Goal: Information Seeking & Learning: Learn about a topic

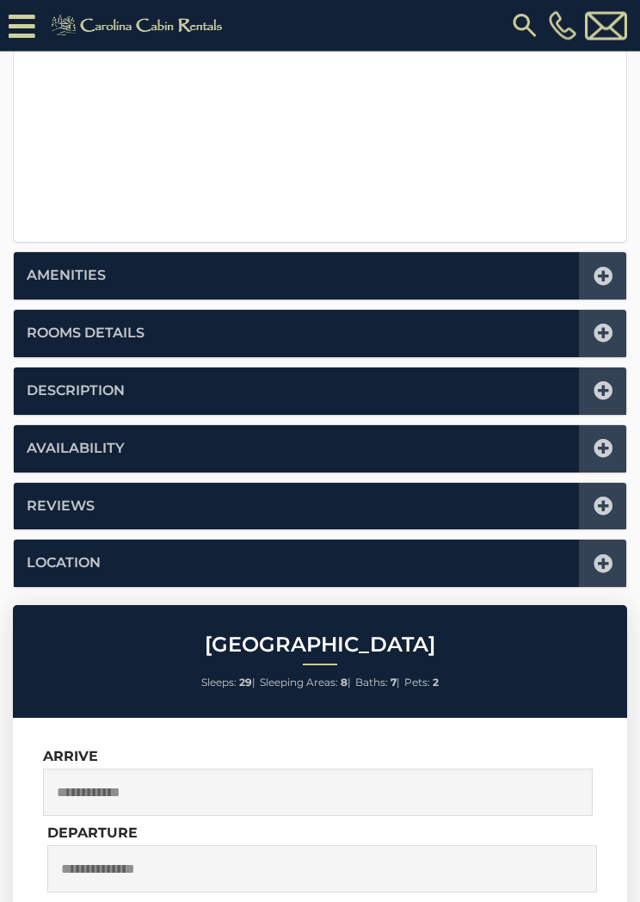
scroll to position [677, 0]
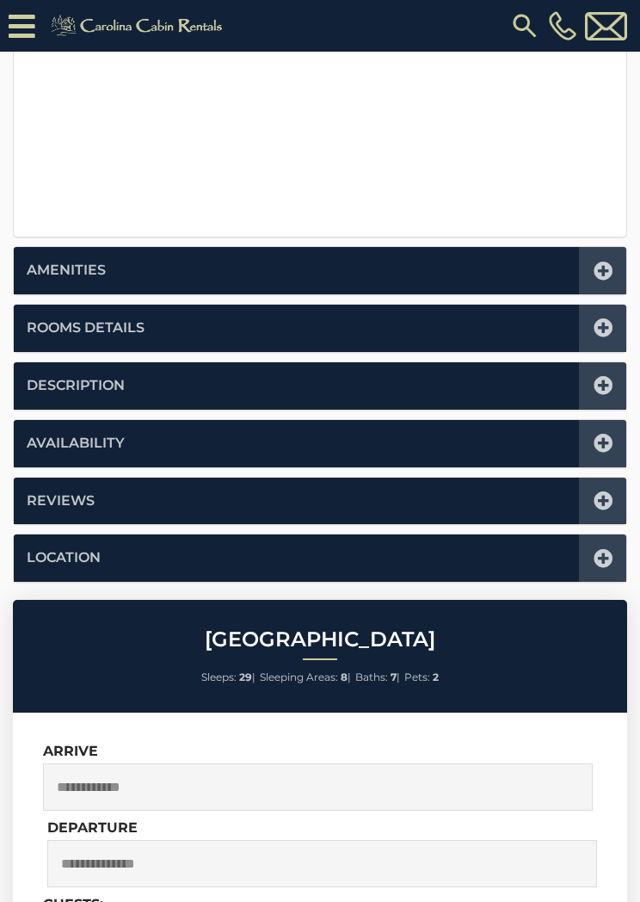
click at [602, 556] on icon at bounding box center [603, 558] width 19 height 19
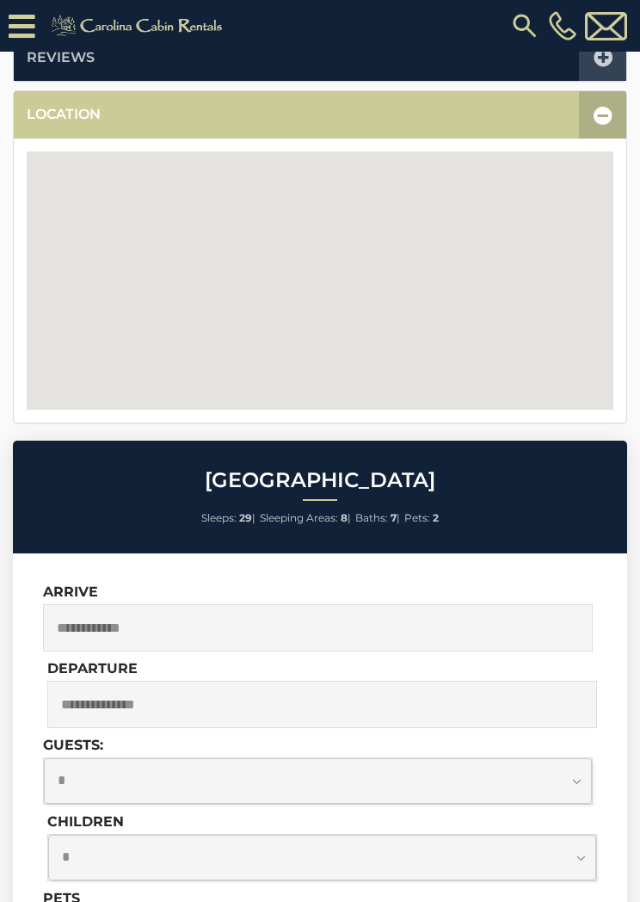
scroll to position [423, 0]
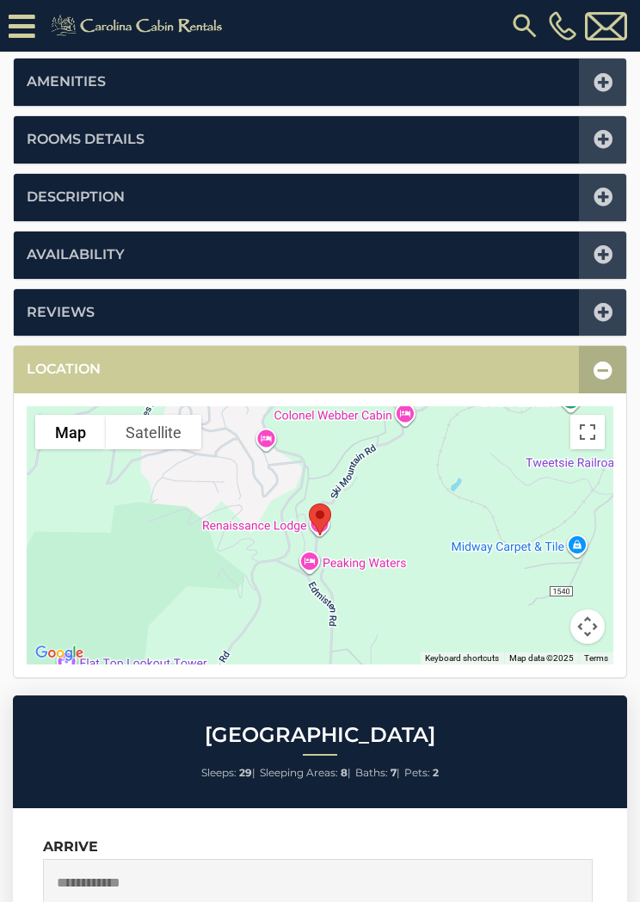
click at [602, 361] on icon at bounding box center [603, 370] width 19 height 19
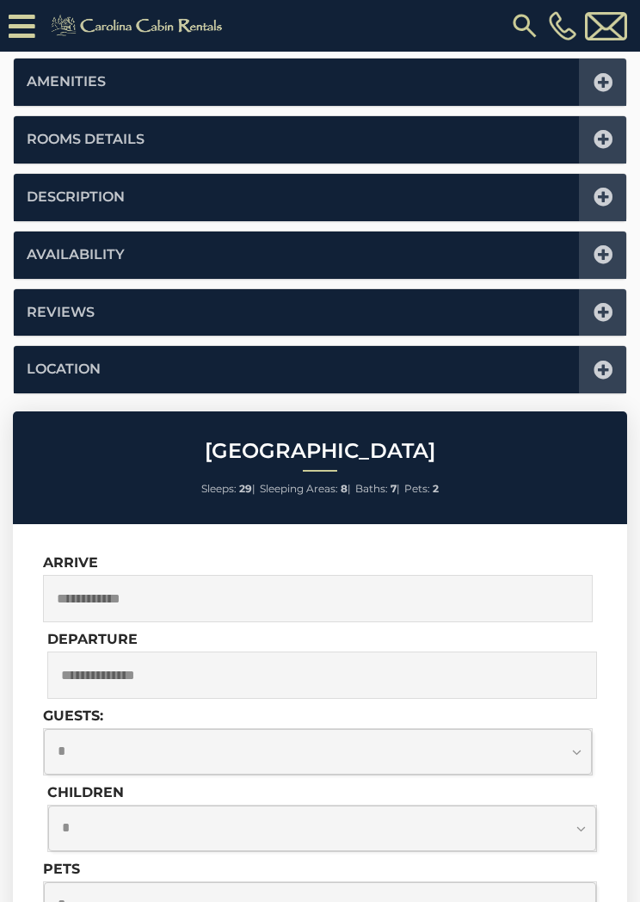
click at [596, 191] on icon at bounding box center [603, 197] width 19 height 19
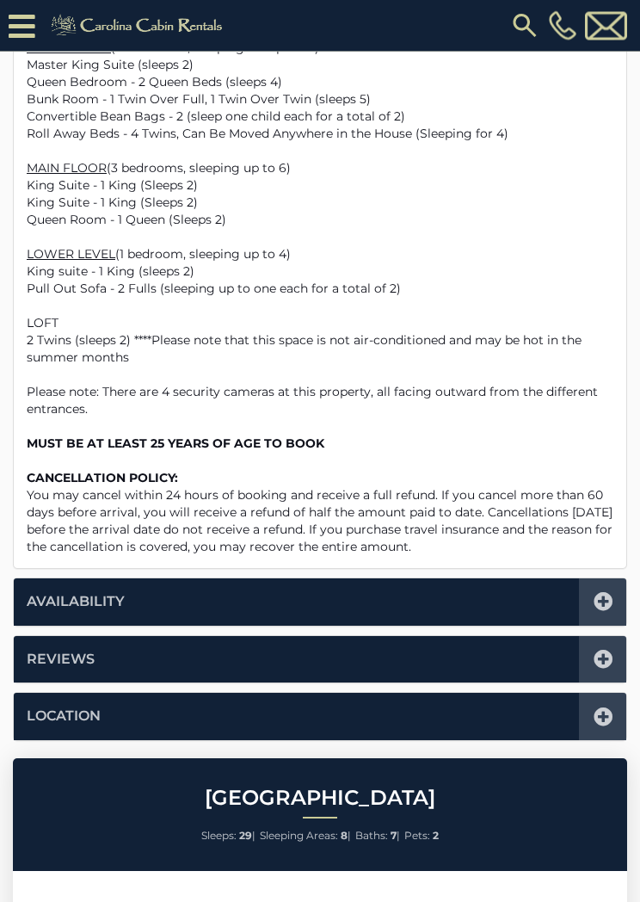
scroll to position [1773, 0]
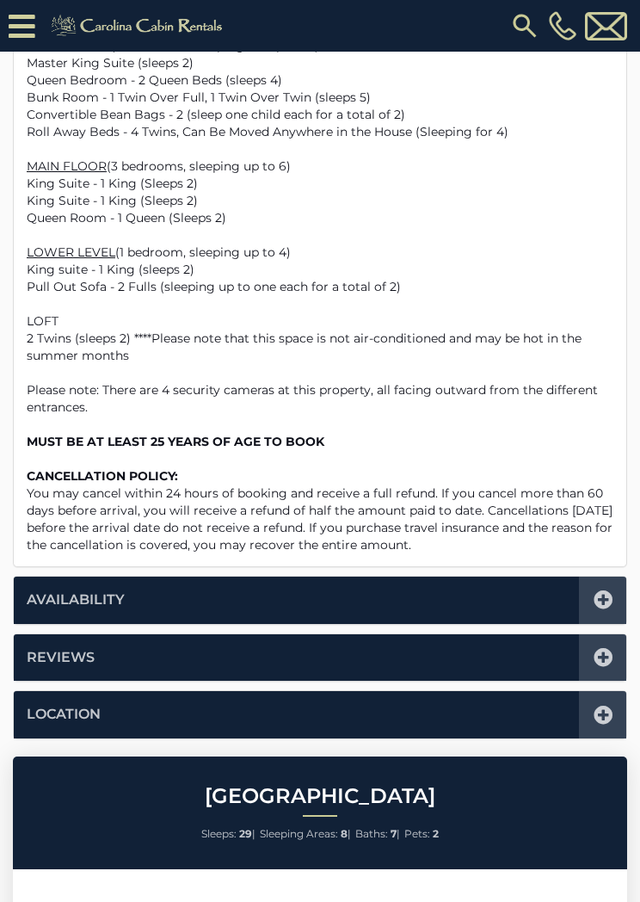
click at [583, 175] on p "King Suite - 1 King (Sleeps 2)" at bounding box center [320, 183] width 587 height 17
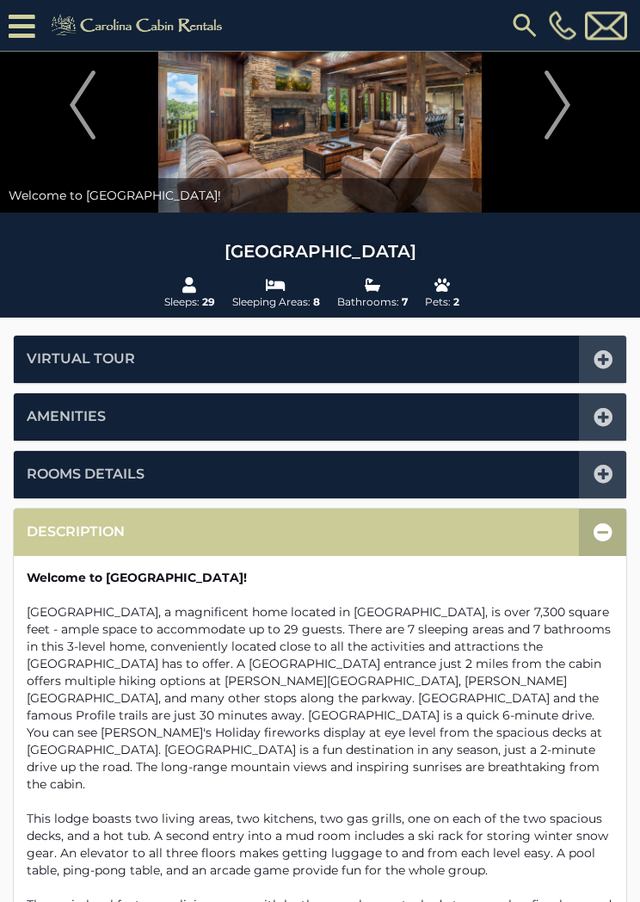
scroll to position [89, 0]
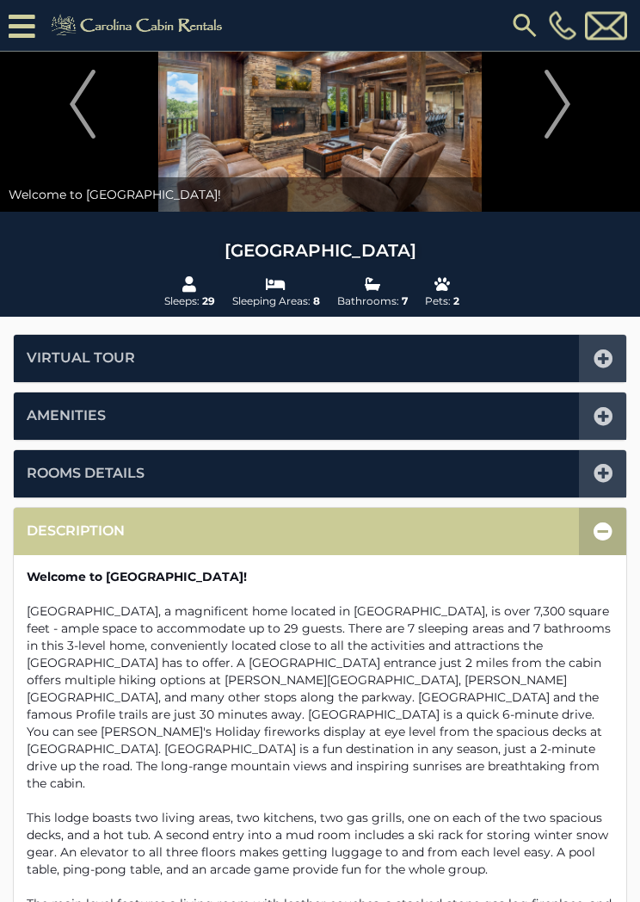
click at [611, 511] on div at bounding box center [602, 532] width 47 height 47
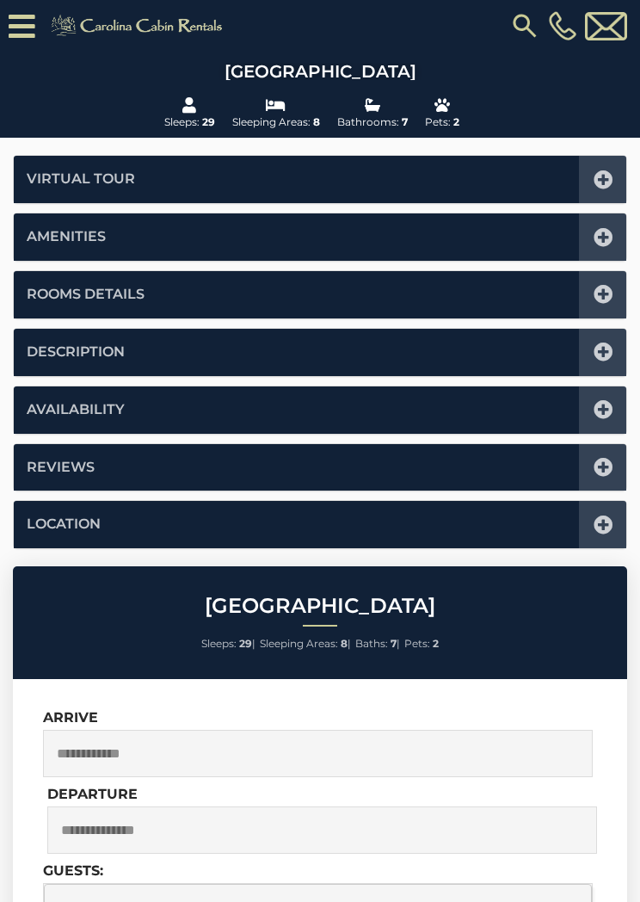
scroll to position [249, 0]
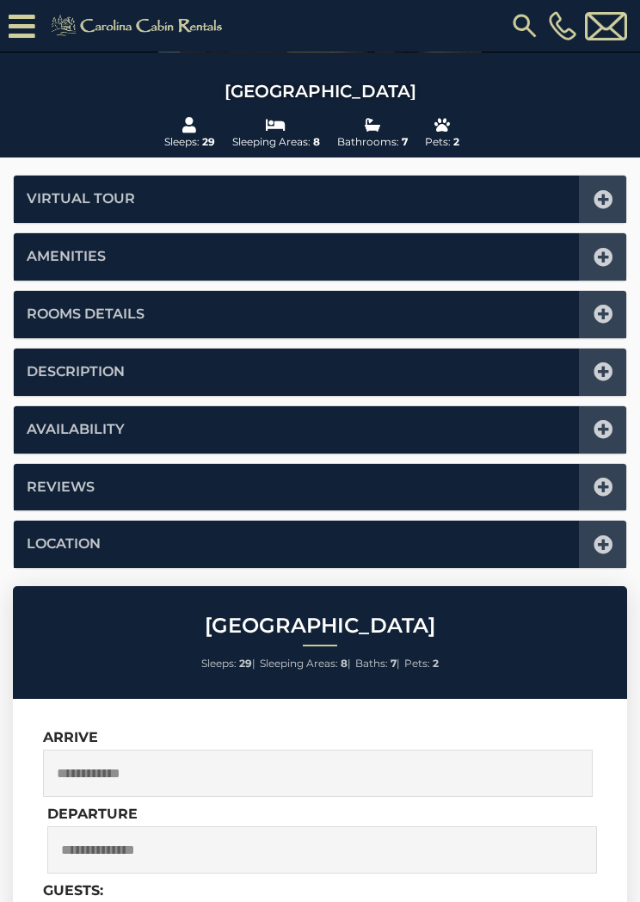
click at [603, 301] on div at bounding box center [602, 314] width 47 height 47
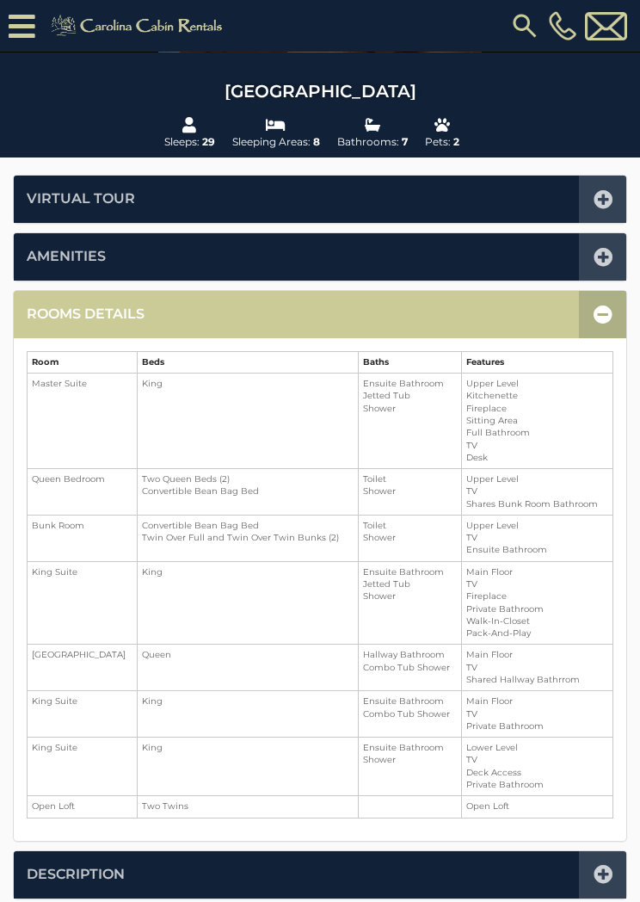
scroll to position [423, 0]
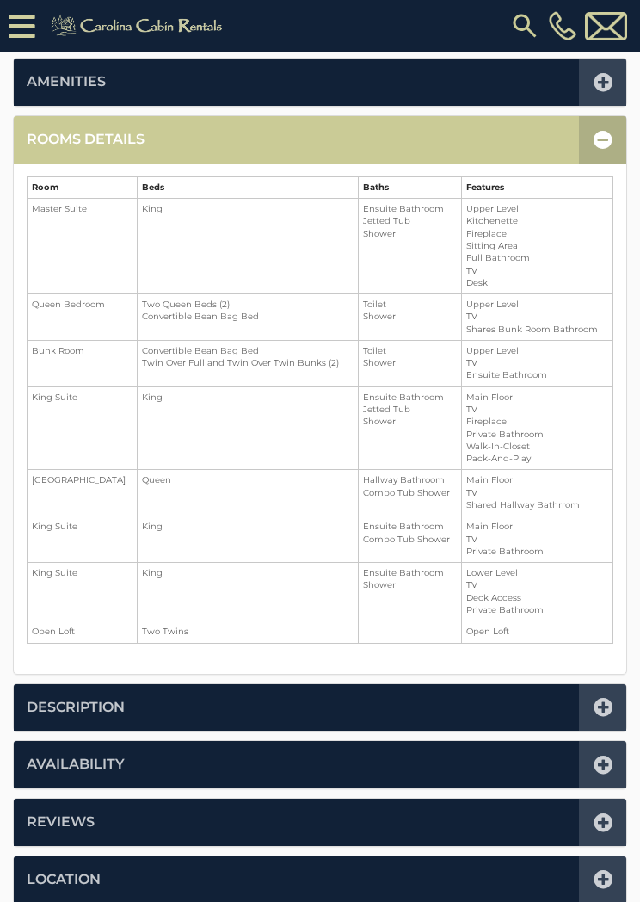
click at [609, 121] on div at bounding box center [602, 139] width 47 height 47
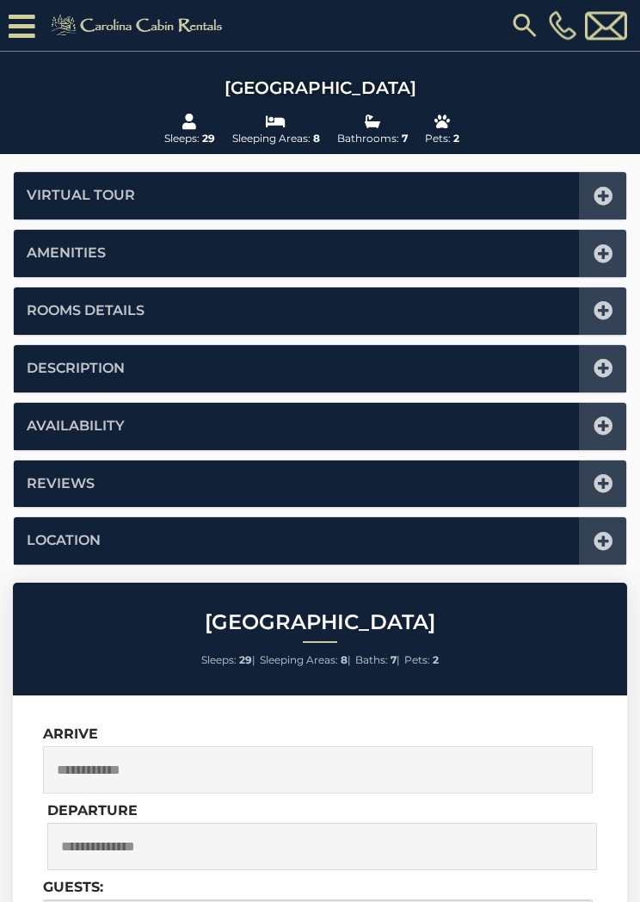
scroll to position [250, 0]
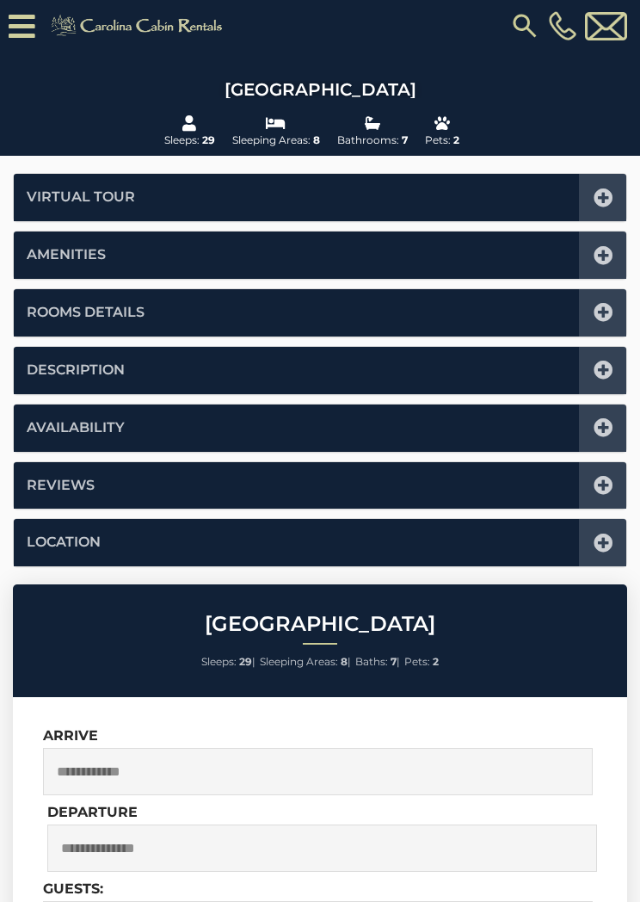
click at [603, 238] on div at bounding box center [602, 254] width 47 height 47
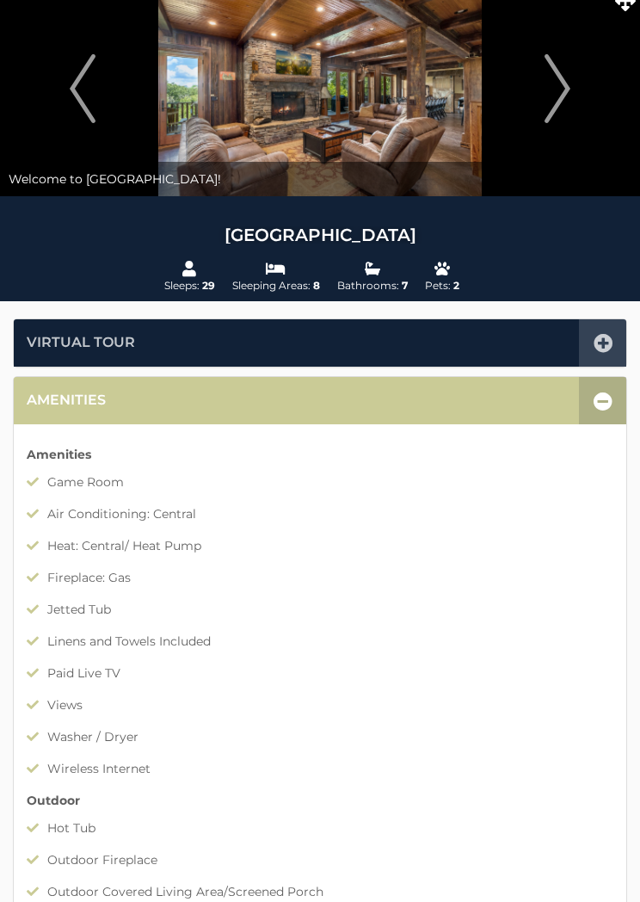
scroll to position [0, 0]
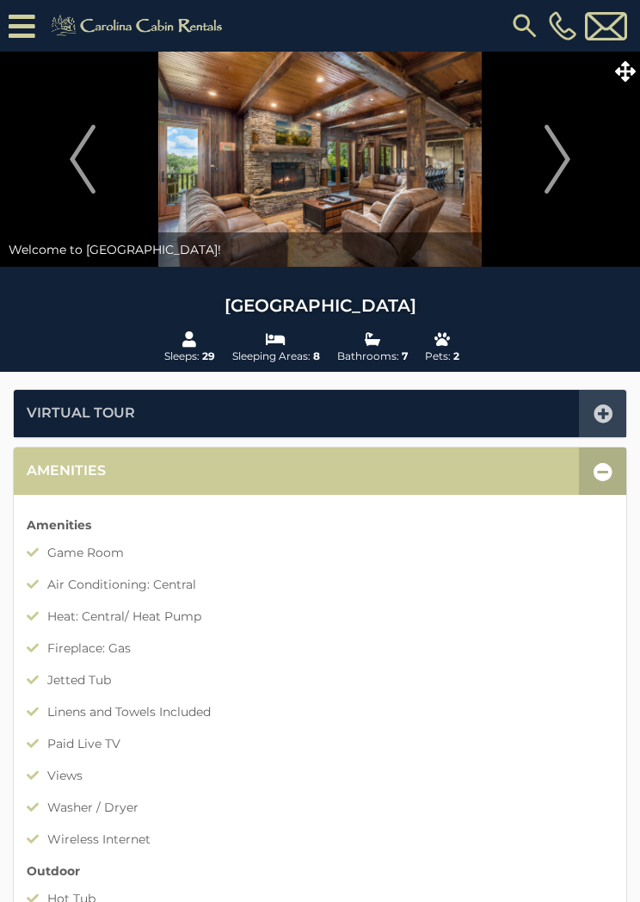
click at [605, 457] on div at bounding box center [602, 470] width 47 height 47
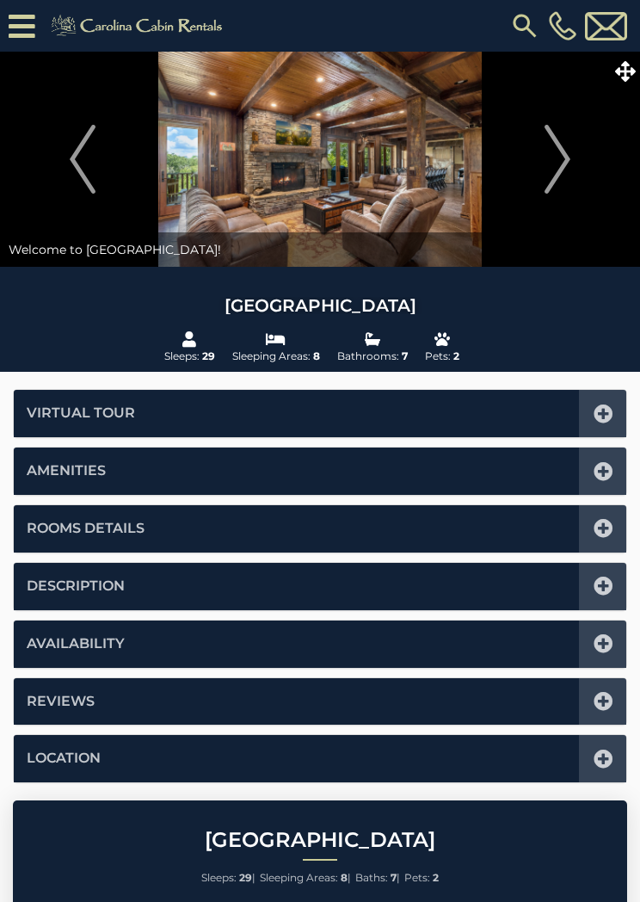
click at [598, 410] on icon at bounding box center [603, 413] width 19 height 19
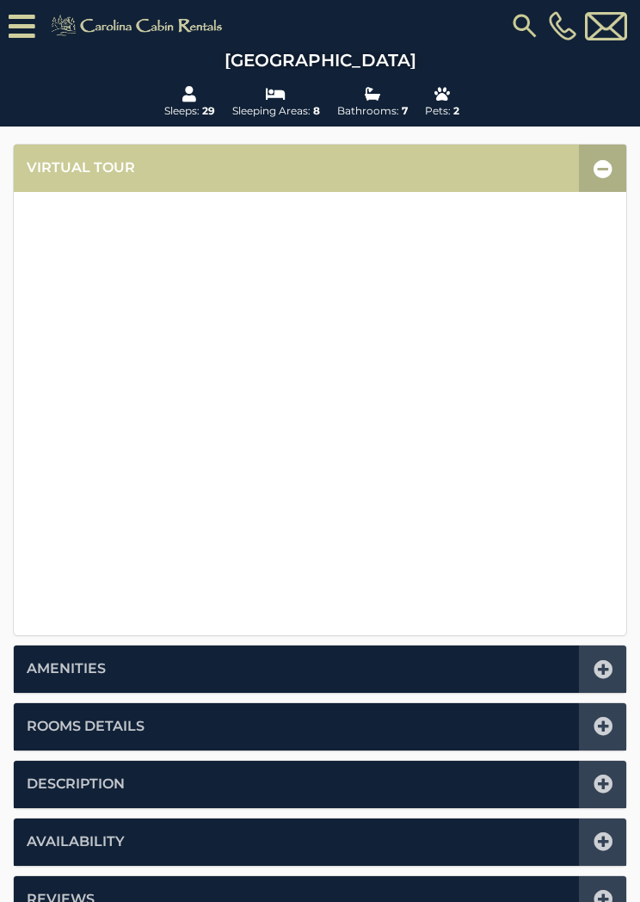
scroll to position [279, 0]
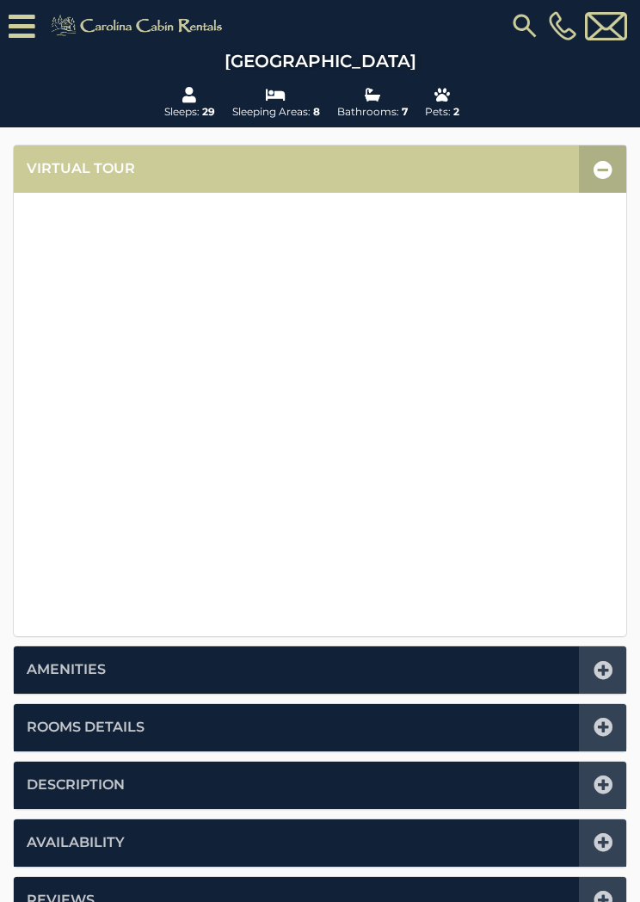
click at [609, 160] on icon at bounding box center [603, 169] width 19 height 19
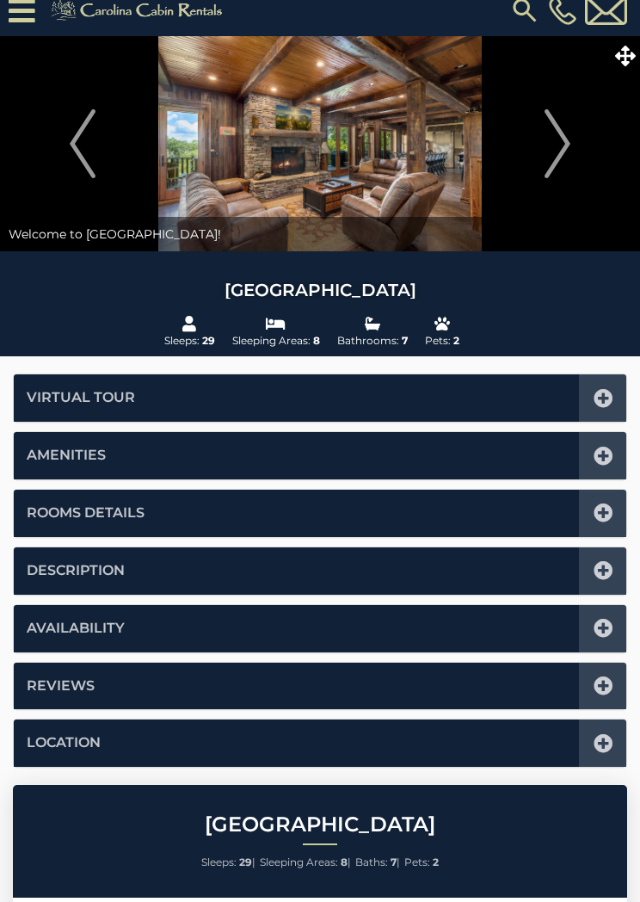
scroll to position [0, 0]
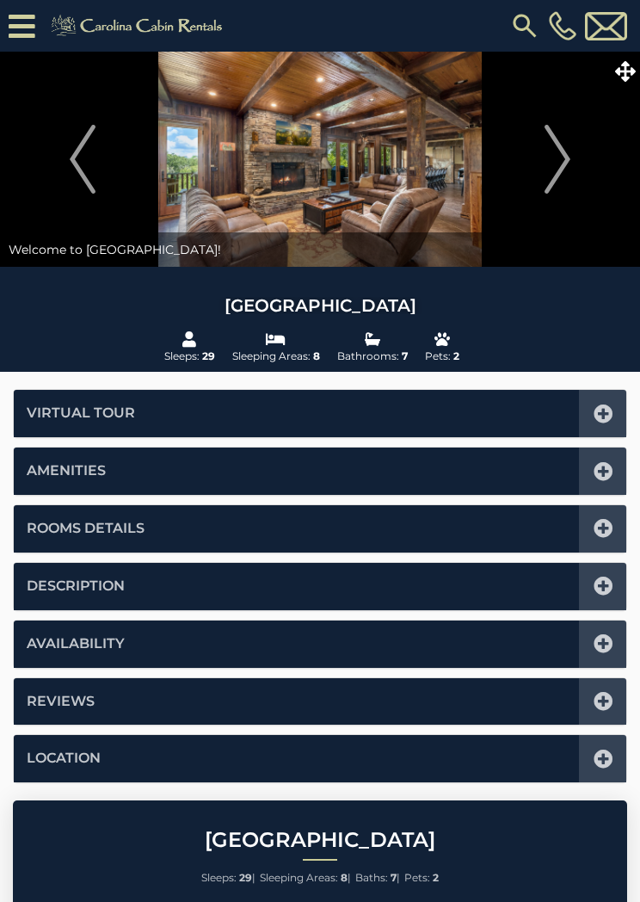
click at [631, 67] on icon at bounding box center [625, 71] width 21 height 21
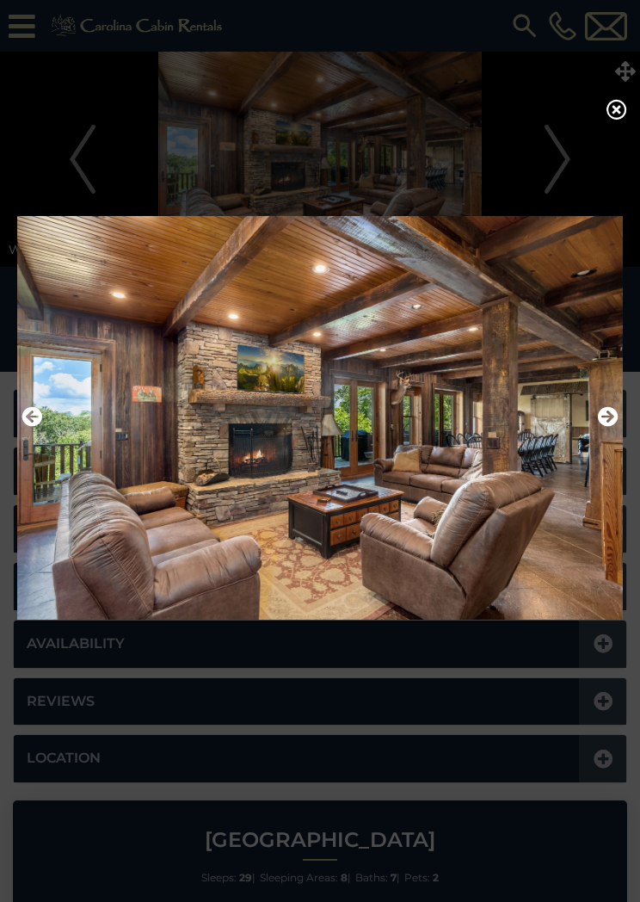
click at [605, 417] on icon "Next" at bounding box center [608, 416] width 21 height 21
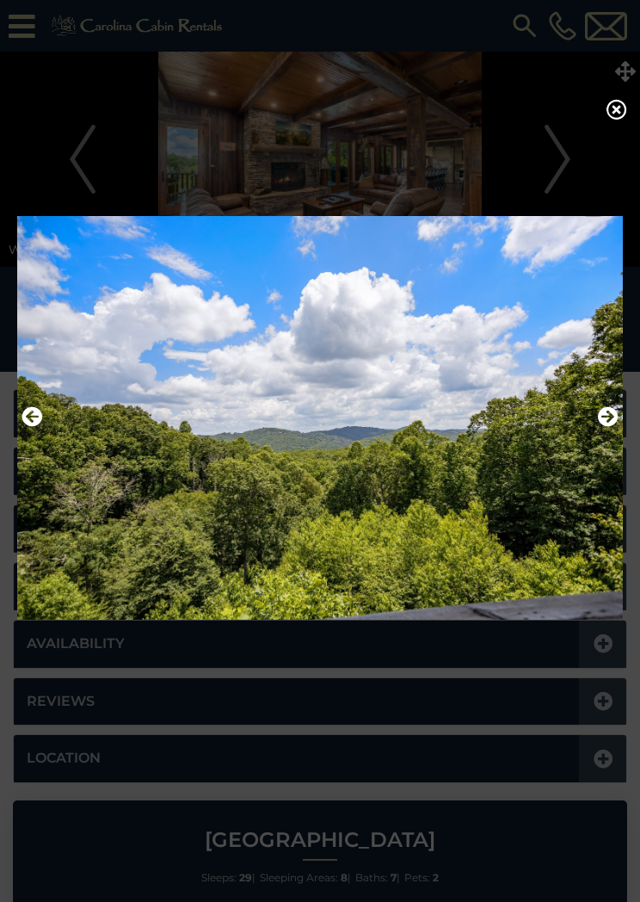
click at [622, 413] on img at bounding box center [320, 417] width 606 height 427
click at [602, 416] on icon "Next" at bounding box center [608, 416] width 21 height 21
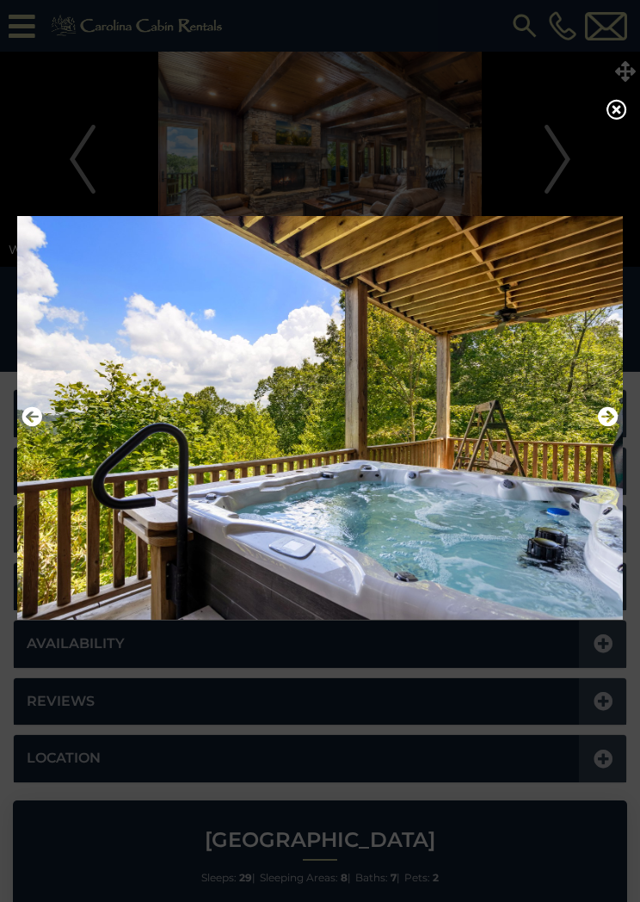
click at [622, 416] on img at bounding box center [320, 417] width 606 height 427
click at [611, 414] on icon "Next" at bounding box center [608, 416] width 21 height 21
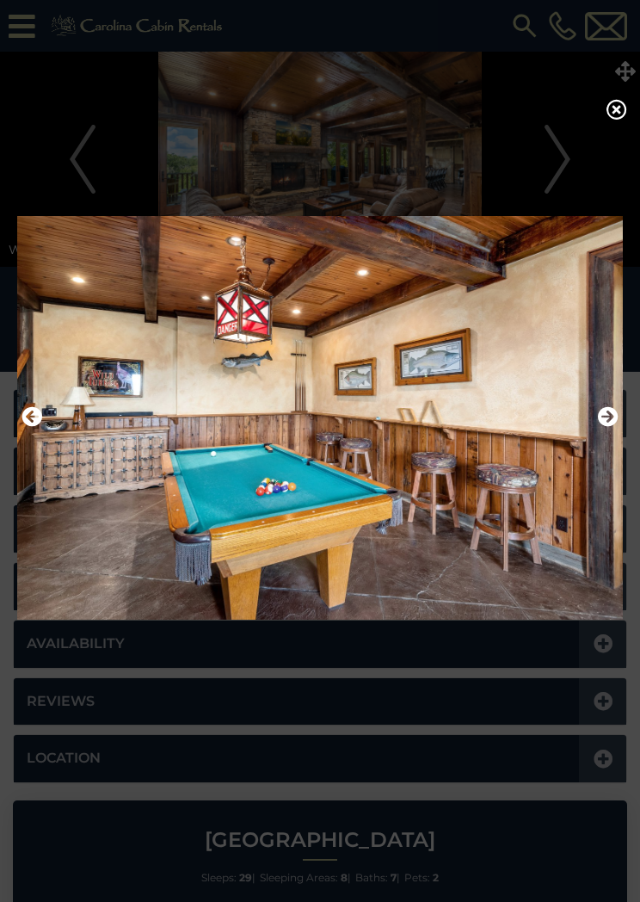
click at [622, 416] on img at bounding box center [320, 417] width 606 height 427
click at [614, 421] on icon "Next" at bounding box center [608, 416] width 21 height 21
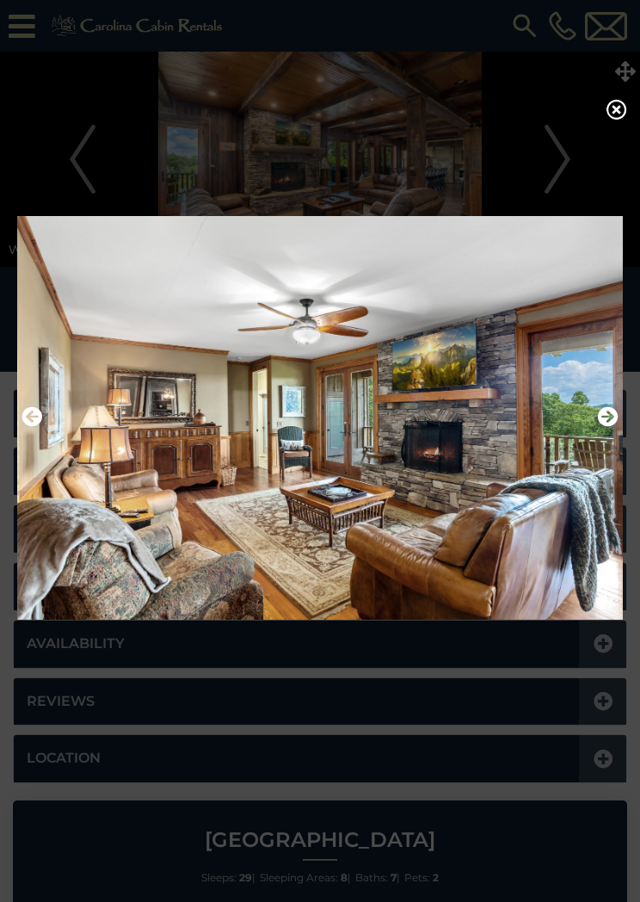
click at [605, 419] on icon "Next" at bounding box center [608, 416] width 21 height 21
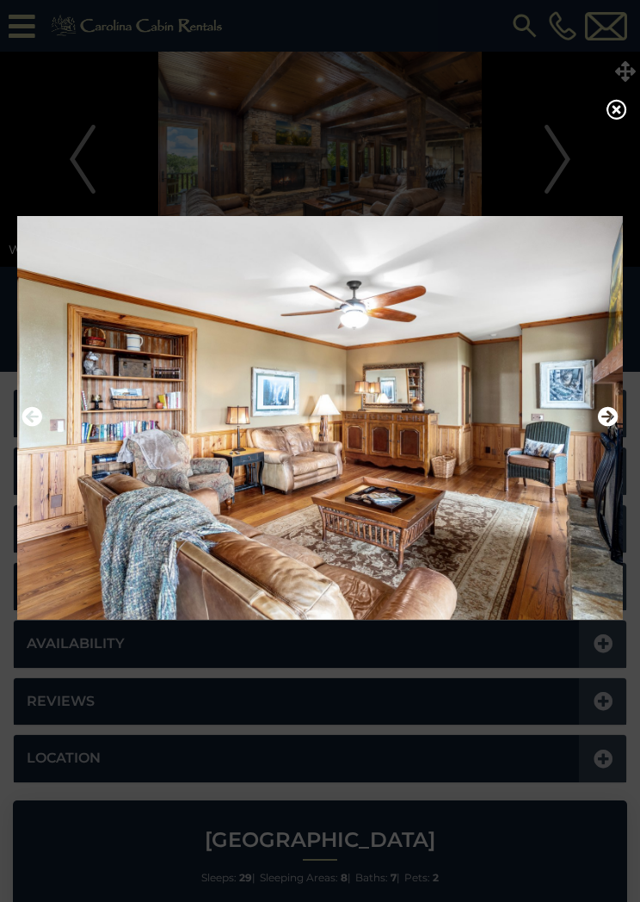
click at [610, 418] on icon "Next" at bounding box center [608, 416] width 21 height 21
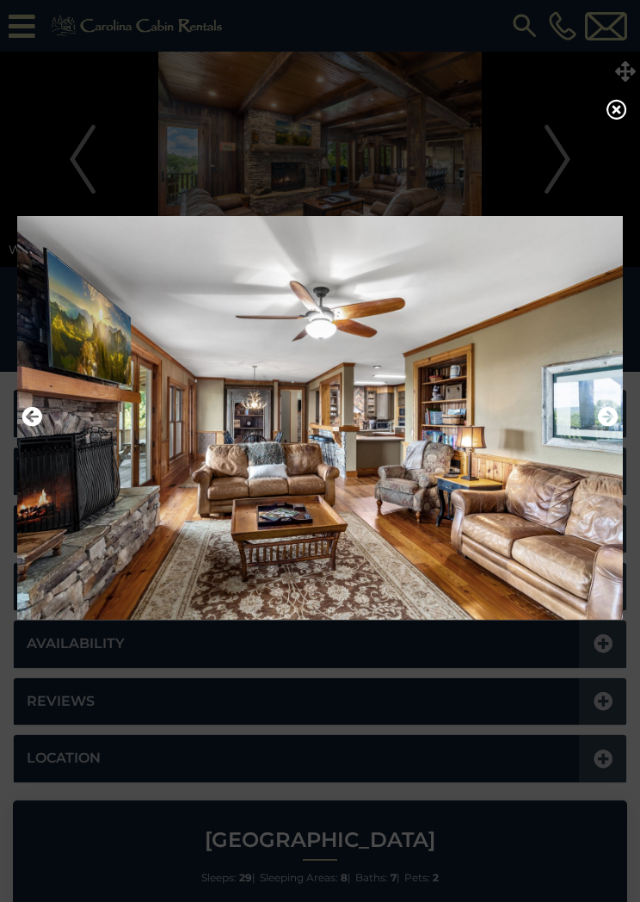
click at [610, 423] on icon "Next" at bounding box center [608, 416] width 21 height 21
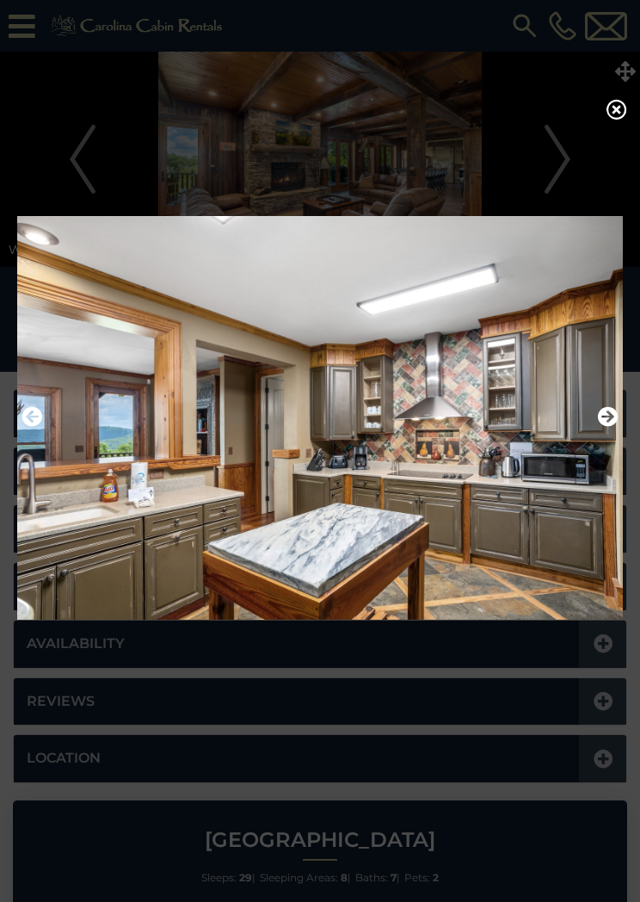
click at [609, 418] on icon "Next" at bounding box center [608, 416] width 21 height 21
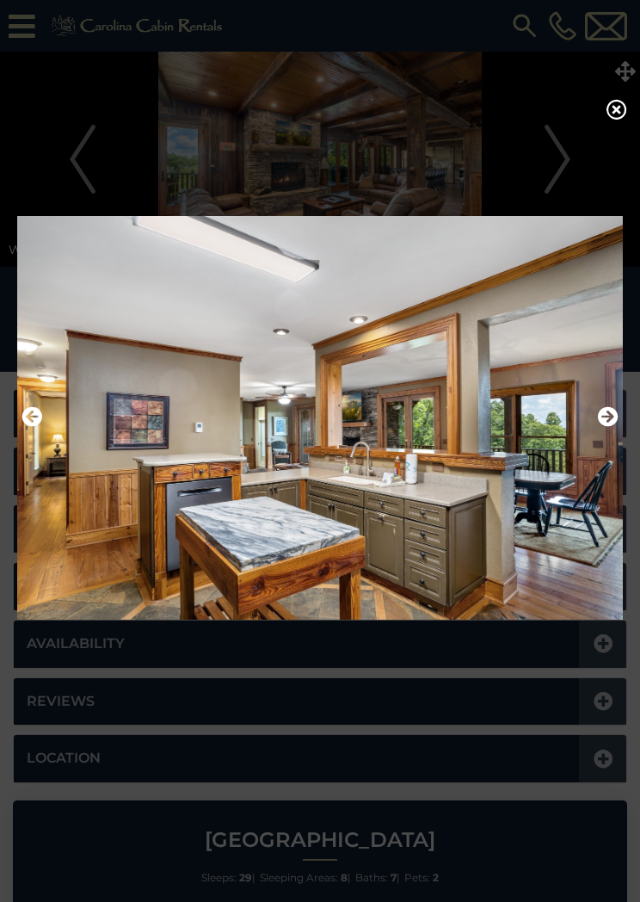
click at [605, 423] on icon "Next" at bounding box center [608, 416] width 21 height 21
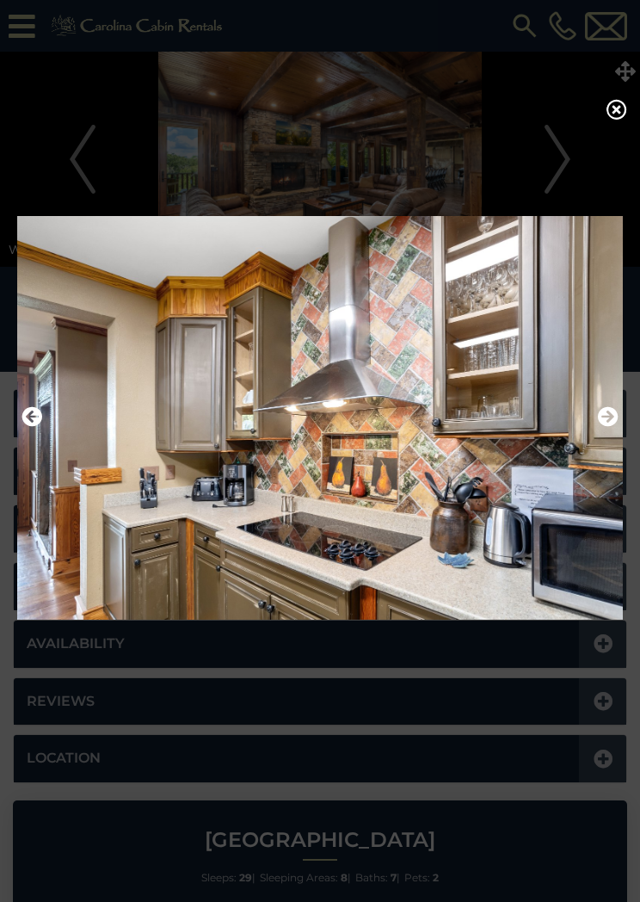
click at [621, 418] on img at bounding box center [320, 417] width 606 height 427
click at [608, 415] on icon "Next" at bounding box center [608, 416] width 21 height 21
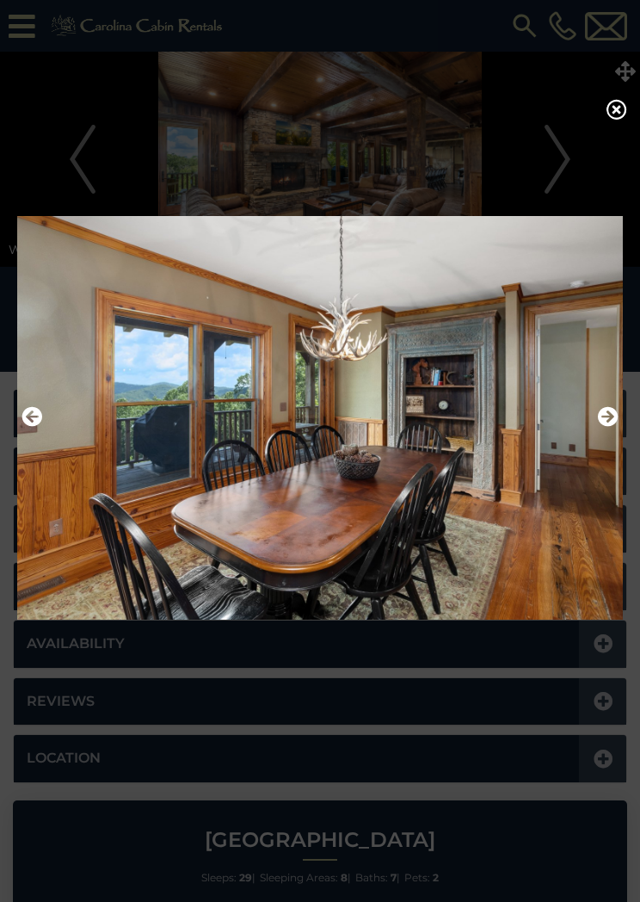
click at [617, 421] on icon "Next" at bounding box center [608, 416] width 21 height 21
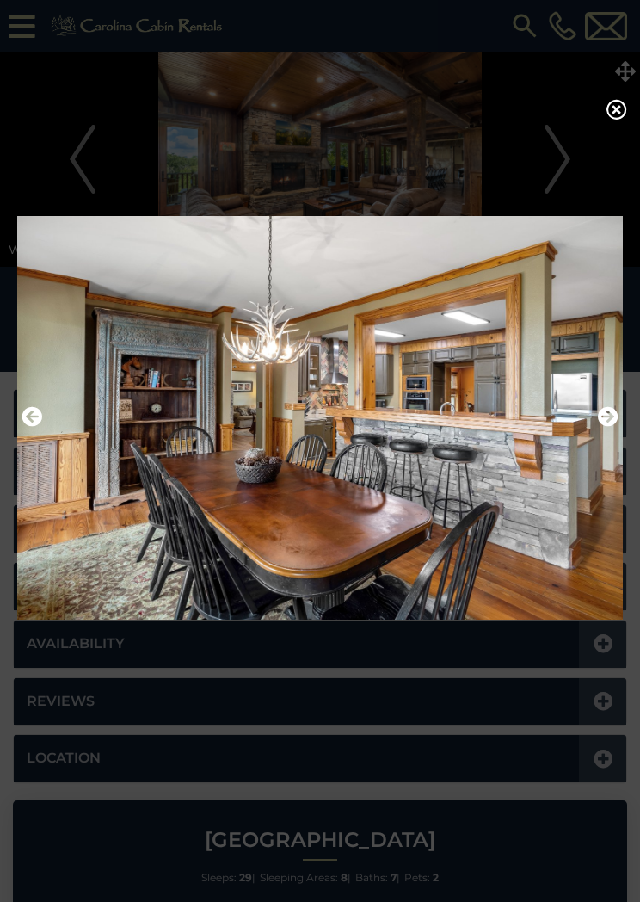
click at [611, 423] on icon "Next" at bounding box center [608, 416] width 21 height 21
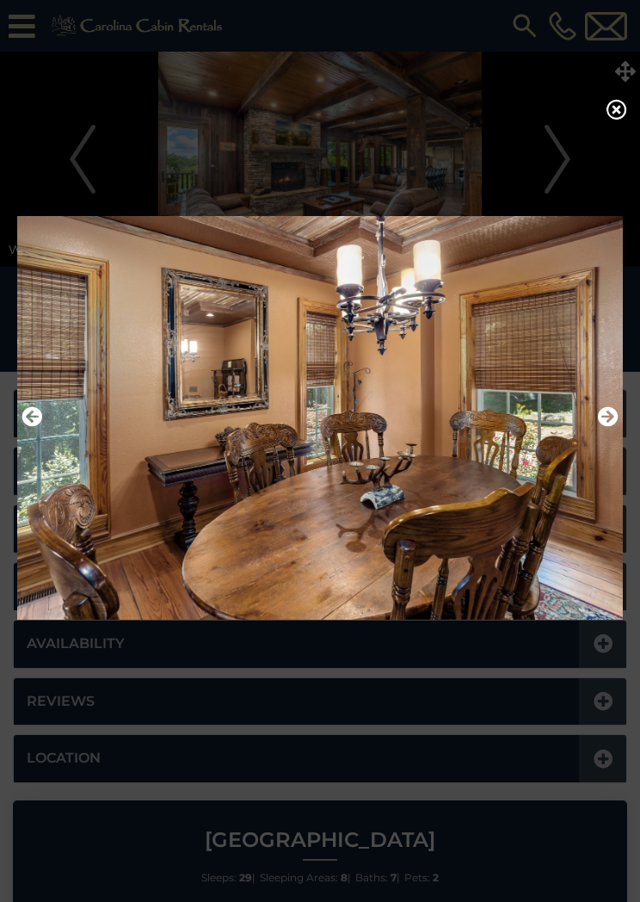
click at [607, 411] on icon "Next" at bounding box center [608, 416] width 21 height 21
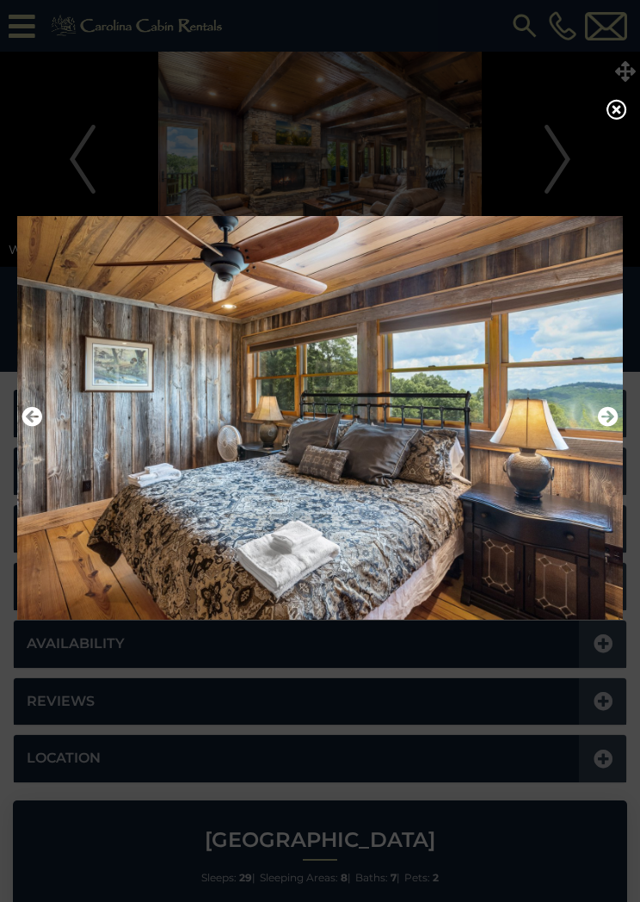
click at [28, 413] on icon "Previous" at bounding box center [32, 416] width 21 height 21
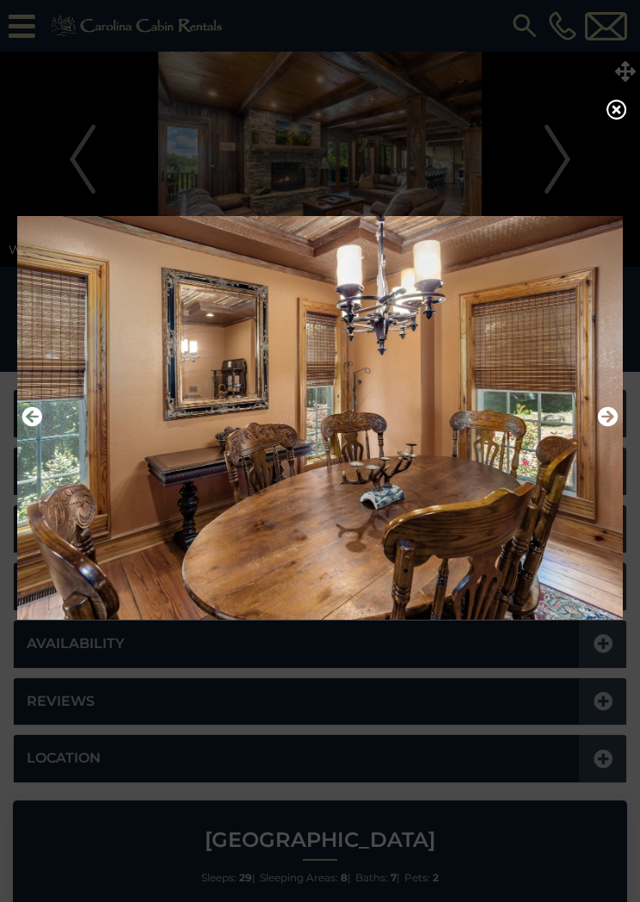
click at [611, 410] on button "Next" at bounding box center [608, 417] width 21 height 29
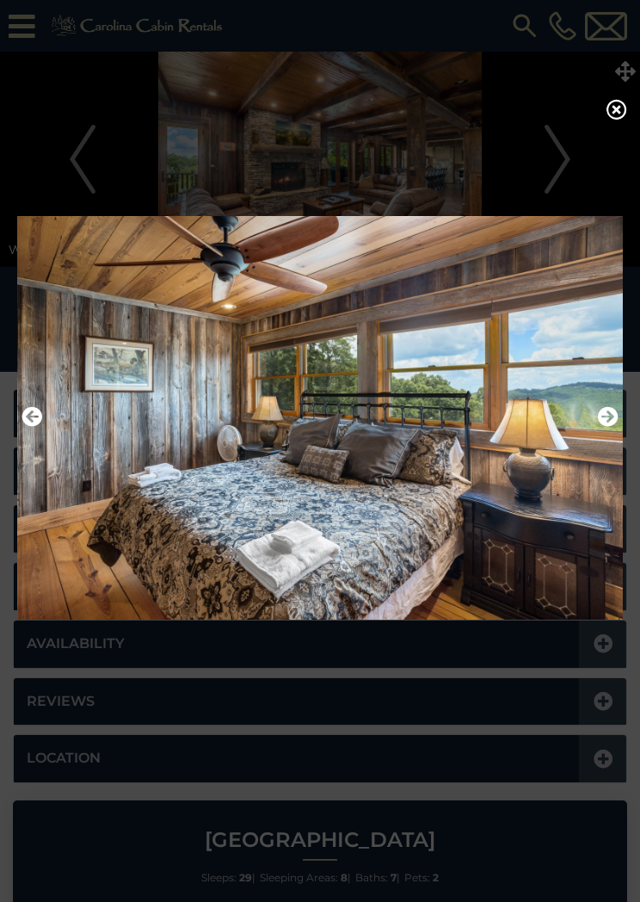
click at [622, 418] on img at bounding box center [320, 417] width 606 height 427
click at [602, 412] on icon "Next" at bounding box center [608, 416] width 21 height 21
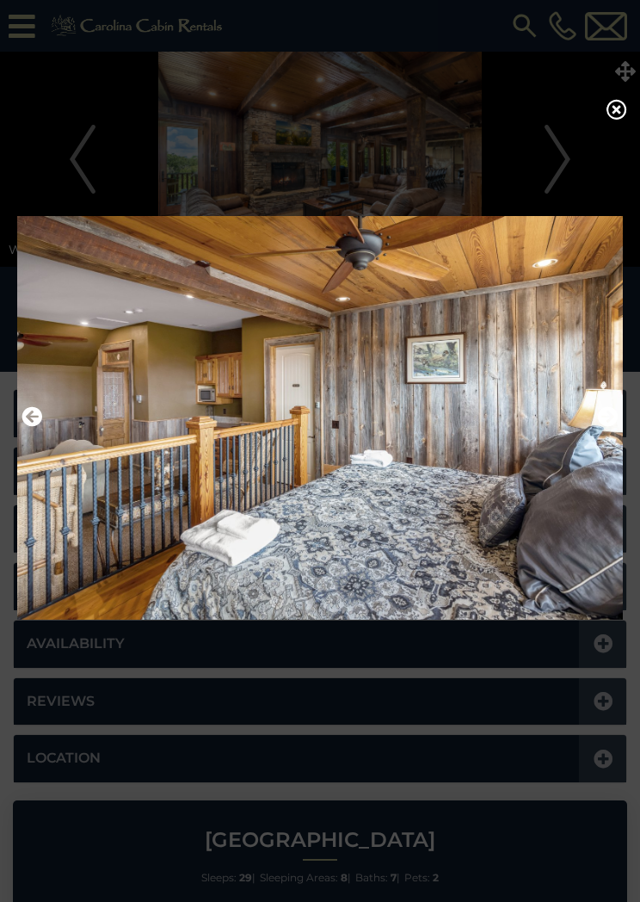
click at [611, 410] on button "Next" at bounding box center [608, 417] width 21 height 29
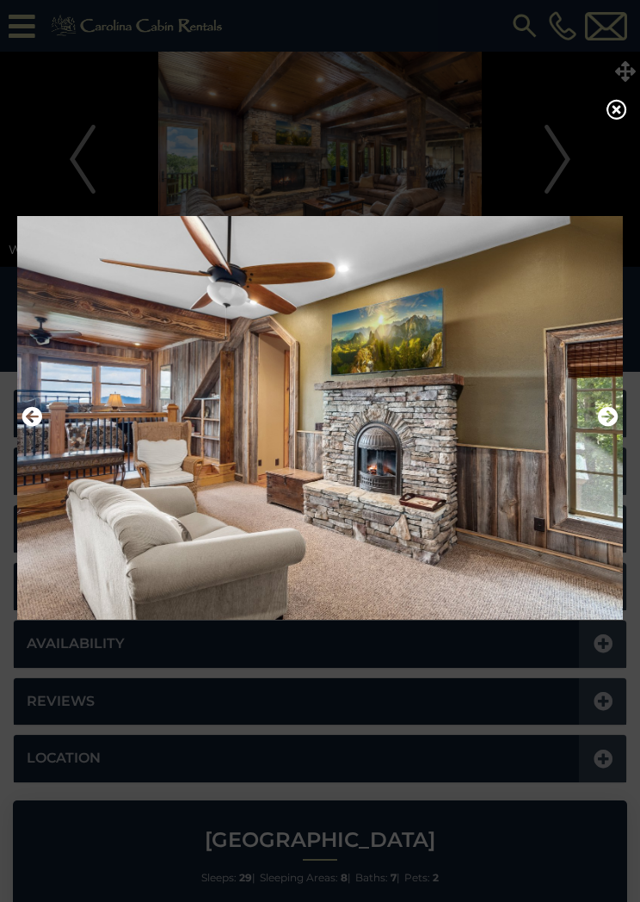
click at [611, 411] on icon "Next" at bounding box center [608, 416] width 21 height 21
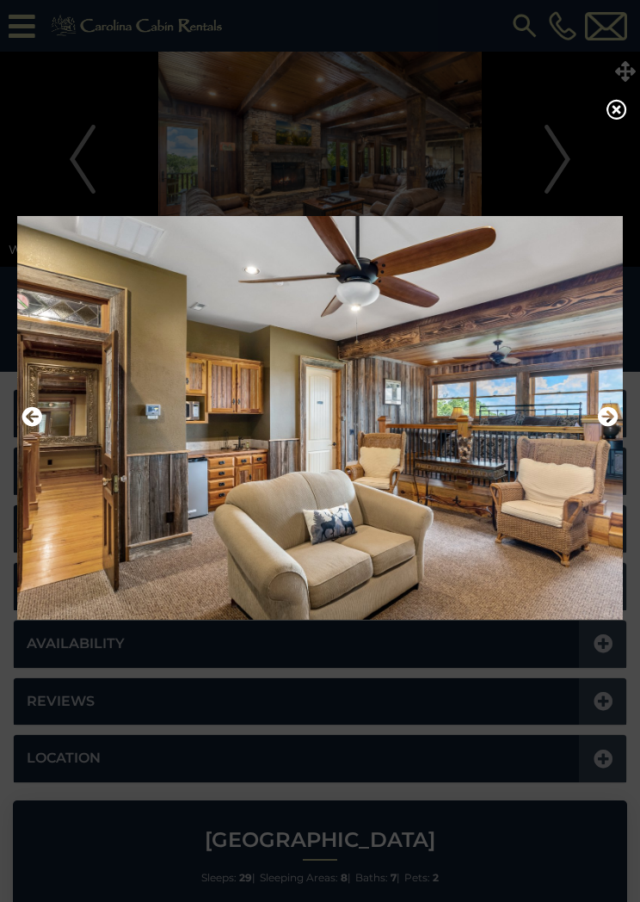
click at [611, 413] on icon "Next" at bounding box center [608, 416] width 21 height 21
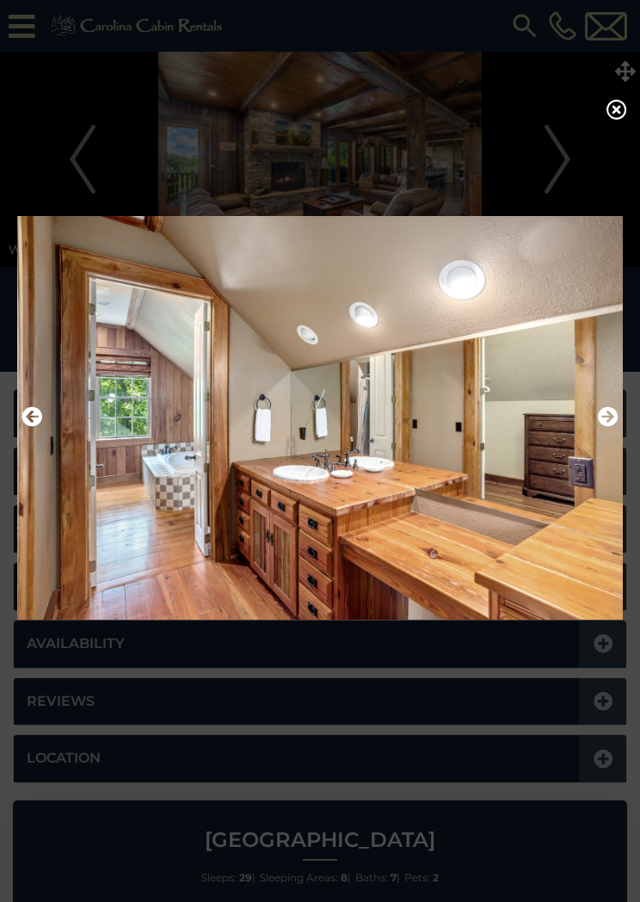
click at [619, 416] on img at bounding box center [320, 417] width 606 height 427
click at [605, 423] on icon "Next" at bounding box center [608, 416] width 21 height 21
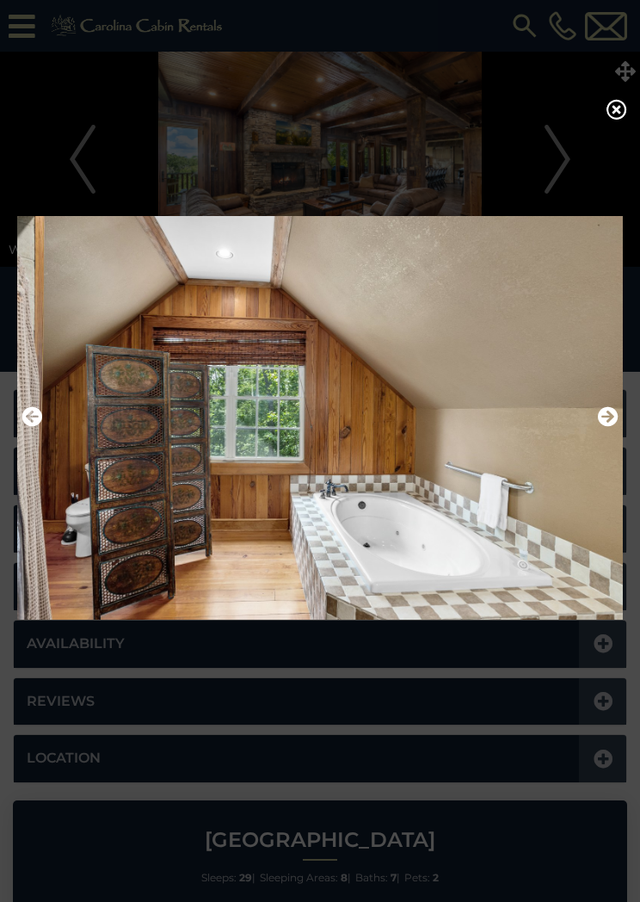
click at [611, 419] on icon "Next" at bounding box center [608, 416] width 21 height 21
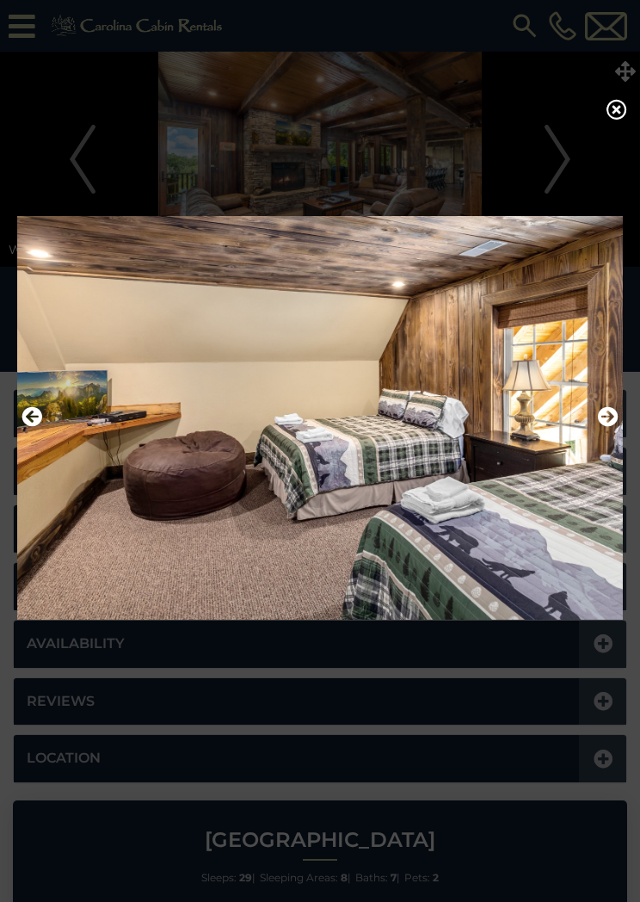
click at [620, 419] on img at bounding box center [320, 417] width 606 height 427
click at [607, 416] on icon "Next" at bounding box center [608, 416] width 21 height 21
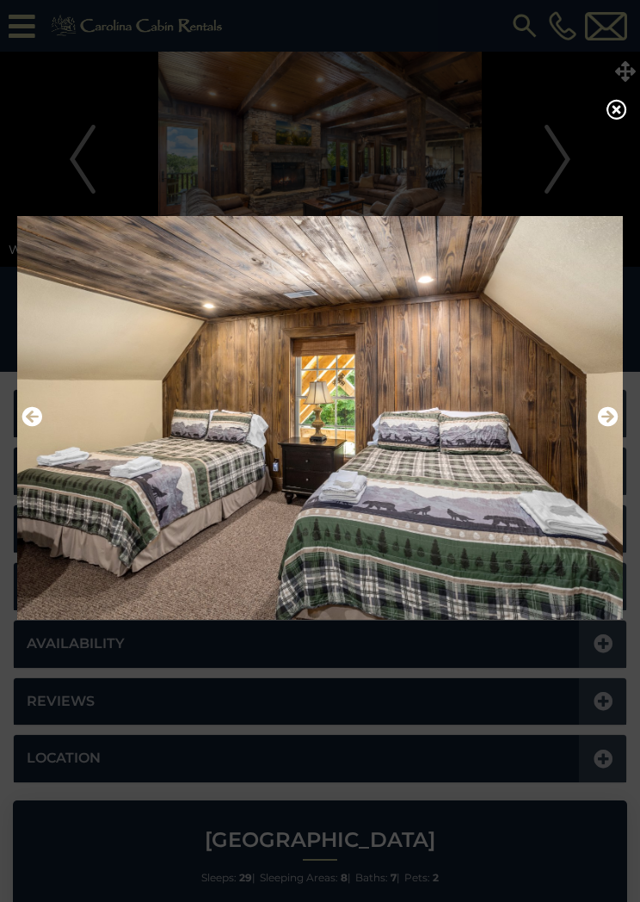
click at [621, 423] on img at bounding box center [320, 417] width 606 height 427
click at [607, 416] on icon "Next" at bounding box center [608, 416] width 21 height 21
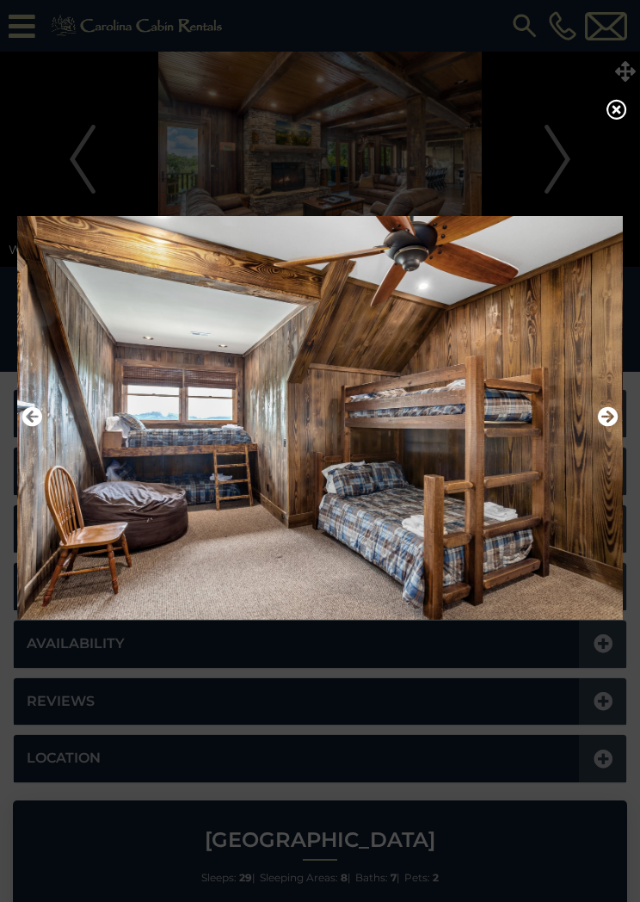
click at [607, 417] on icon "Next" at bounding box center [608, 416] width 21 height 21
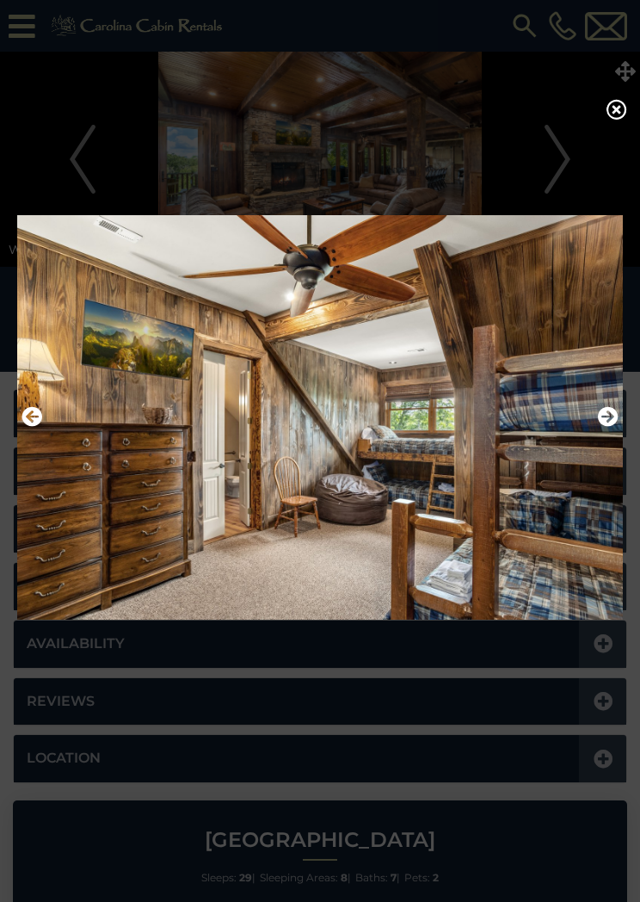
click at [611, 420] on icon "Next" at bounding box center [608, 416] width 21 height 21
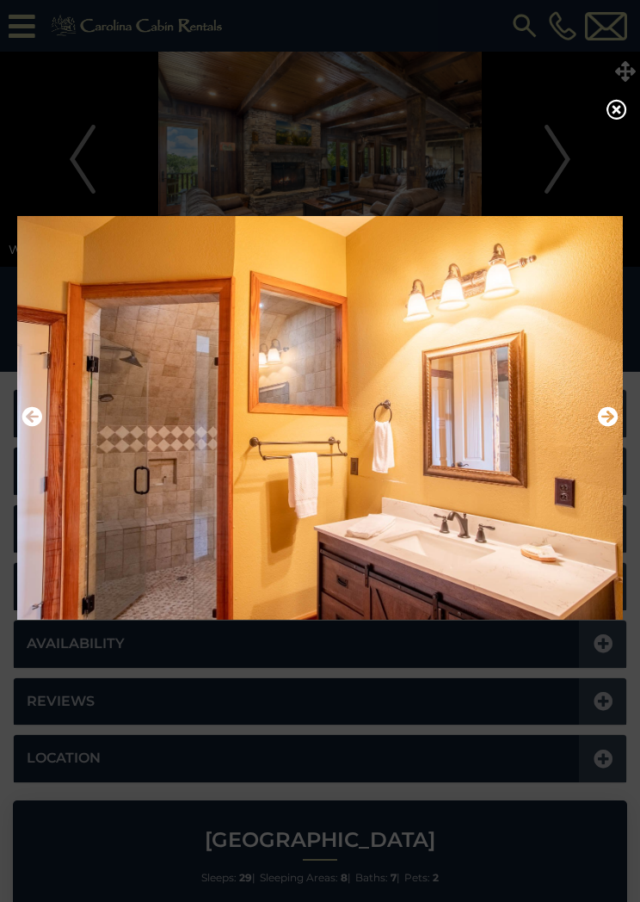
click at [609, 410] on button "Next" at bounding box center [608, 417] width 21 height 29
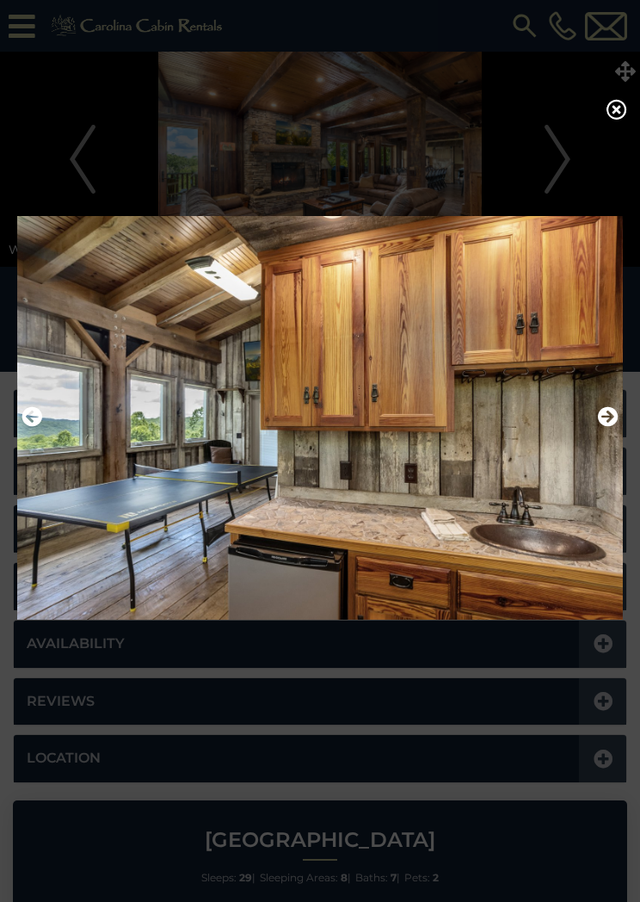
click at [608, 415] on icon "Next" at bounding box center [608, 416] width 21 height 21
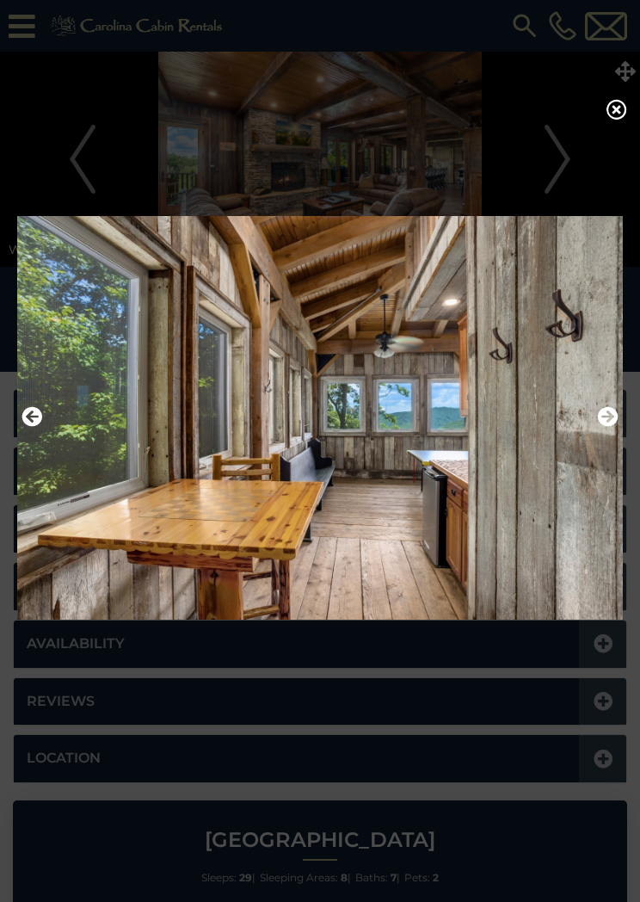
click at [620, 421] on img at bounding box center [320, 417] width 606 height 427
click at [607, 416] on icon "Next" at bounding box center [608, 416] width 21 height 21
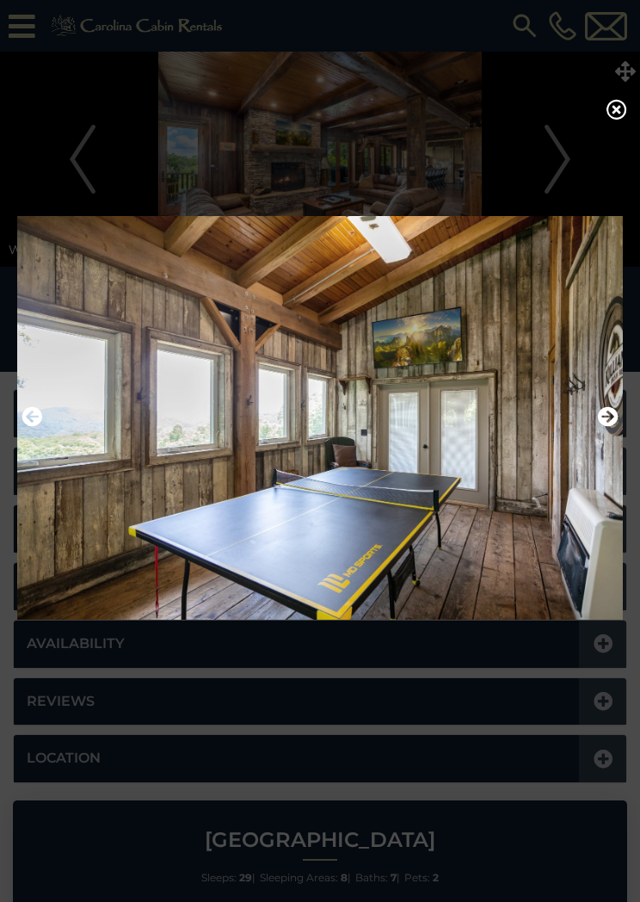
click at [609, 415] on icon "Next" at bounding box center [608, 416] width 21 height 21
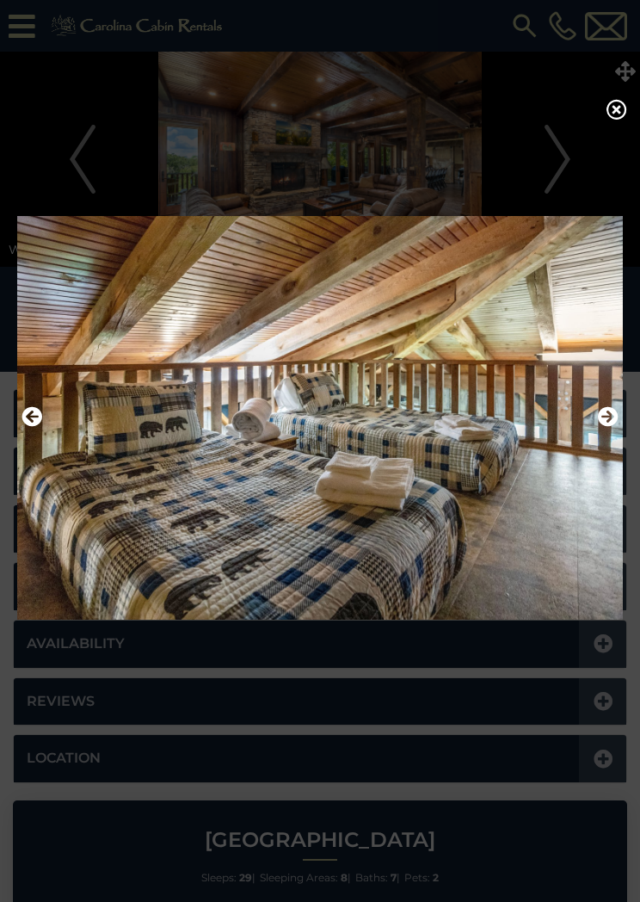
click at [611, 410] on button "Next" at bounding box center [608, 417] width 21 height 29
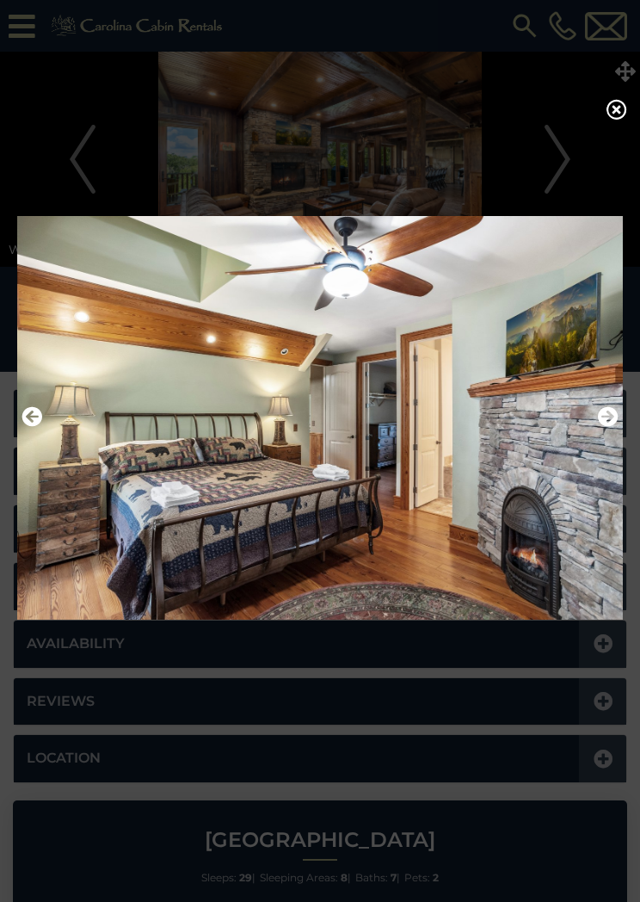
click at [607, 415] on icon "Next" at bounding box center [608, 416] width 21 height 21
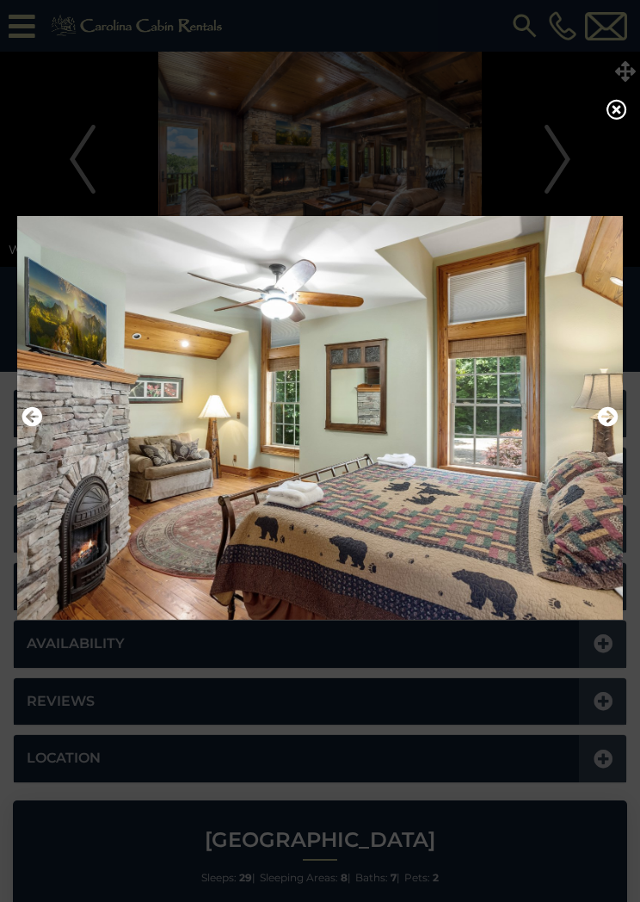
click at [609, 416] on icon "Next" at bounding box center [608, 416] width 21 height 21
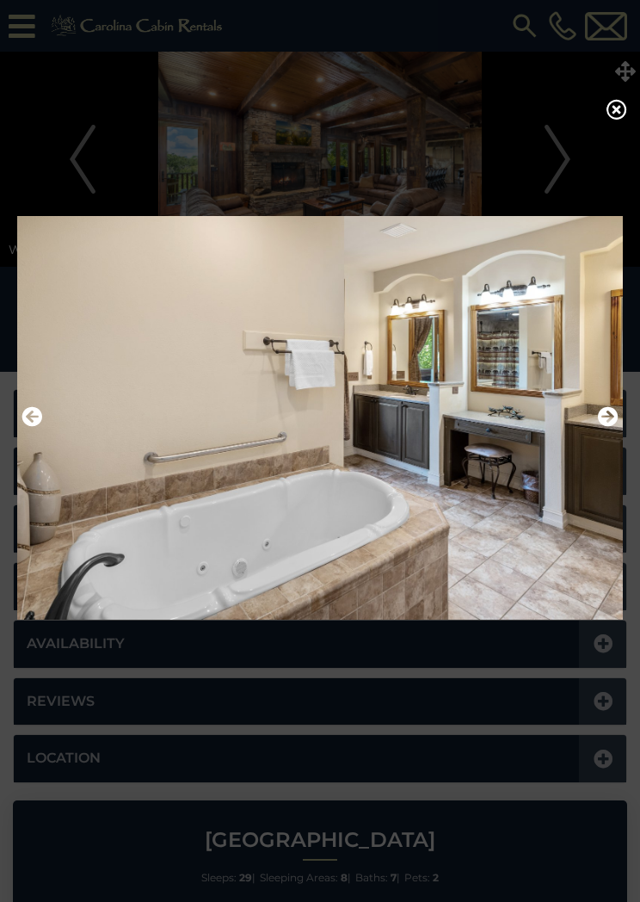
click at [620, 407] on img at bounding box center [320, 417] width 606 height 427
click at [609, 420] on icon "Next" at bounding box center [608, 416] width 21 height 21
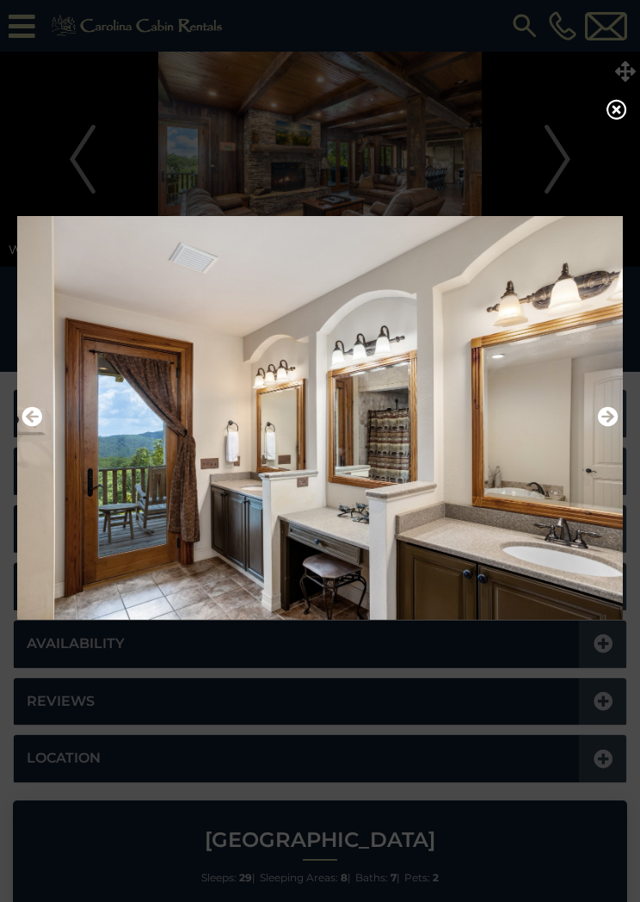
click at [607, 416] on icon "Next" at bounding box center [608, 416] width 21 height 21
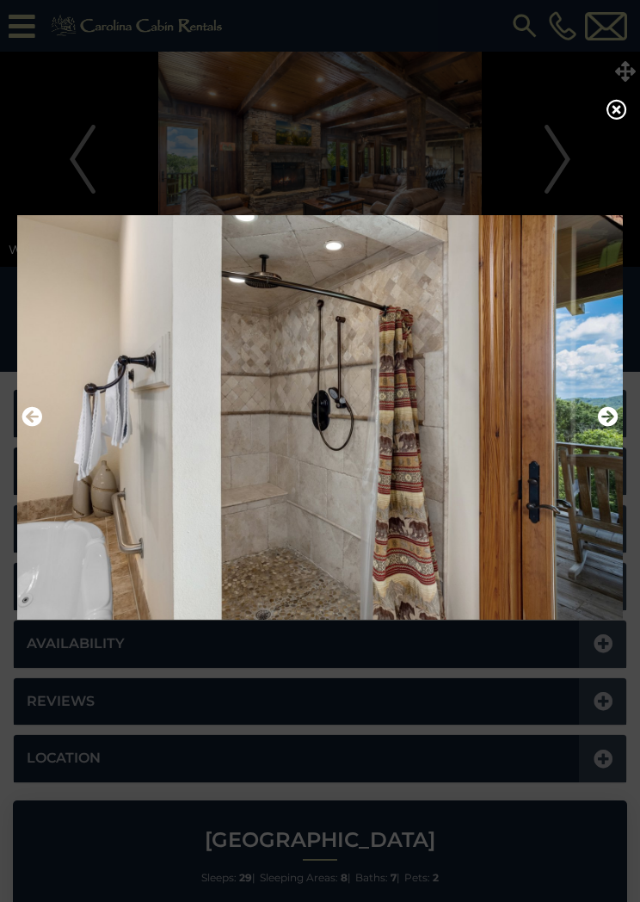
click at [618, 414] on icon "Next" at bounding box center [608, 416] width 21 height 21
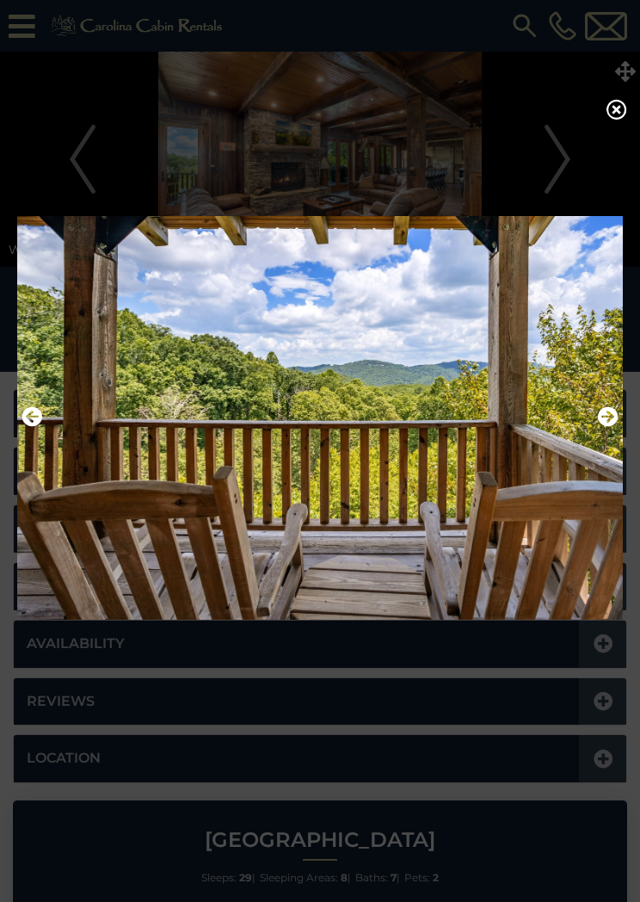
click at [612, 412] on icon "Next" at bounding box center [608, 416] width 21 height 21
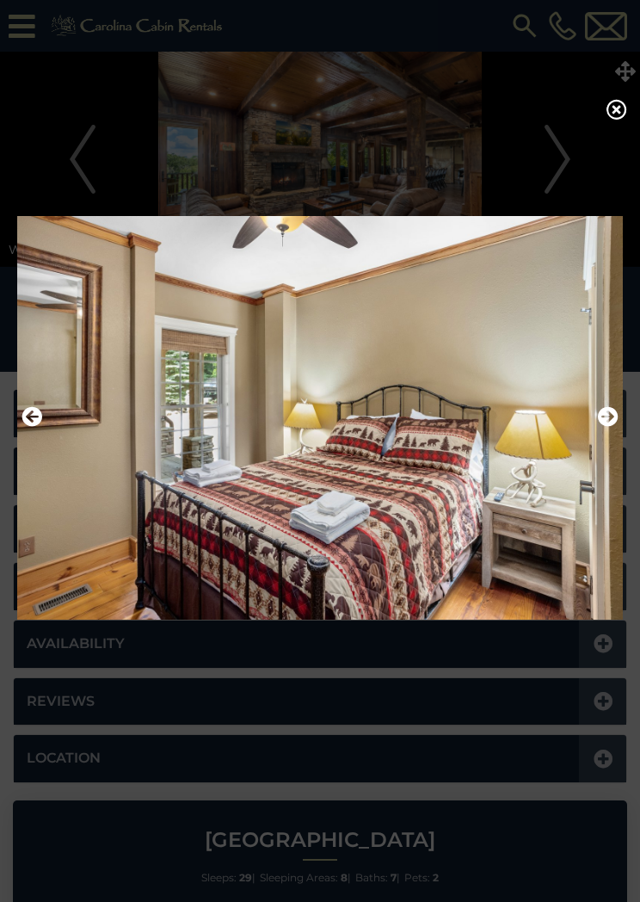
click at [608, 410] on button "Next" at bounding box center [608, 417] width 21 height 29
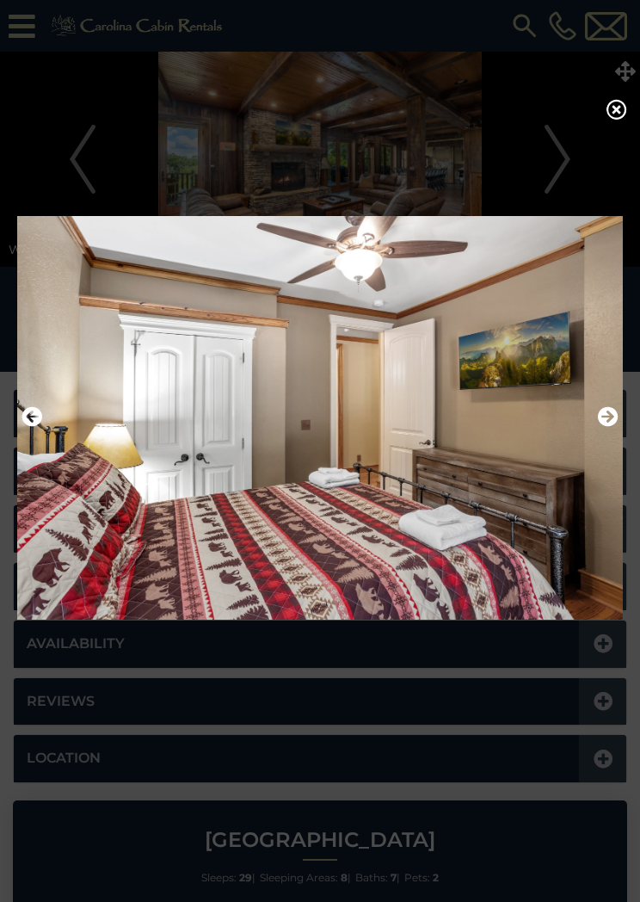
click at [615, 413] on icon "Next" at bounding box center [608, 416] width 21 height 21
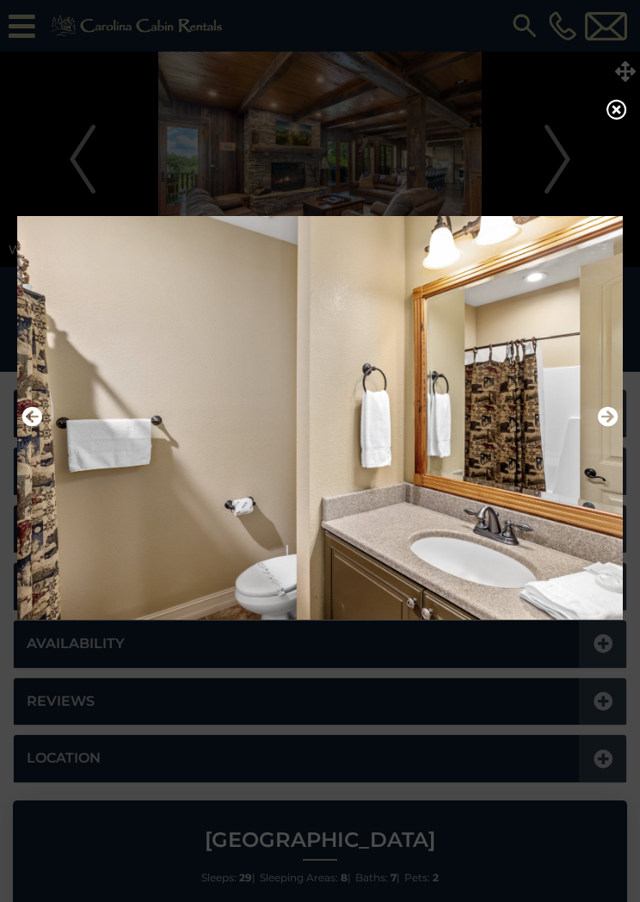
click at [612, 415] on icon "Next" at bounding box center [608, 416] width 21 height 21
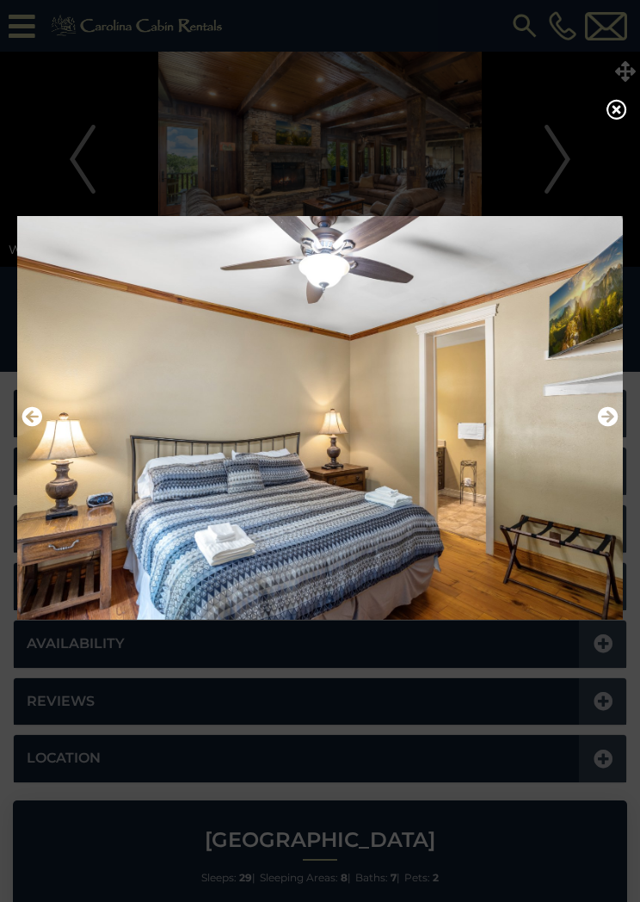
click at [622, 407] on img at bounding box center [320, 417] width 606 height 427
click at [607, 415] on icon "Next" at bounding box center [608, 416] width 21 height 21
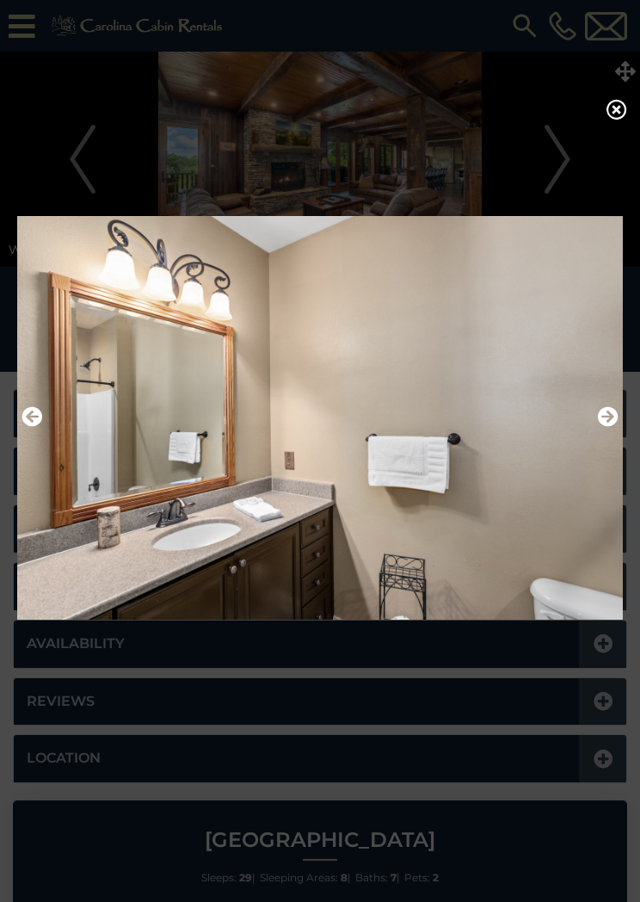
click at [610, 419] on icon "Next" at bounding box center [608, 416] width 21 height 21
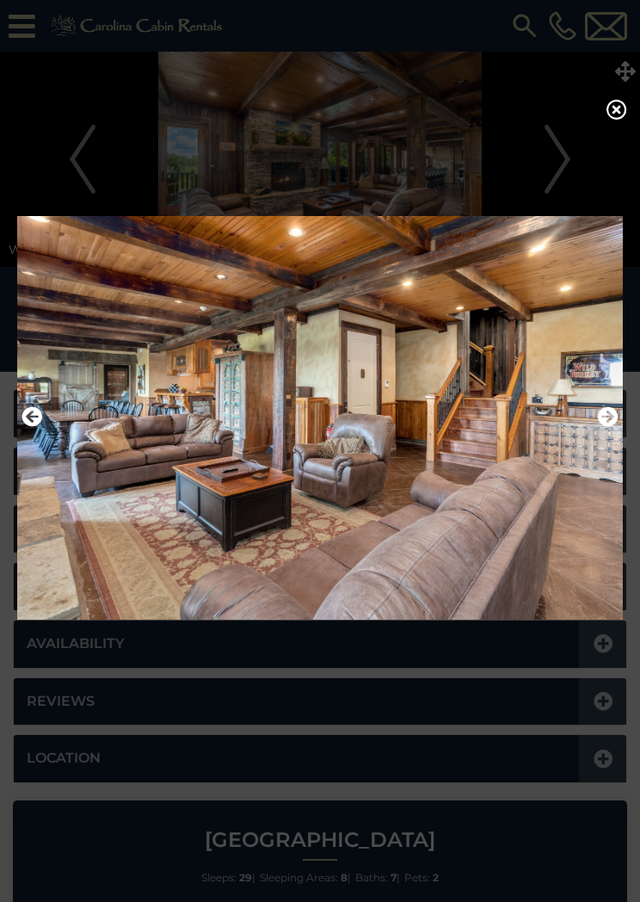
click at [610, 410] on button "Next" at bounding box center [608, 417] width 21 height 29
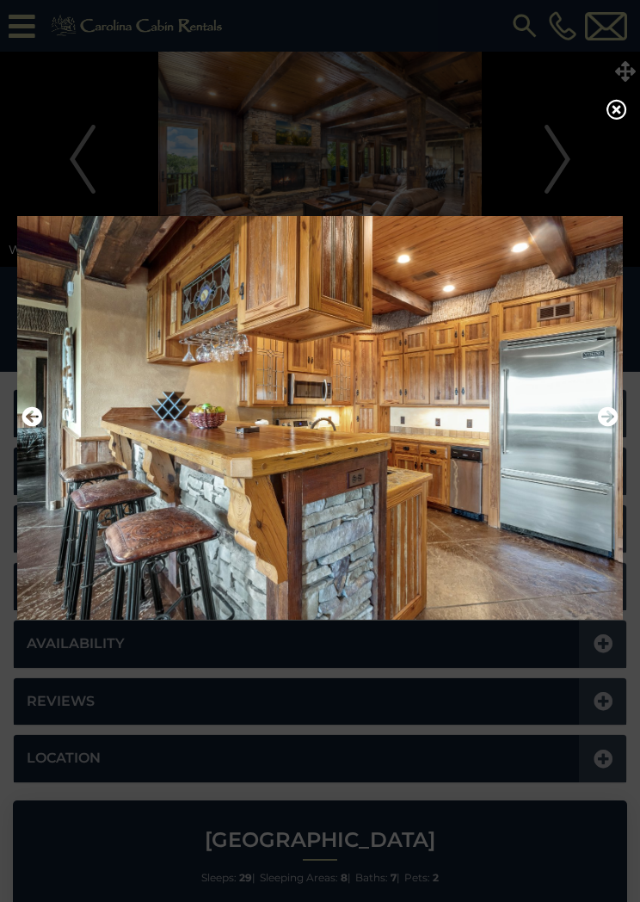
click at [608, 415] on icon "Next" at bounding box center [608, 416] width 21 height 21
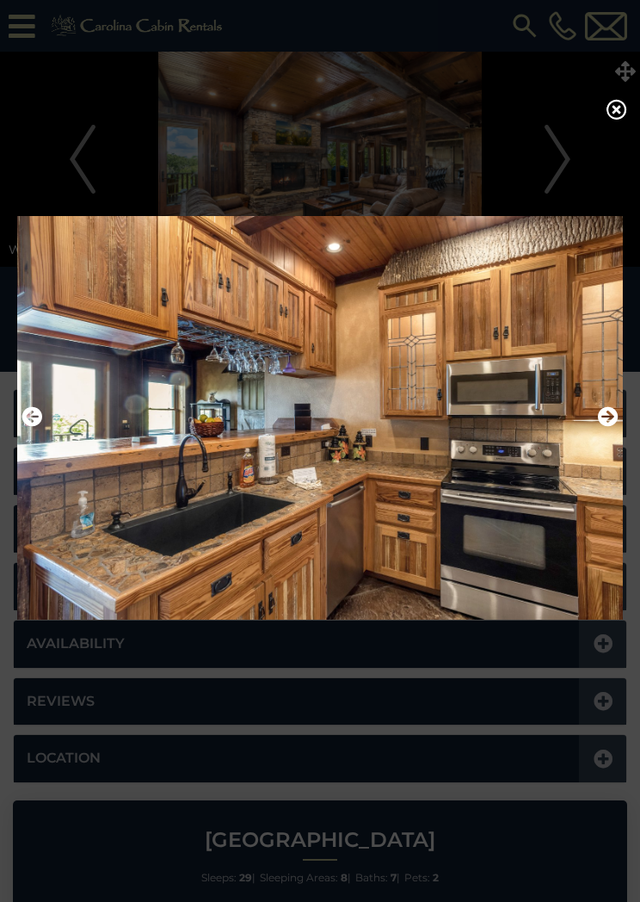
click at [611, 414] on icon "Next" at bounding box center [608, 416] width 21 height 21
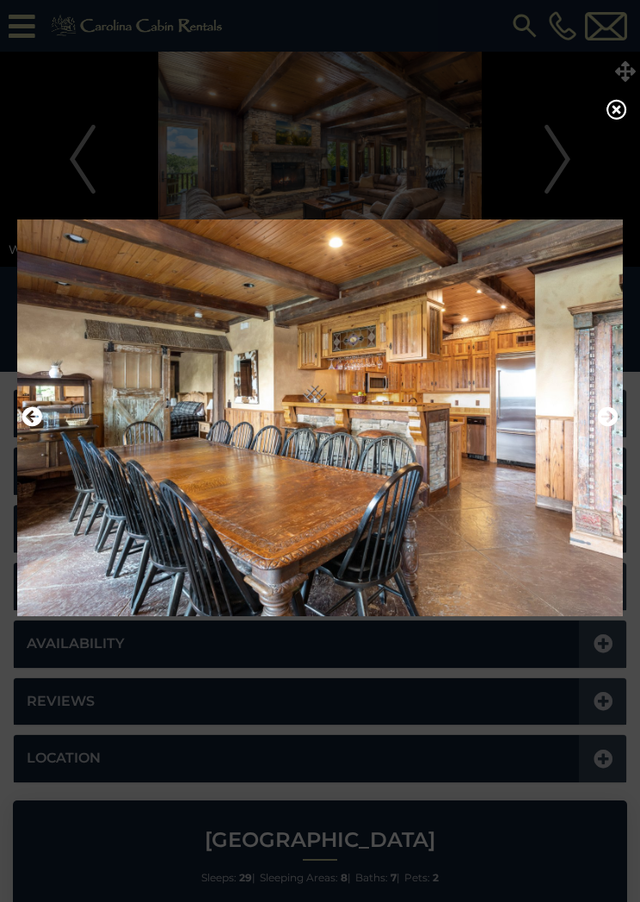
click at [608, 411] on icon "Next" at bounding box center [608, 416] width 21 height 21
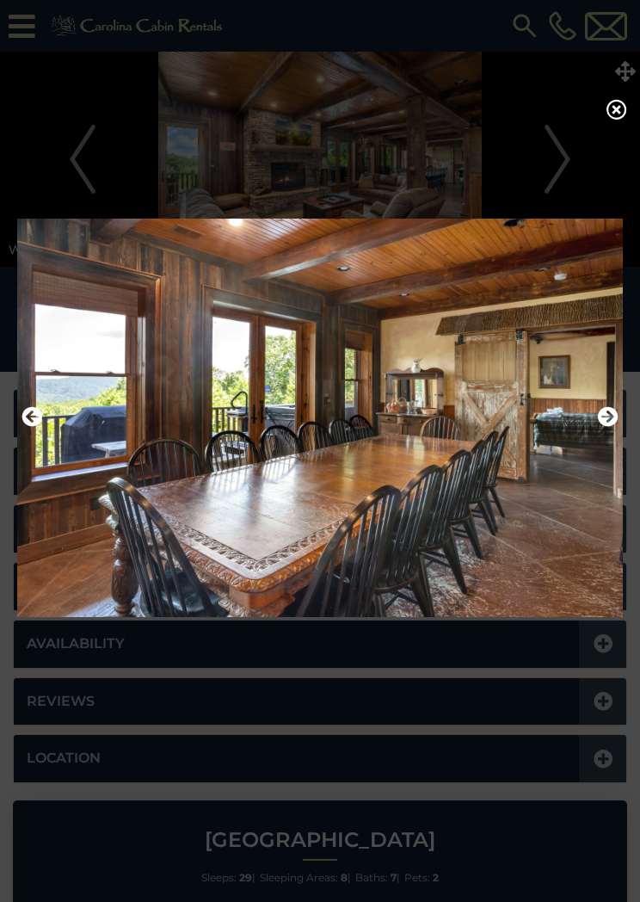
click at [612, 414] on icon "Next" at bounding box center [608, 416] width 21 height 21
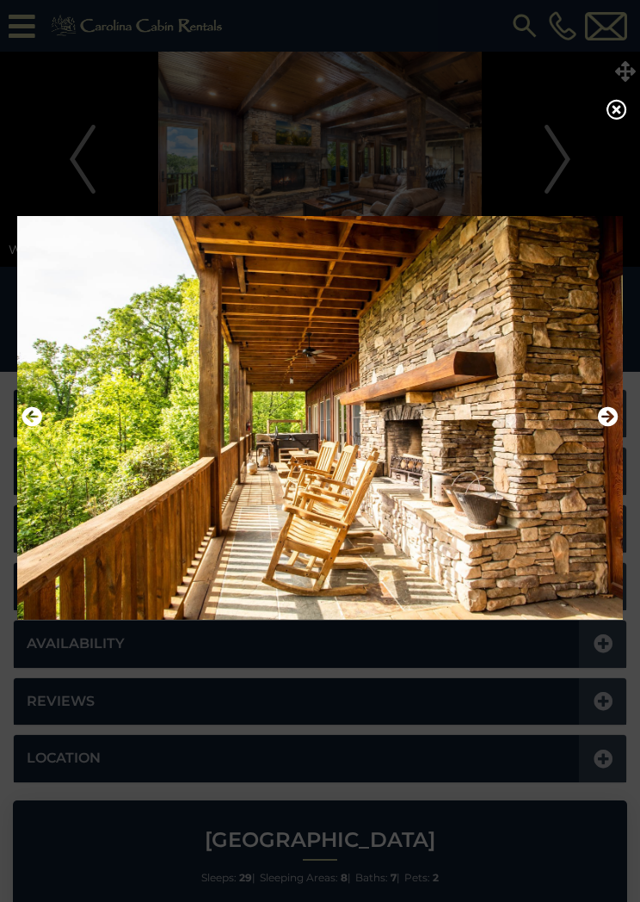
click at [608, 418] on icon "Next" at bounding box center [608, 416] width 21 height 21
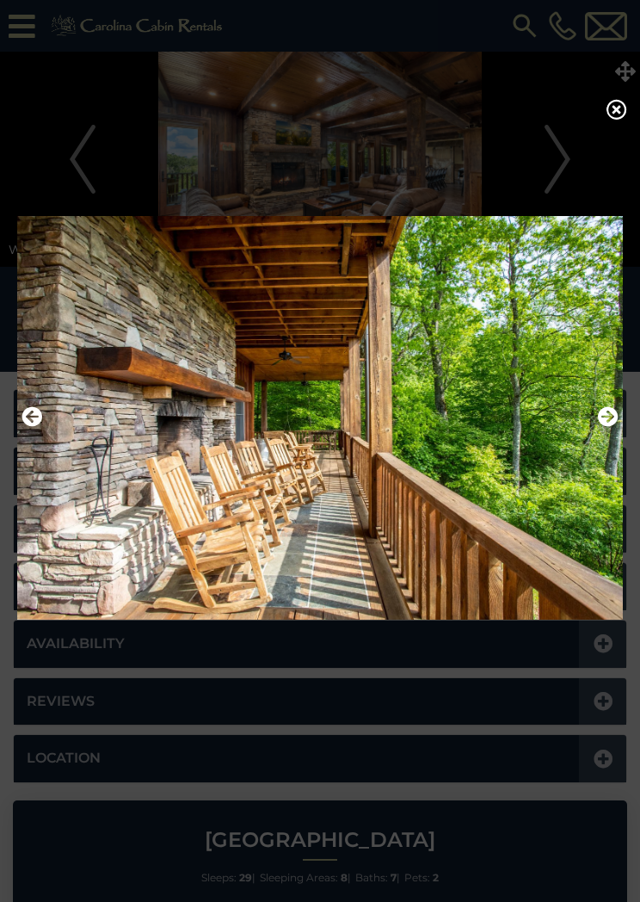
click at [597, 417] on img at bounding box center [320, 417] width 606 height 427
click at [615, 419] on icon "Next" at bounding box center [608, 416] width 21 height 21
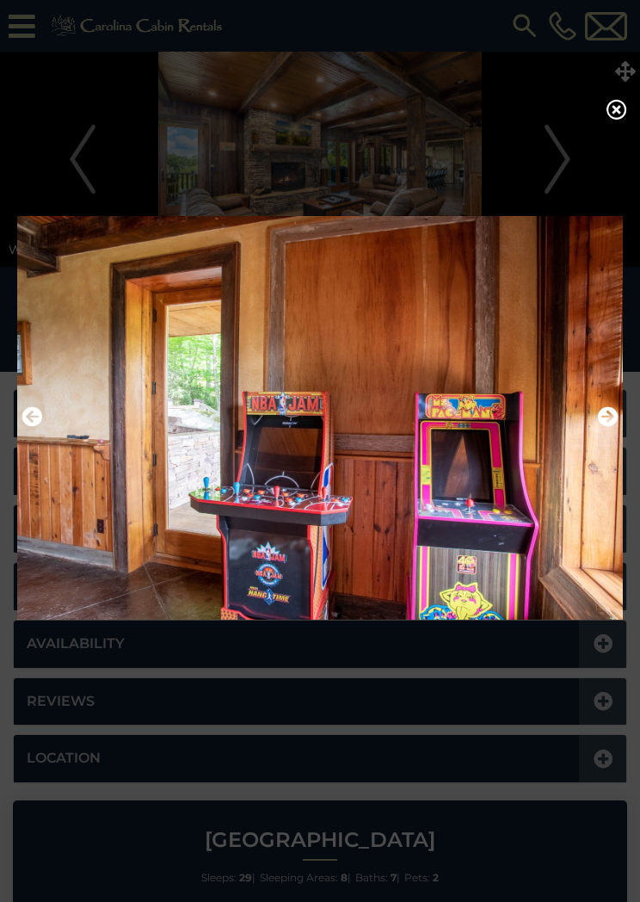
click at [610, 414] on icon "Next" at bounding box center [608, 416] width 21 height 21
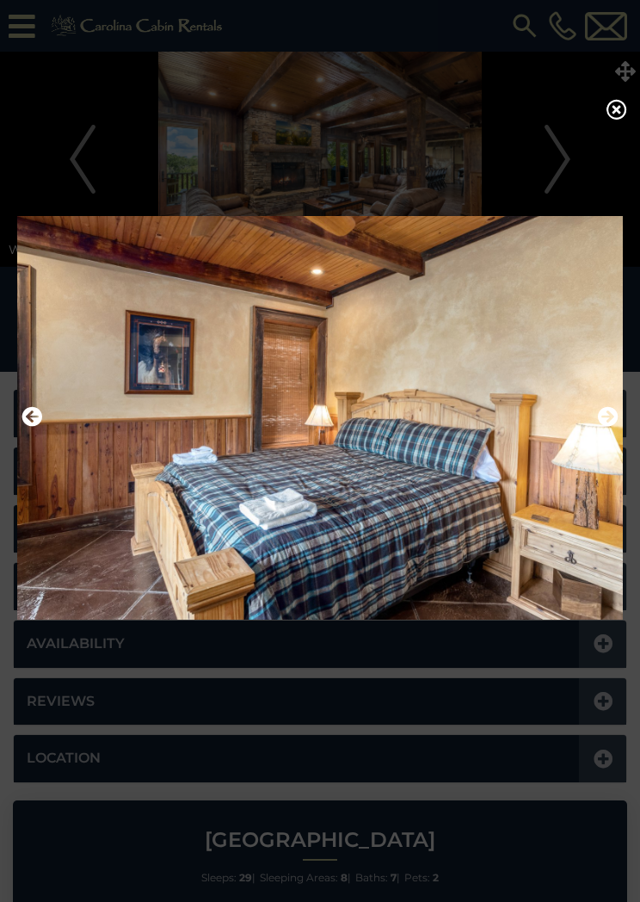
click at [620, 393] on img at bounding box center [320, 417] width 606 height 427
click at [604, 427] on icon "Next" at bounding box center [608, 416] width 21 height 21
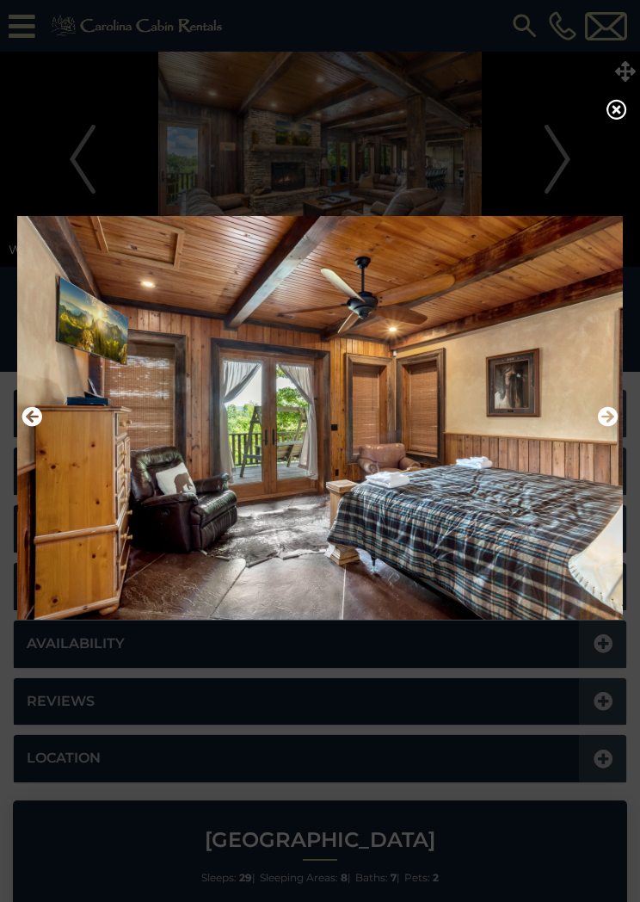
click at [610, 427] on icon "Next" at bounding box center [608, 416] width 21 height 21
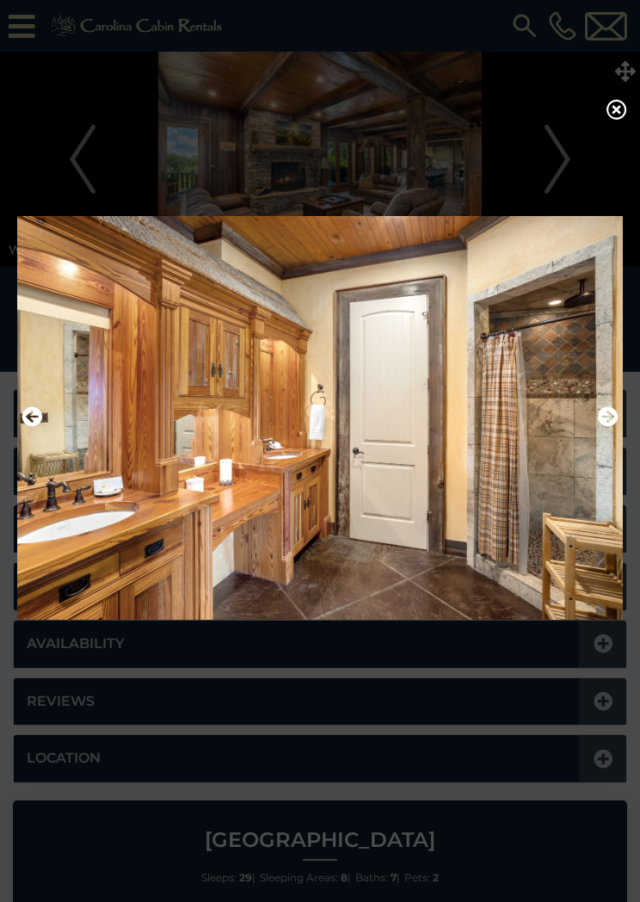
click at [611, 427] on icon "Next" at bounding box center [608, 416] width 21 height 21
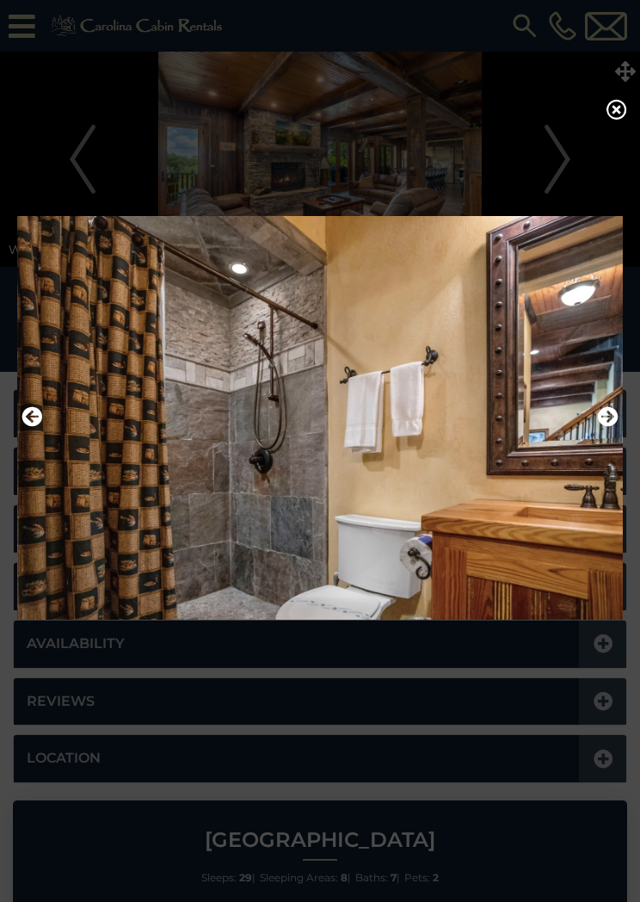
click at [608, 421] on icon "Next" at bounding box center [608, 416] width 21 height 21
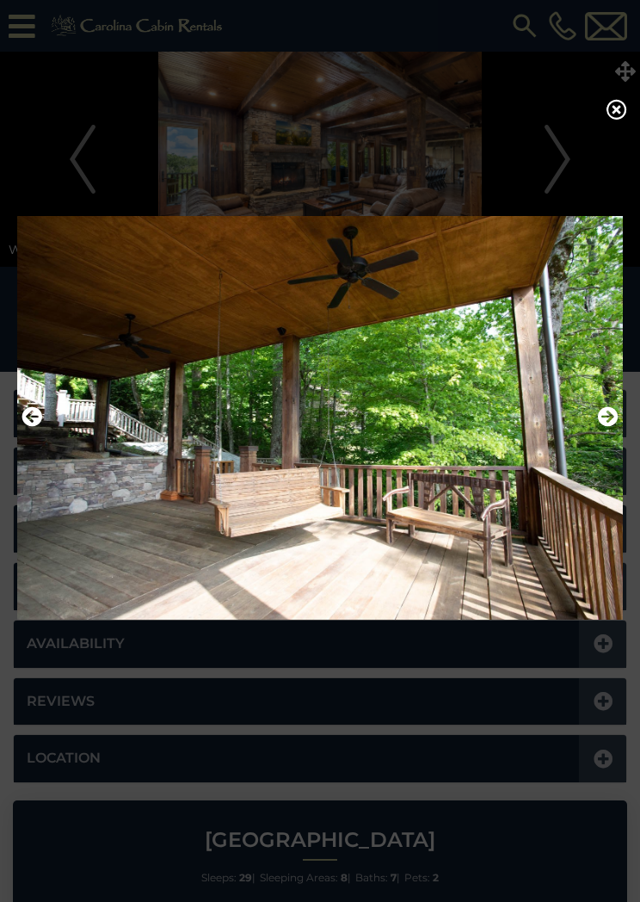
click at [617, 413] on icon "Next" at bounding box center [608, 416] width 21 height 21
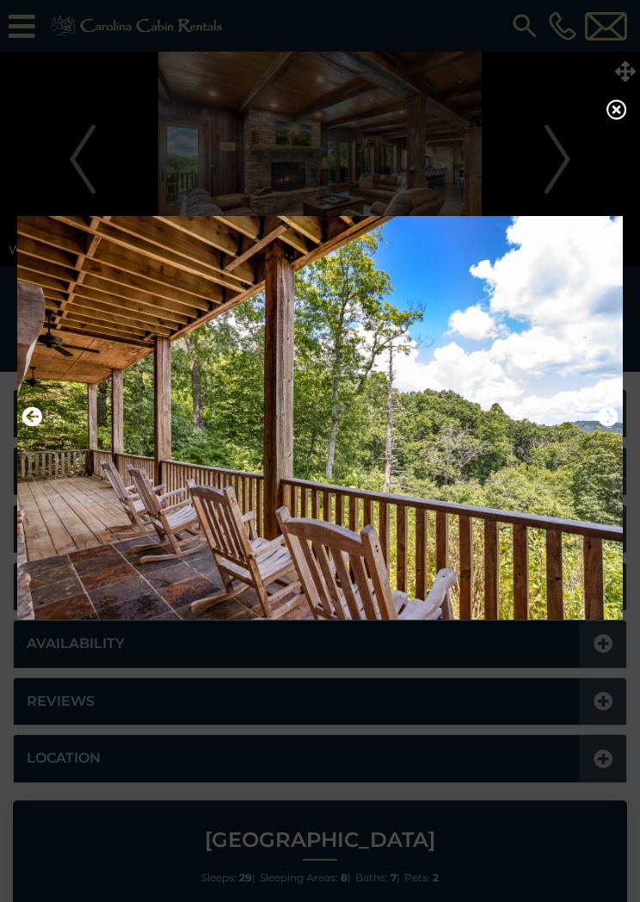
click at [612, 420] on icon "Next" at bounding box center [608, 416] width 21 height 21
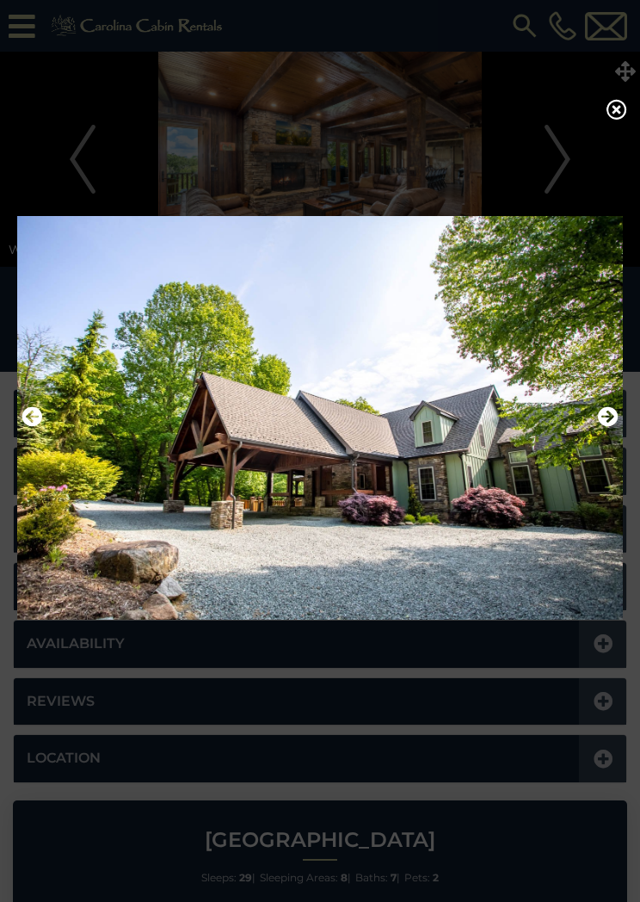
click at [607, 419] on icon "Next" at bounding box center [608, 416] width 21 height 21
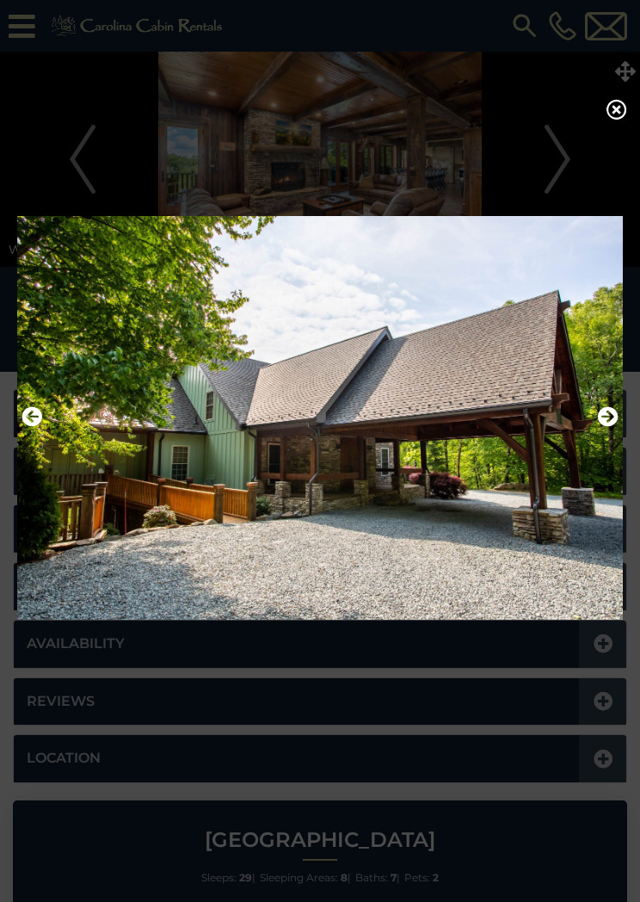
click at [606, 417] on icon "Next" at bounding box center [608, 416] width 21 height 21
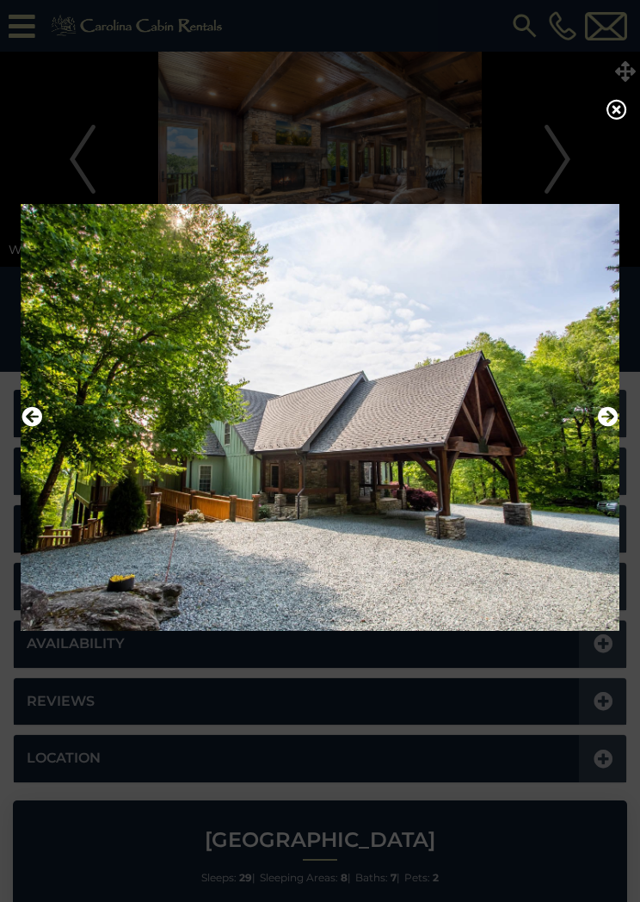
click at [607, 417] on icon "Next" at bounding box center [608, 416] width 21 height 21
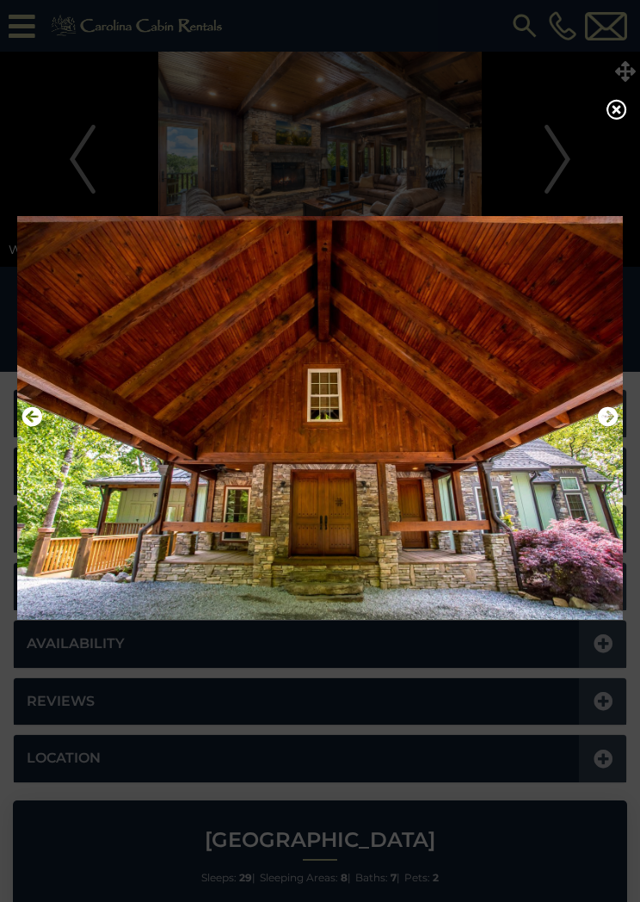
click at [606, 414] on icon "Next" at bounding box center [608, 416] width 21 height 21
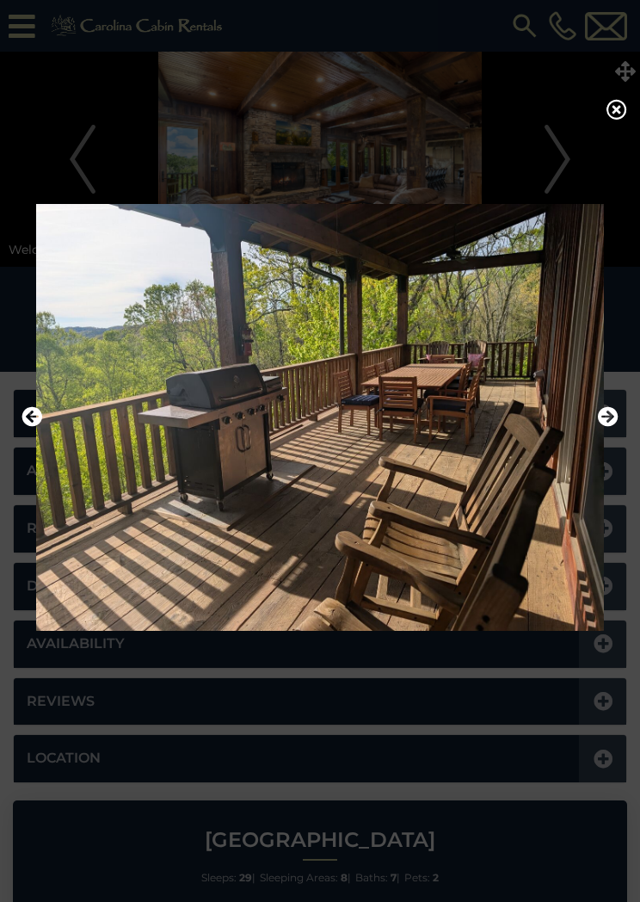
click at [607, 416] on icon "Next" at bounding box center [608, 416] width 21 height 21
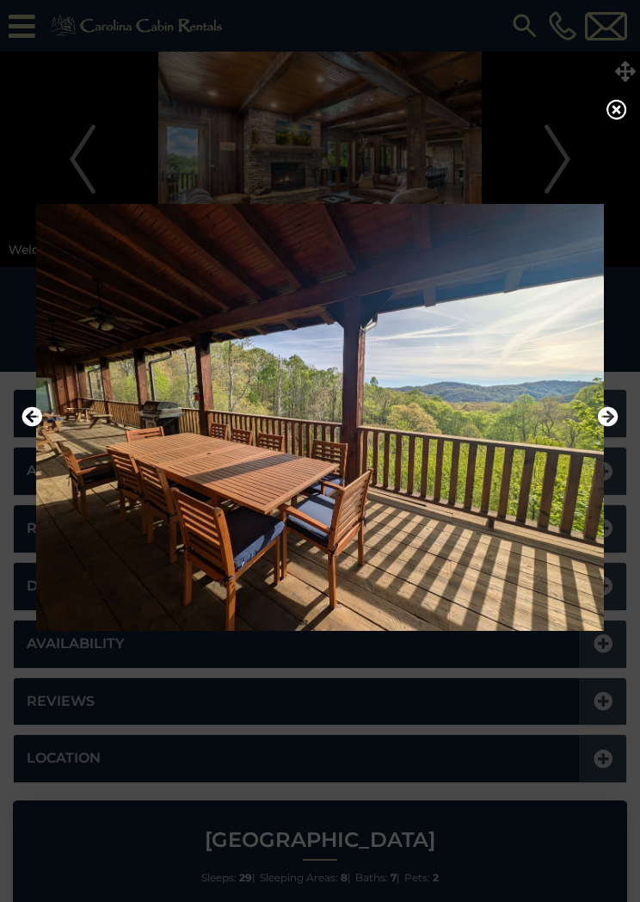
click at [603, 423] on icon "Next" at bounding box center [608, 416] width 21 height 21
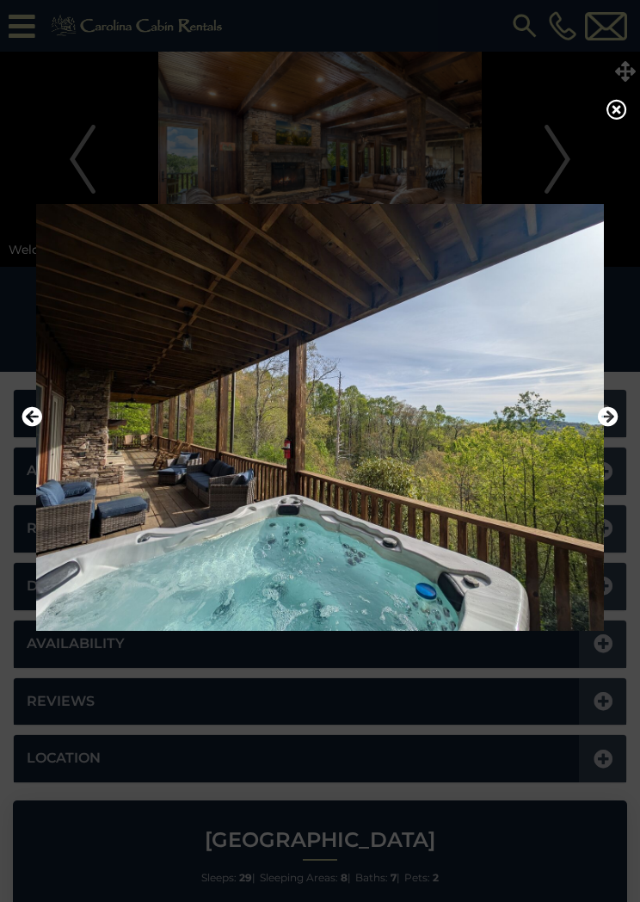
click at [602, 423] on icon "Next" at bounding box center [608, 416] width 21 height 21
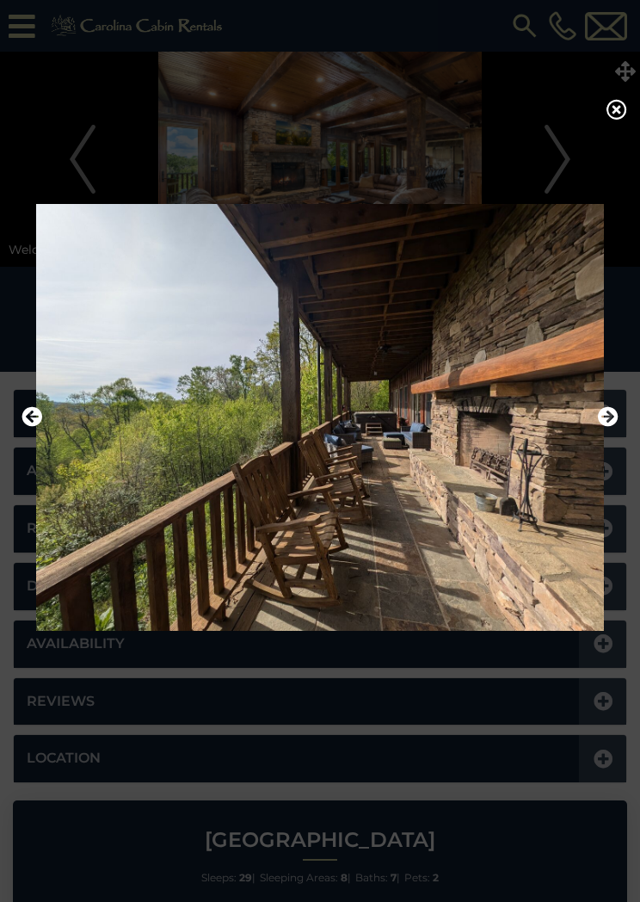
click at [602, 422] on icon "Next" at bounding box center [608, 416] width 21 height 21
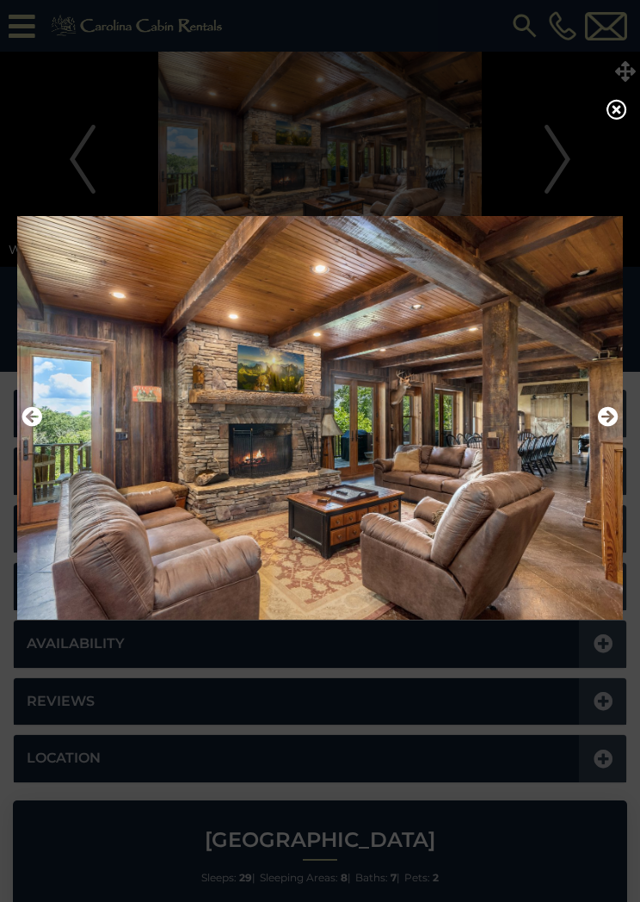
click at [601, 423] on icon "Next" at bounding box center [608, 416] width 21 height 21
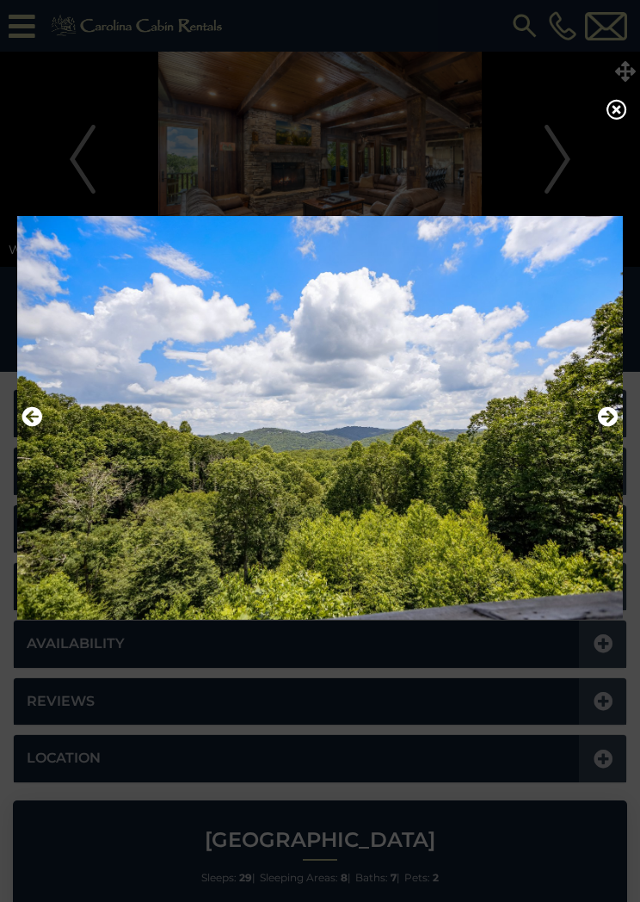
click at [623, 109] on icon at bounding box center [617, 109] width 21 height 21
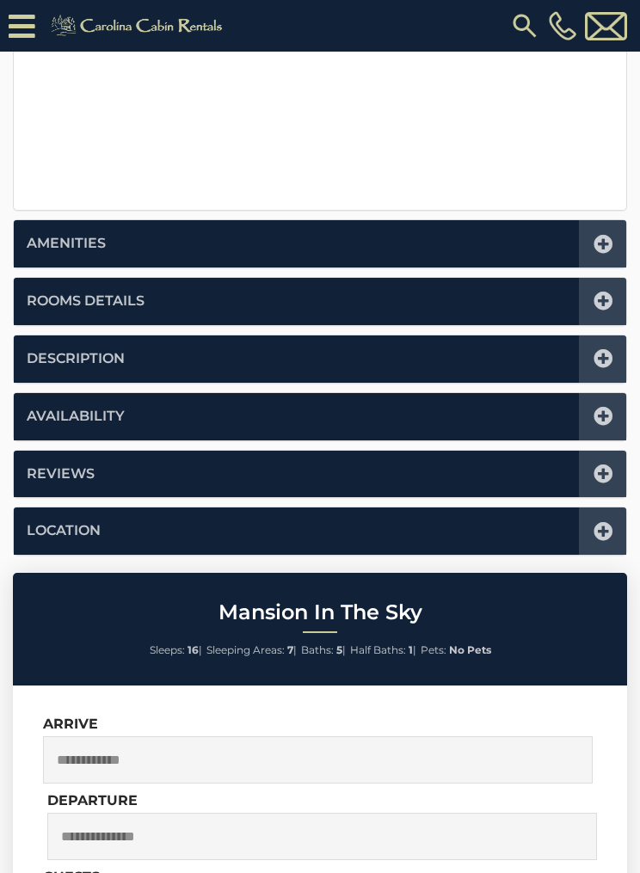
scroll to position [703, 0]
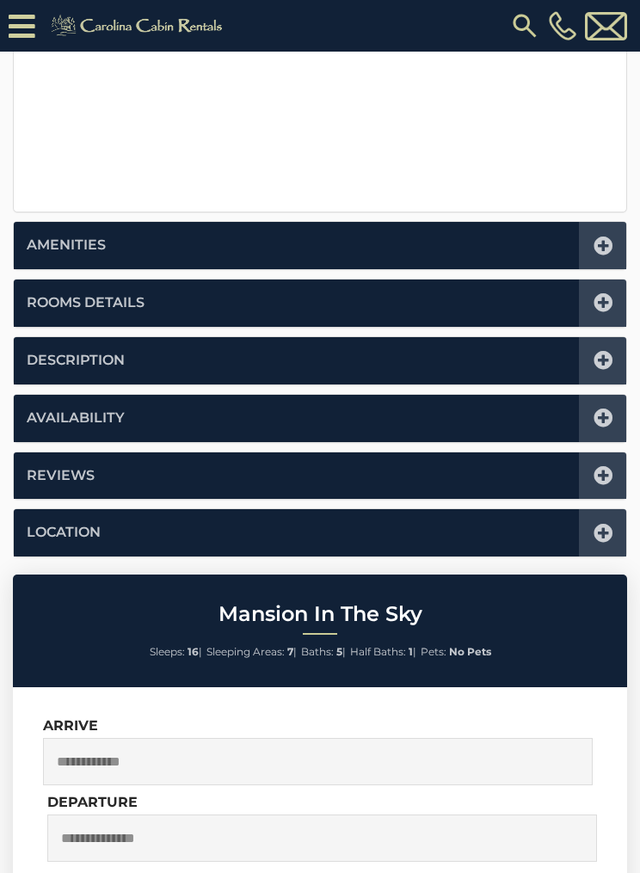
click at [604, 409] on icon at bounding box center [603, 418] width 19 height 19
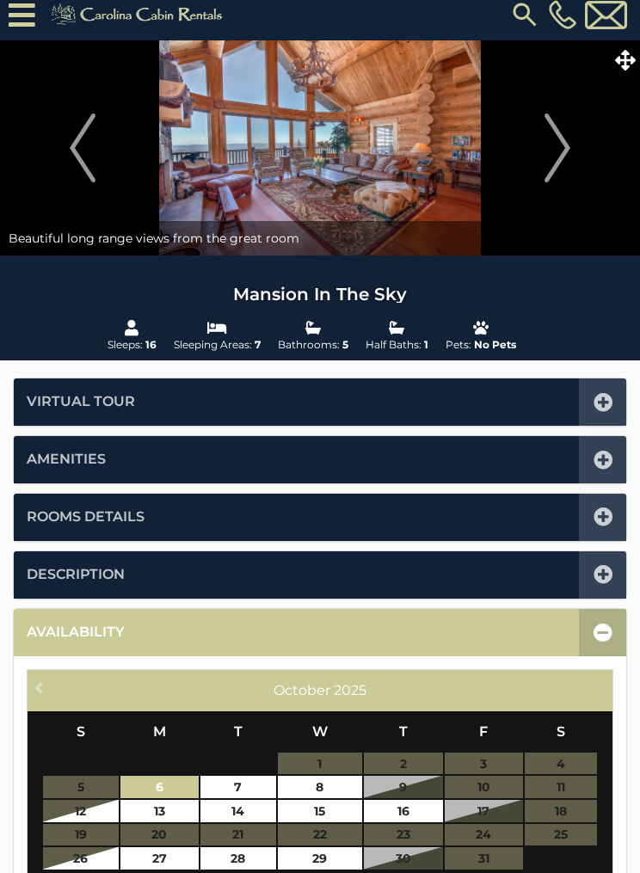
scroll to position [0, 0]
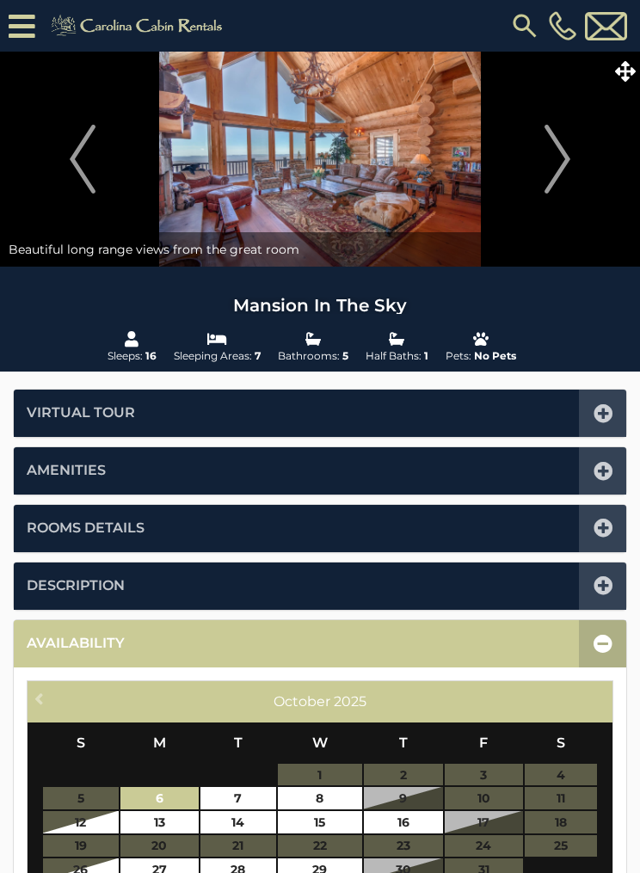
click at [597, 647] on icon at bounding box center [603, 643] width 19 height 19
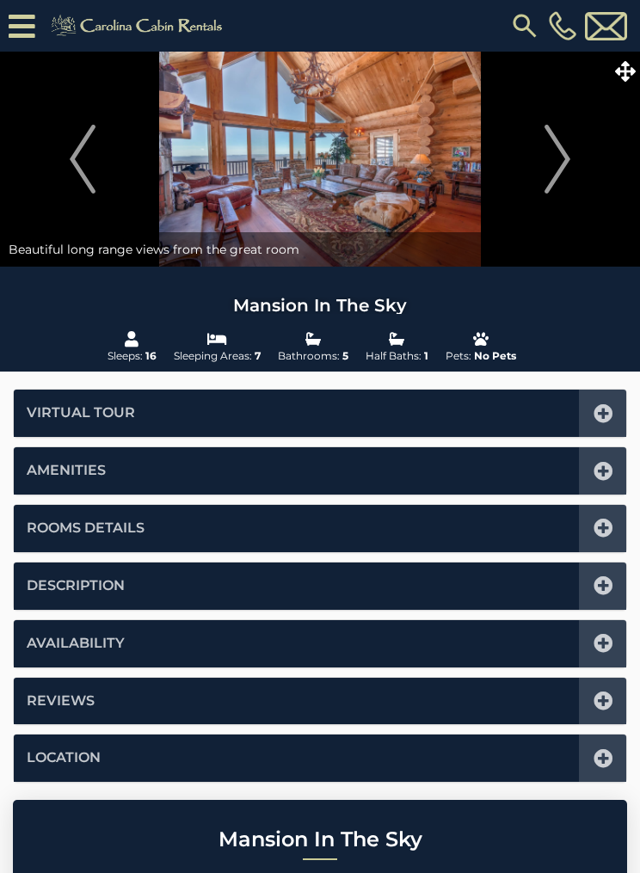
click at [423, 172] on img at bounding box center [320, 159] width 640 height 215
click at [624, 59] on span at bounding box center [625, 71] width 30 height 30
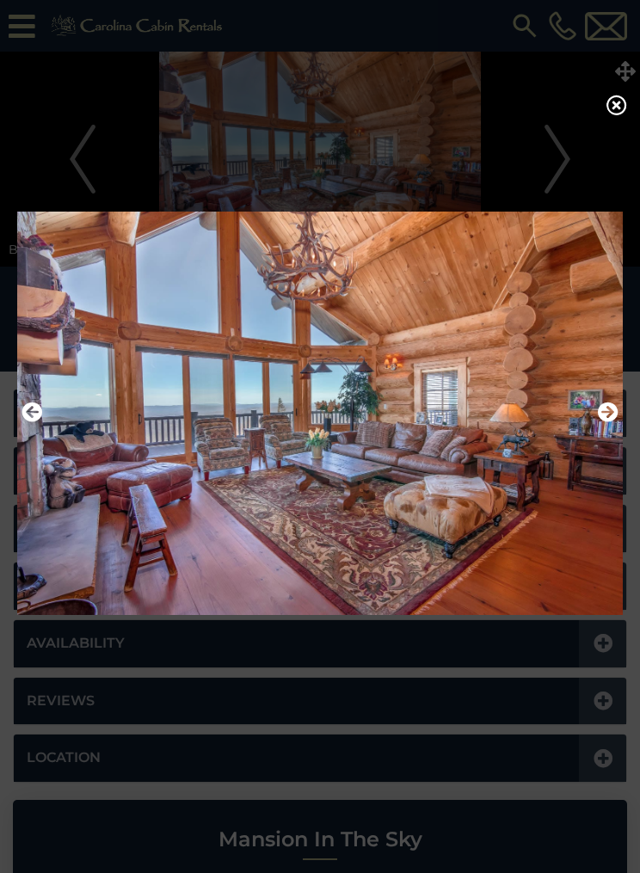
click at [602, 414] on icon "Next" at bounding box center [608, 412] width 21 height 21
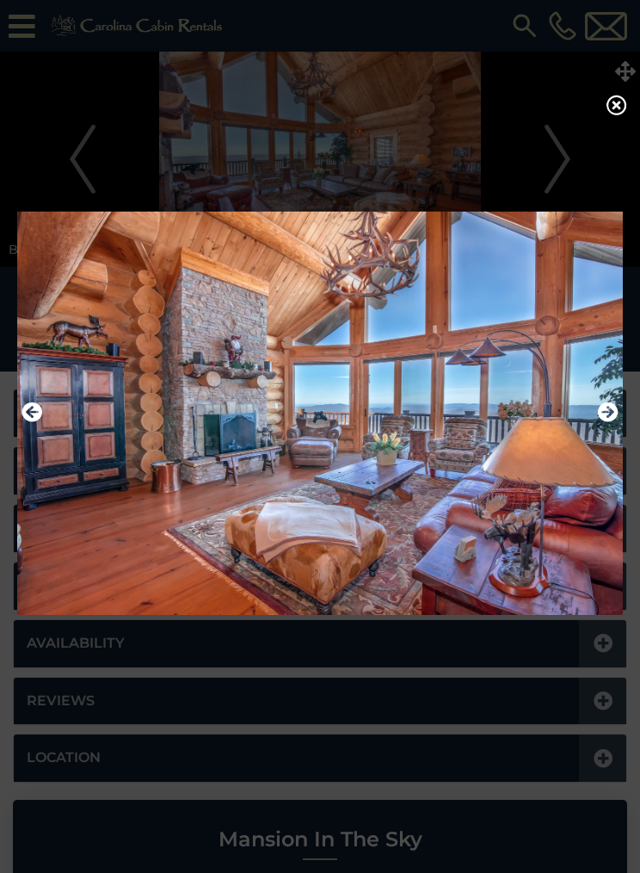
click at [601, 423] on icon "Next" at bounding box center [608, 412] width 21 height 21
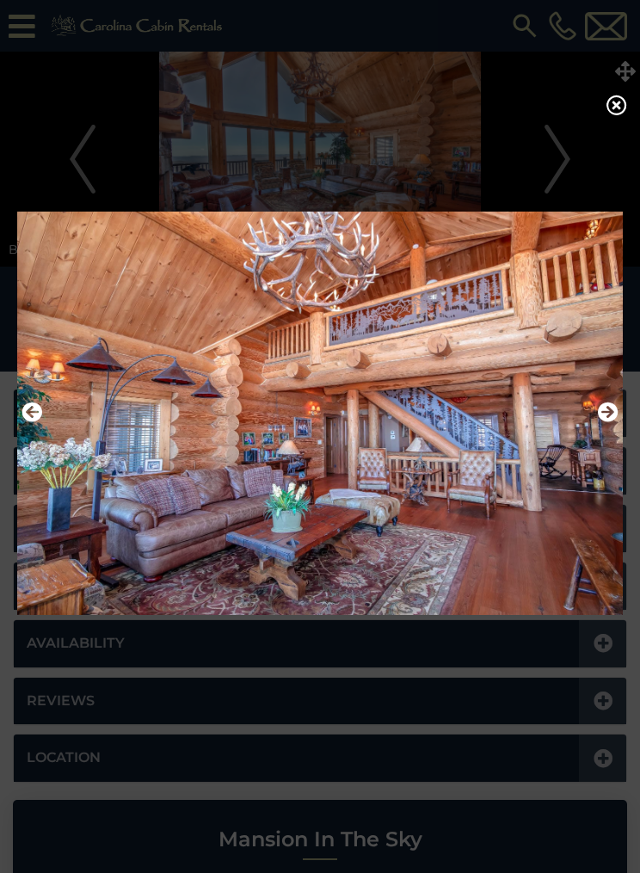
click at [602, 419] on icon "Next" at bounding box center [608, 412] width 21 height 21
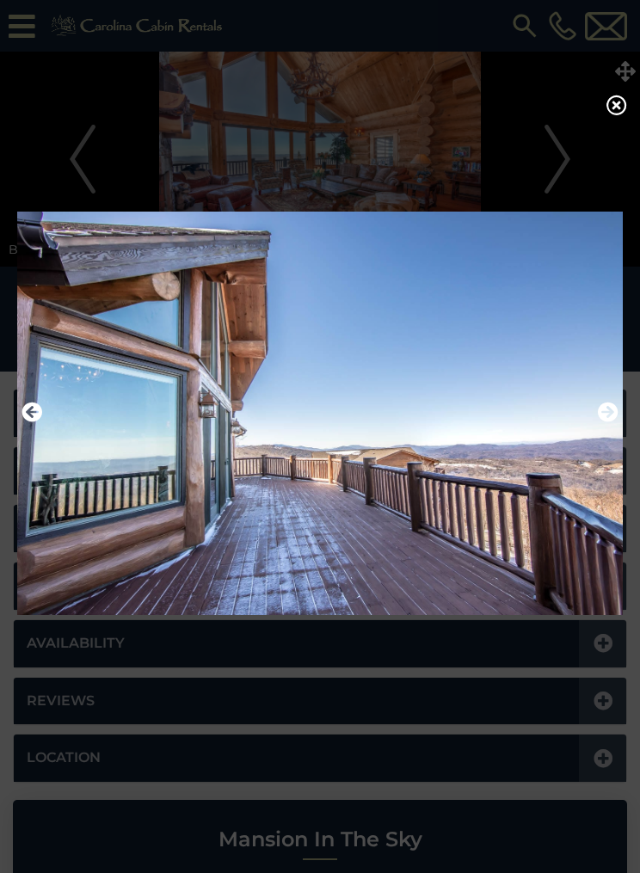
click at [611, 414] on icon "Next" at bounding box center [608, 412] width 21 height 21
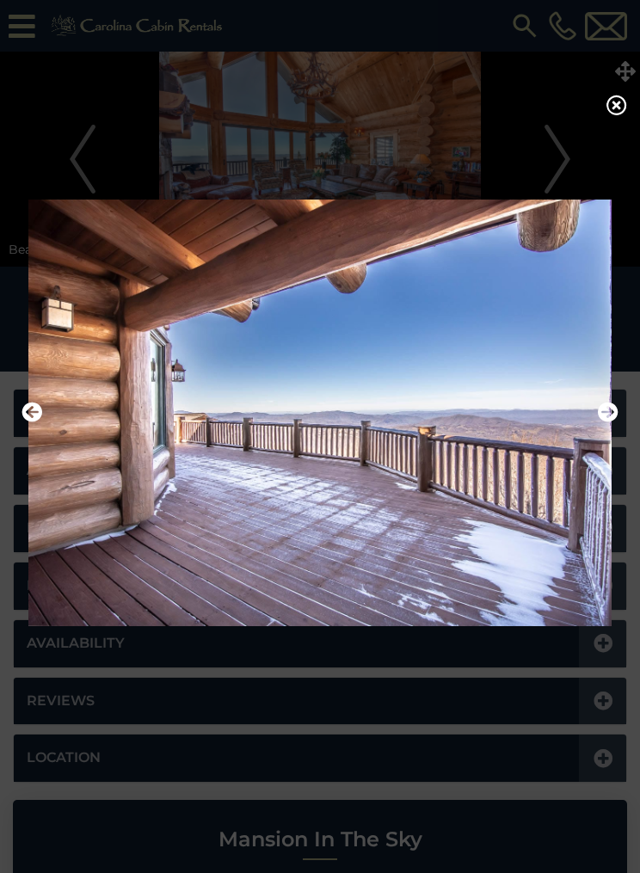
click at [611, 415] on icon "Next" at bounding box center [608, 412] width 21 height 21
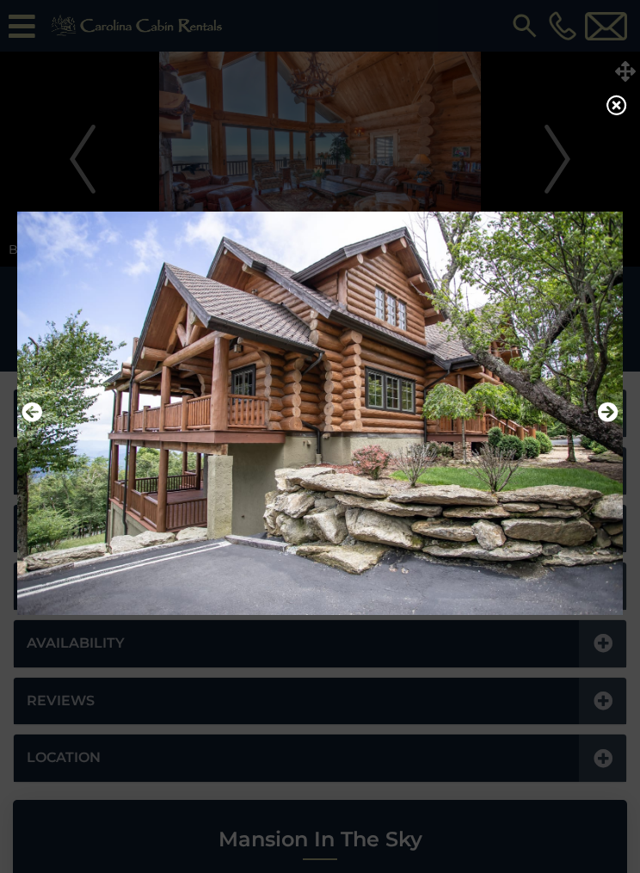
click at [608, 415] on icon "Next" at bounding box center [608, 412] width 21 height 21
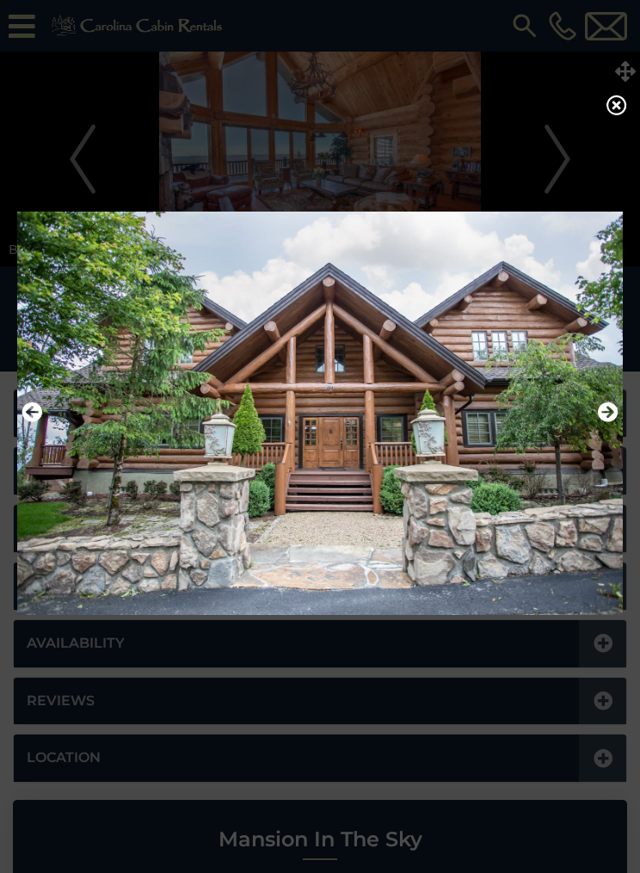
click at [609, 421] on icon "Next" at bounding box center [608, 412] width 21 height 21
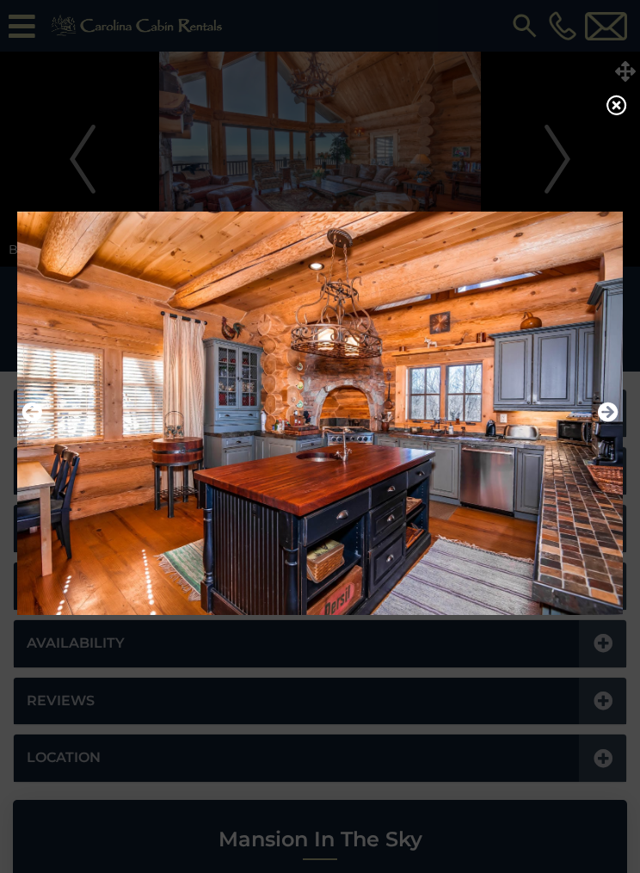
click at [620, 416] on img at bounding box center [320, 413] width 606 height 427
click at [605, 420] on icon "Next" at bounding box center [608, 412] width 21 height 21
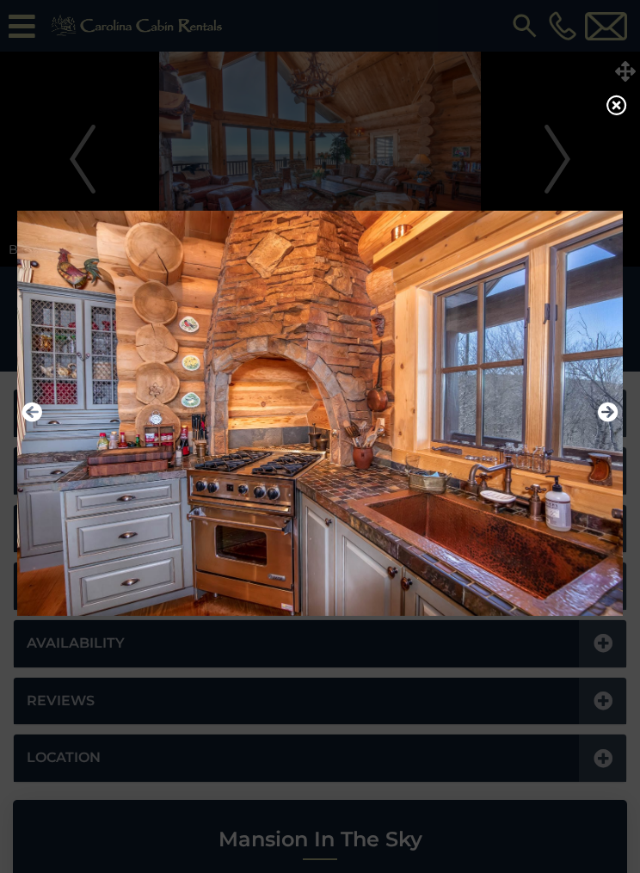
click at [619, 418] on img at bounding box center [320, 413] width 606 height 427
click at [601, 412] on icon "Next" at bounding box center [608, 412] width 21 height 21
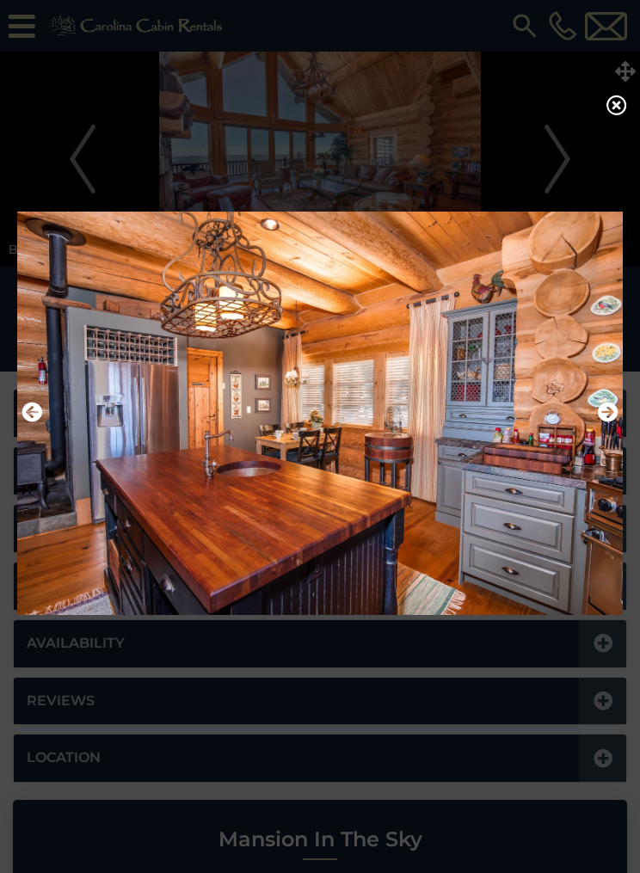
click at [616, 423] on icon "Next" at bounding box center [608, 412] width 21 height 21
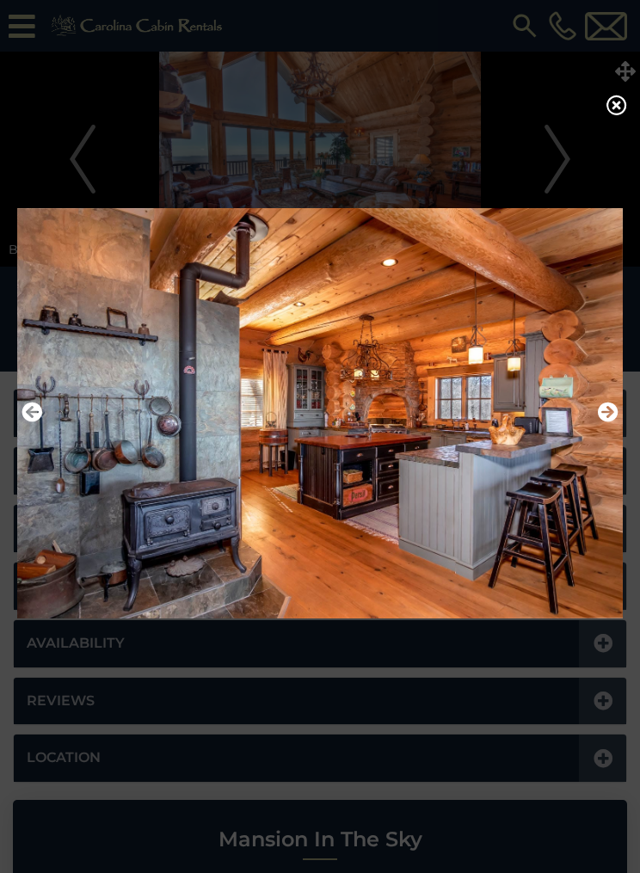
click at [35, 423] on icon "Previous" at bounding box center [32, 412] width 21 height 21
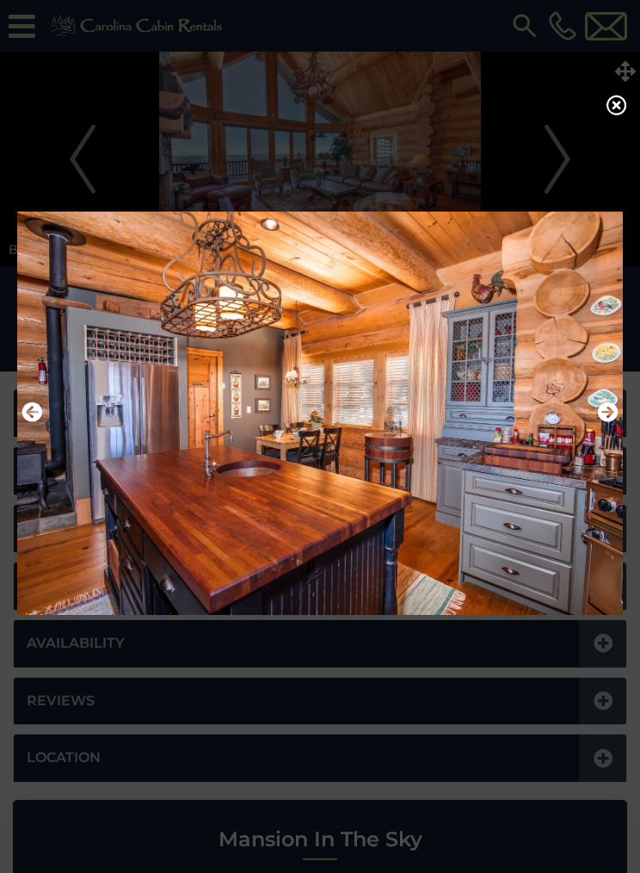
click at [46, 419] on img at bounding box center [320, 413] width 606 height 427
click at [41, 422] on icon "Previous" at bounding box center [32, 412] width 21 height 21
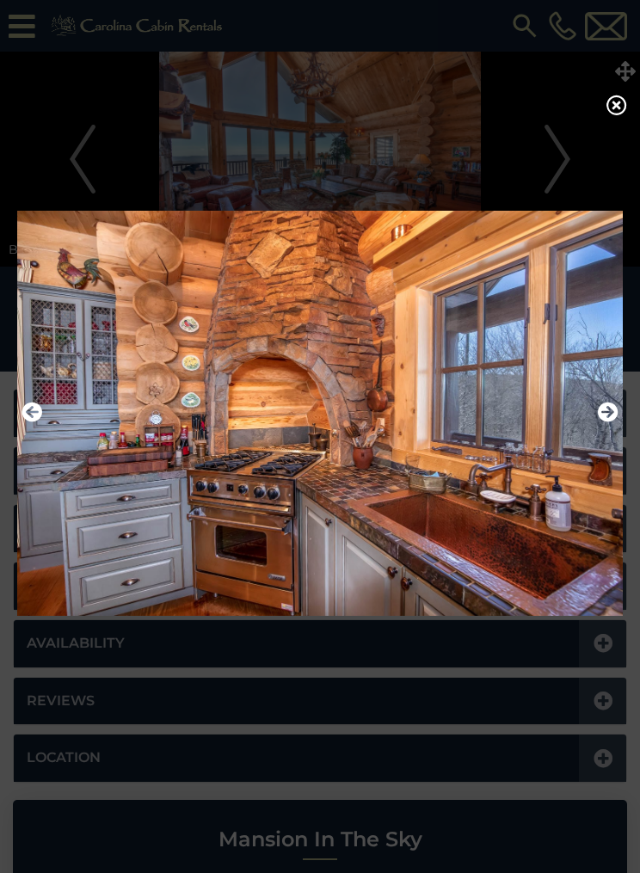
click at [608, 423] on icon "Next" at bounding box center [608, 412] width 21 height 21
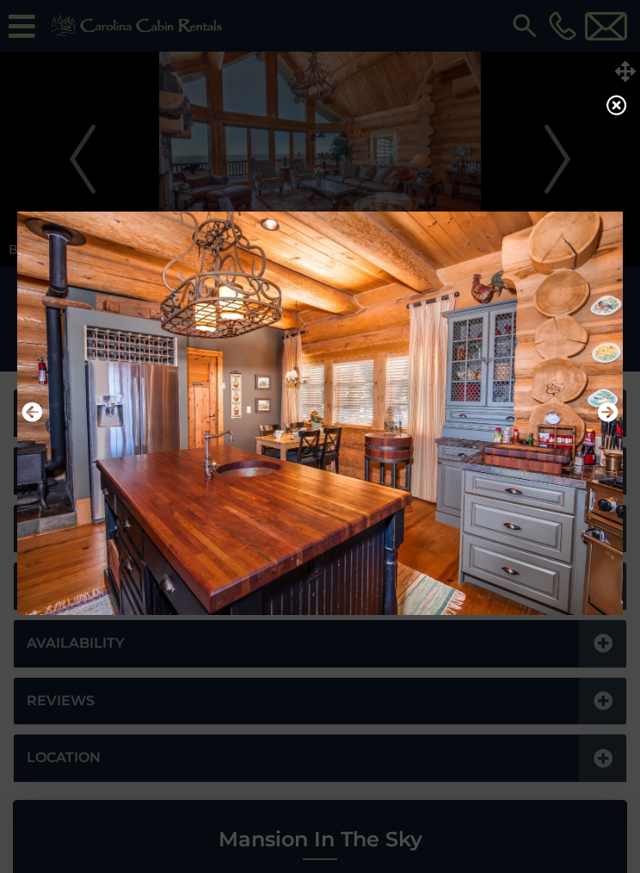
click at [606, 423] on icon "Next" at bounding box center [608, 412] width 21 height 21
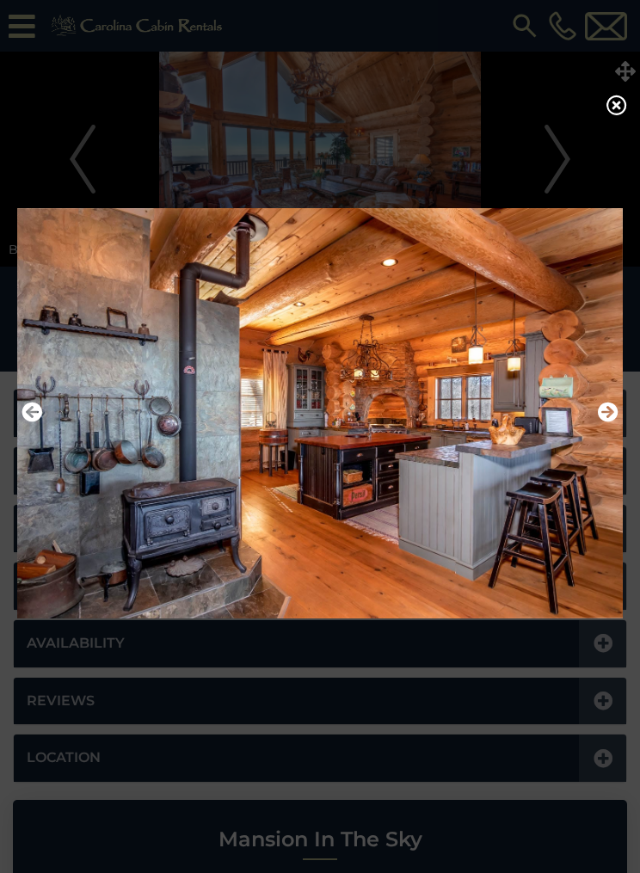
click at [603, 428] on button "Next" at bounding box center [608, 412] width 21 height 29
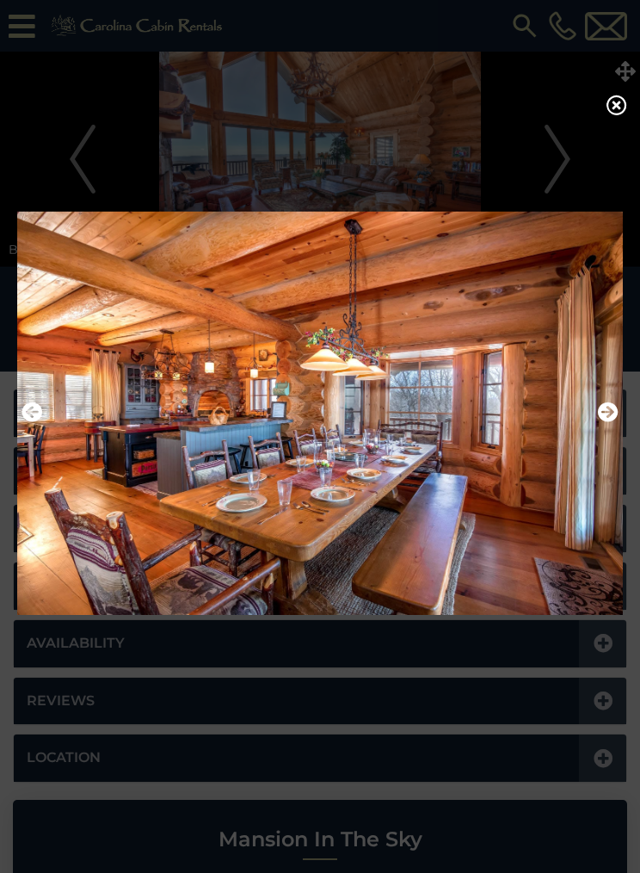
click at [618, 423] on icon "Next" at bounding box center [608, 412] width 21 height 21
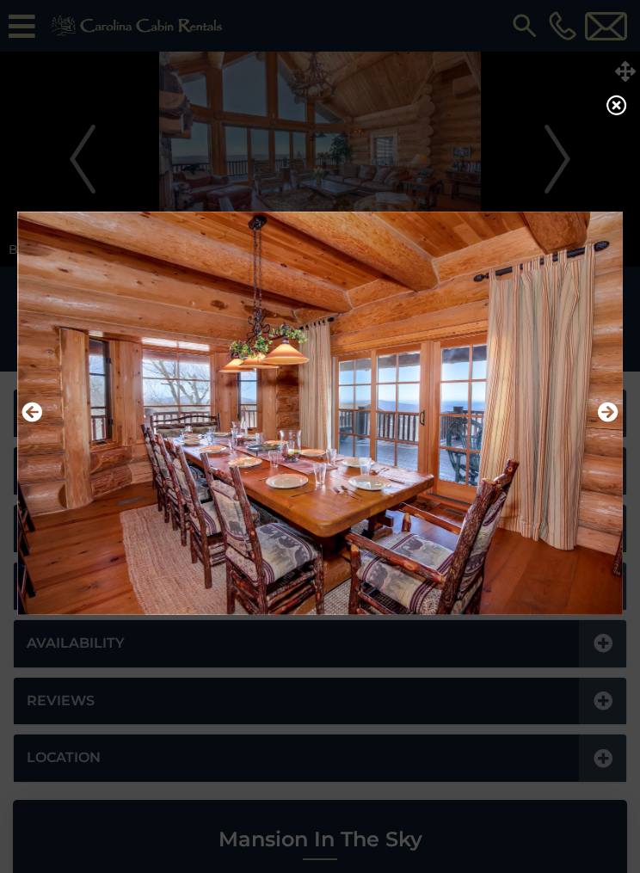
click at [608, 428] on button "Next" at bounding box center [608, 412] width 21 height 29
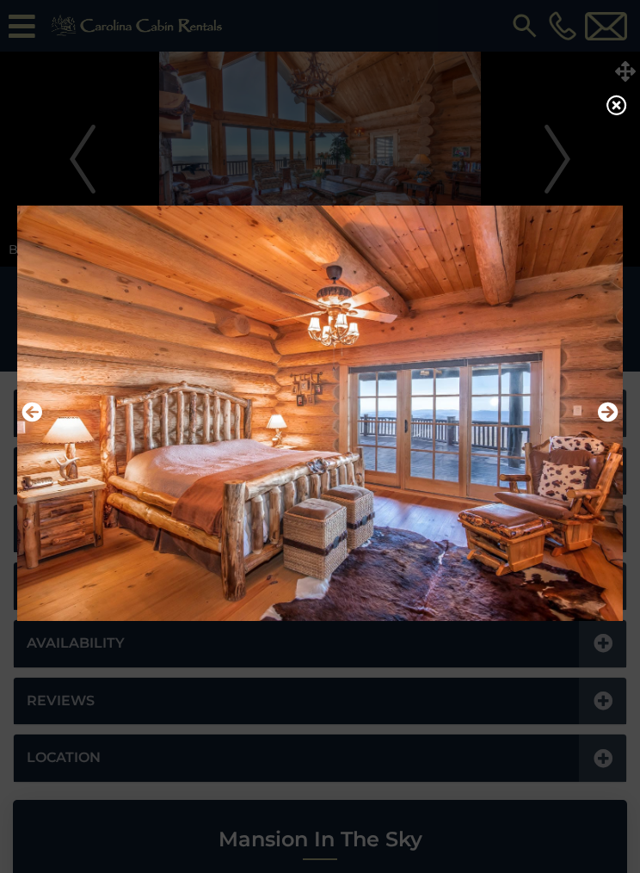
click at [609, 423] on icon "Next" at bounding box center [608, 412] width 21 height 21
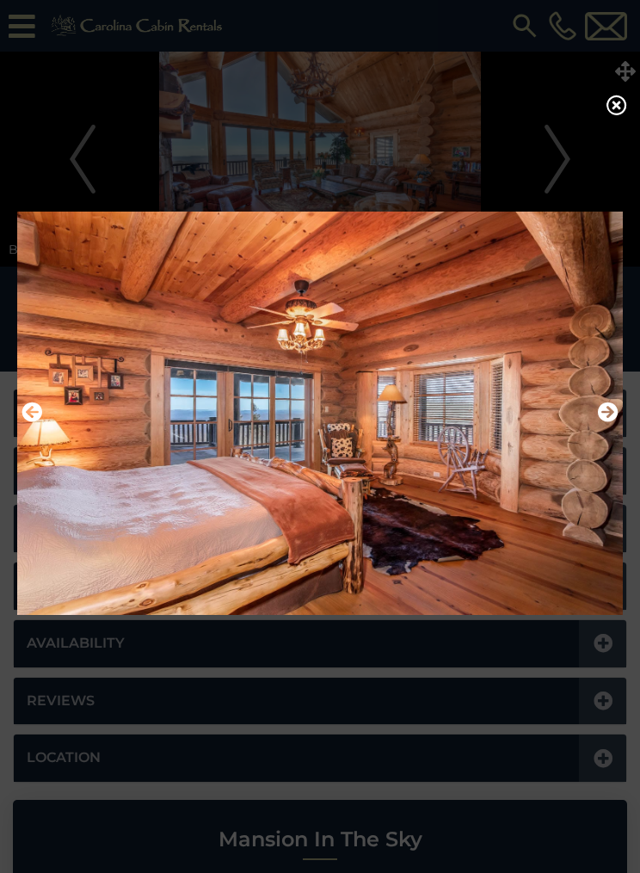
click at [34, 416] on icon "Previous" at bounding box center [32, 412] width 21 height 21
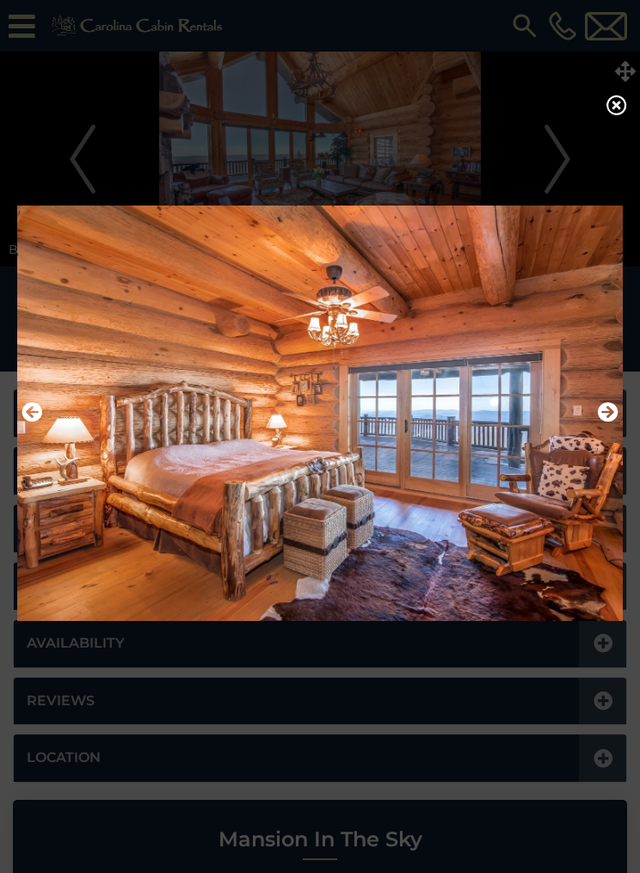
click at [611, 423] on icon "Next" at bounding box center [608, 412] width 21 height 21
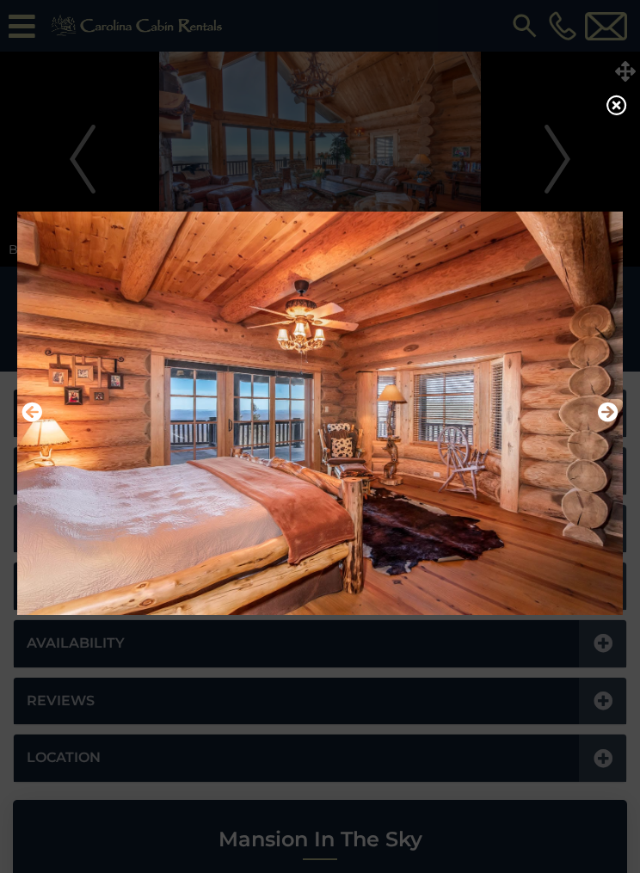
click at [610, 423] on icon "Next" at bounding box center [608, 412] width 21 height 21
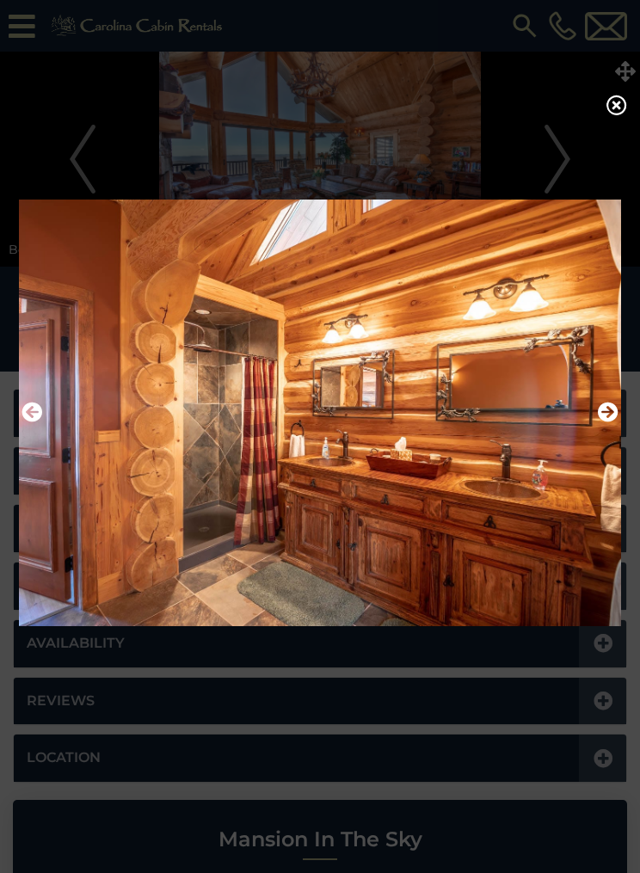
click at [605, 423] on icon "Next" at bounding box center [608, 412] width 21 height 21
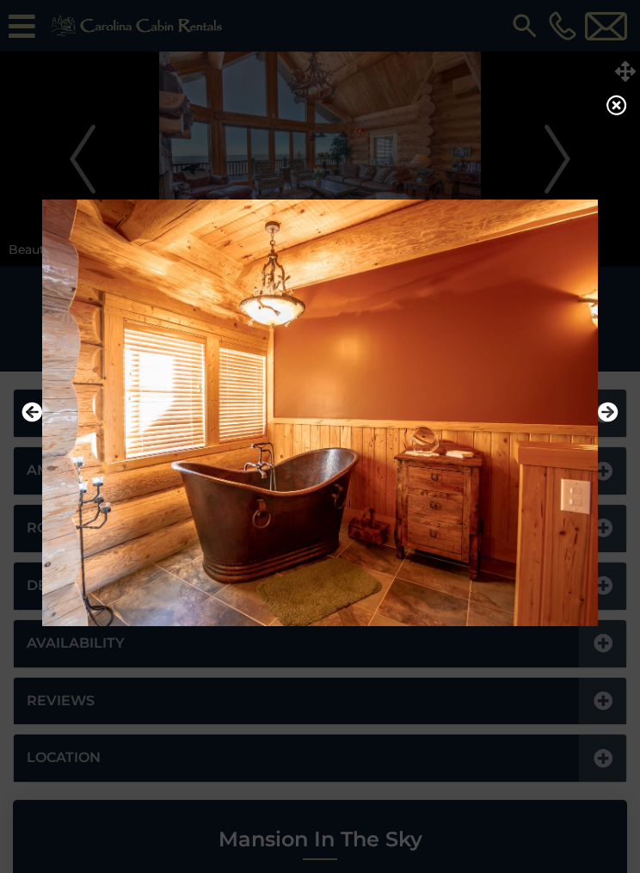
click at [604, 423] on icon "Next" at bounding box center [608, 412] width 21 height 21
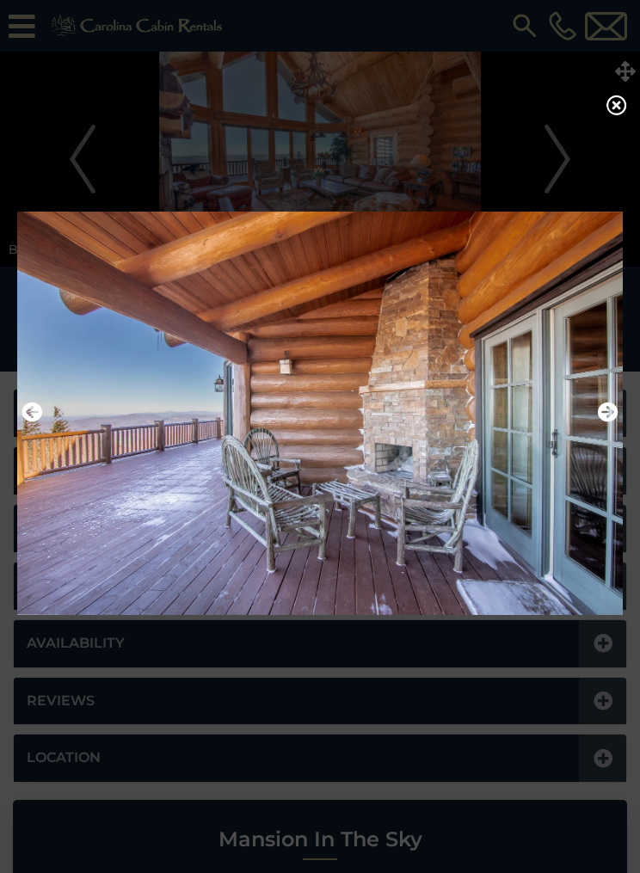
click at [609, 414] on icon "Next" at bounding box center [608, 412] width 21 height 21
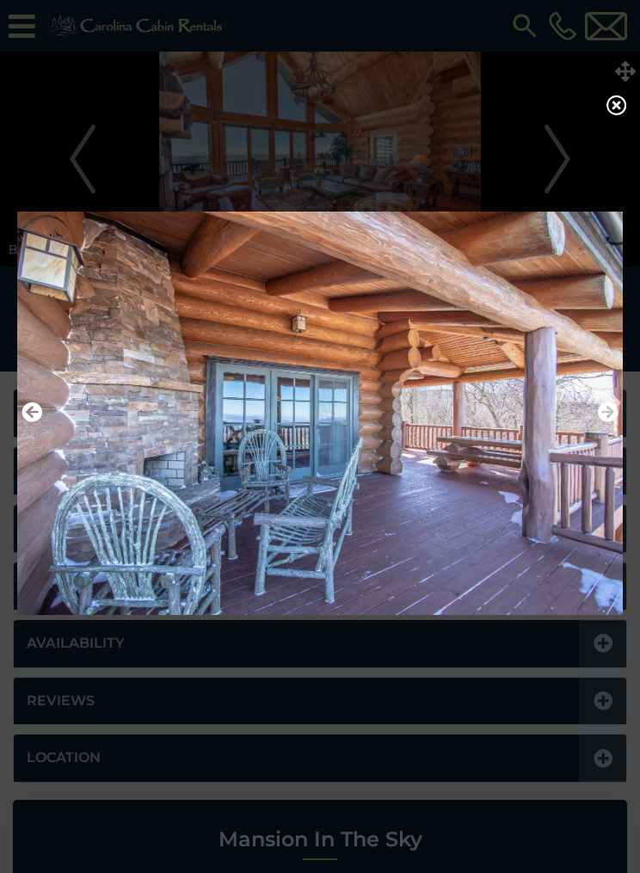
click at [605, 398] on img at bounding box center [320, 413] width 606 height 427
click at [617, 406] on img at bounding box center [320, 413] width 606 height 427
click at [616, 414] on icon "Next" at bounding box center [608, 412] width 21 height 21
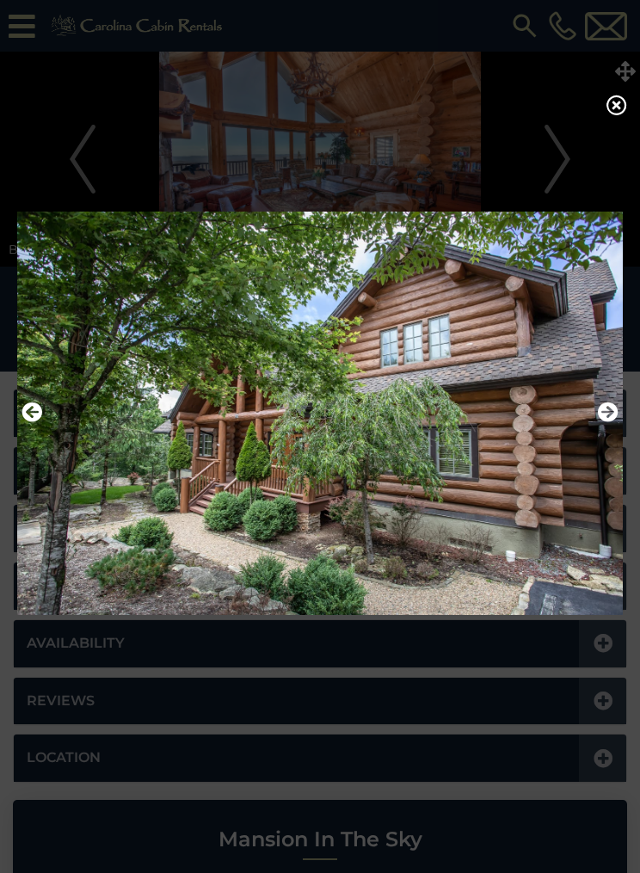
click at [620, 416] on img at bounding box center [320, 413] width 606 height 427
click at [606, 418] on icon "Next" at bounding box center [608, 412] width 21 height 21
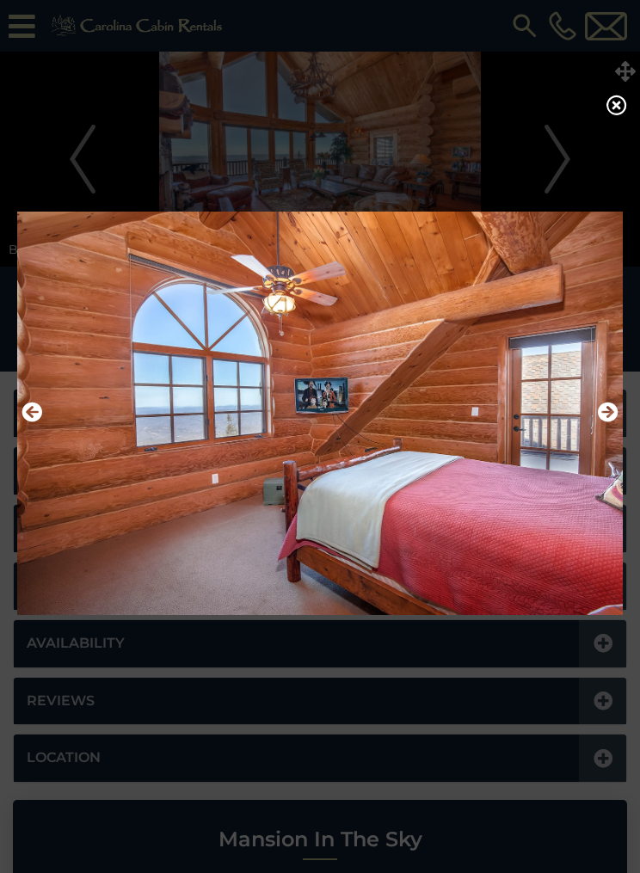
click at [610, 423] on icon "Next" at bounding box center [608, 412] width 21 height 21
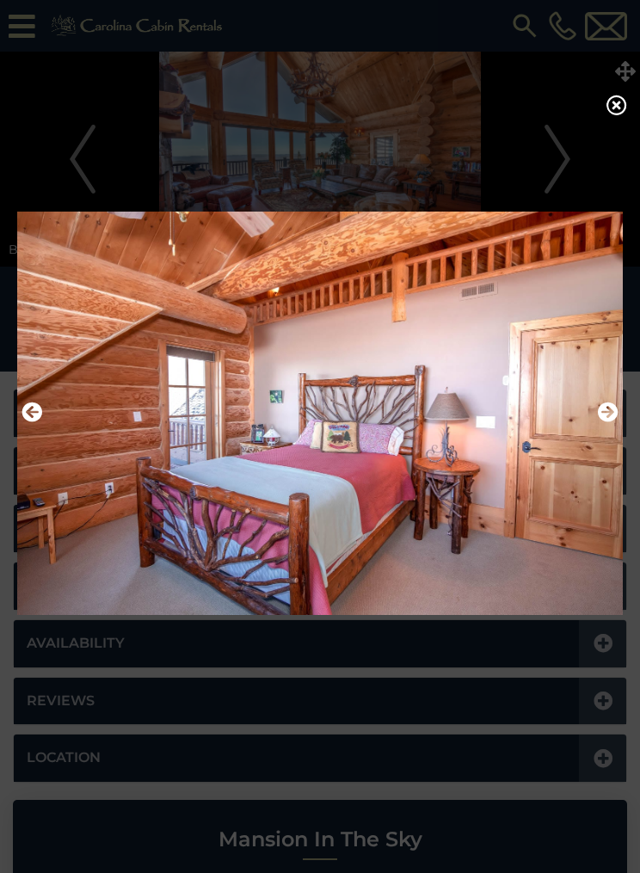
click at [611, 418] on icon "Next" at bounding box center [608, 412] width 21 height 21
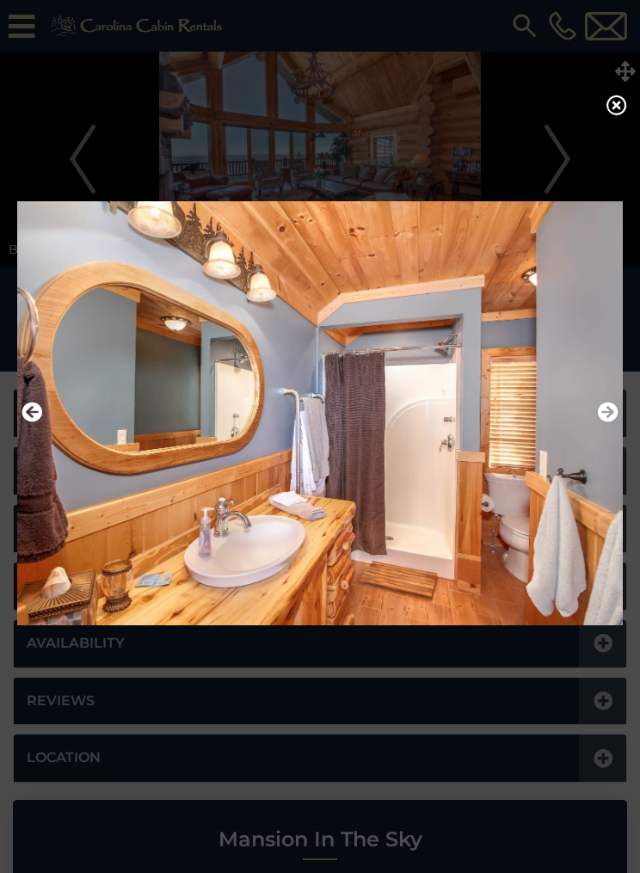
click at [620, 408] on img at bounding box center [320, 413] width 606 height 427
click at [608, 421] on icon "Next" at bounding box center [608, 412] width 21 height 21
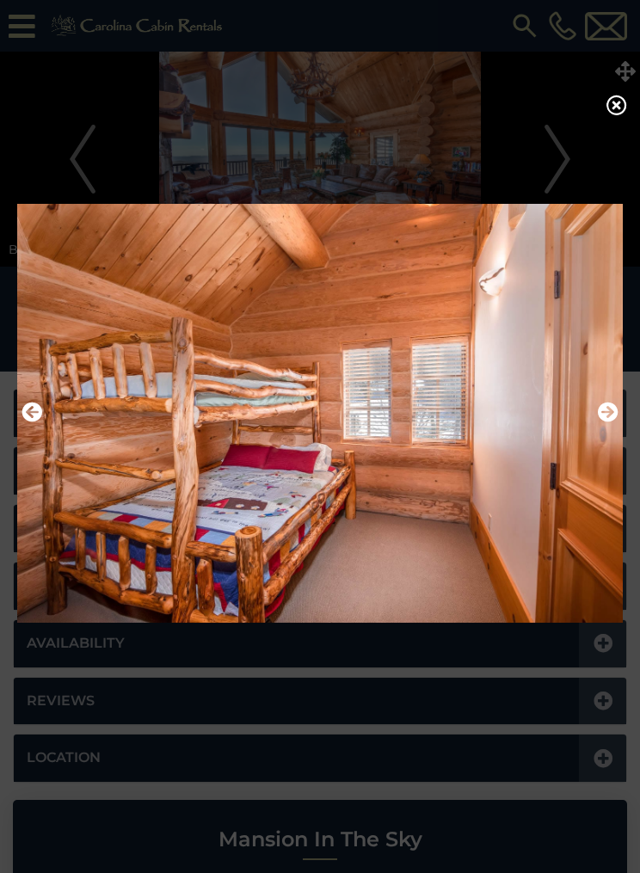
click at [610, 416] on icon "Next" at bounding box center [608, 412] width 21 height 21
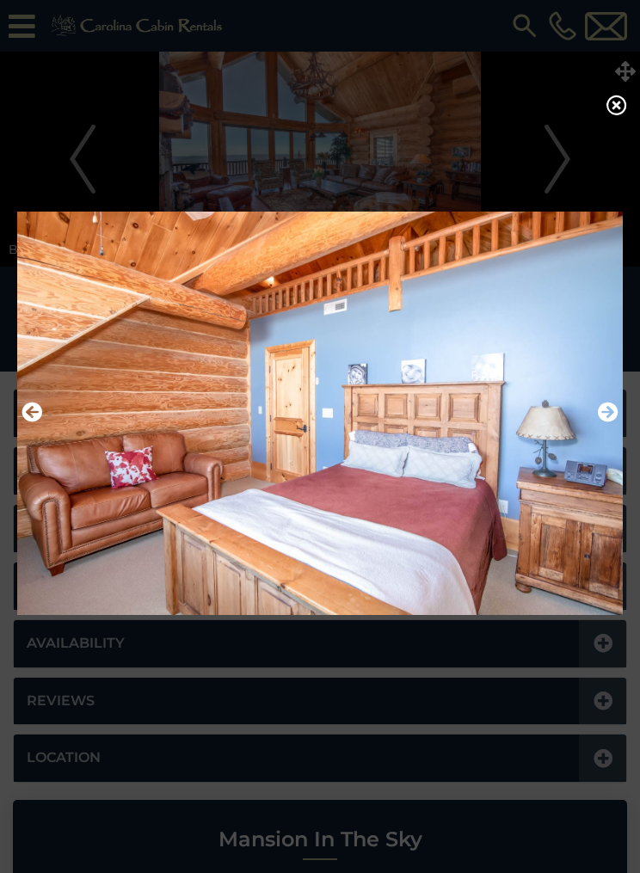
click at [612, 423] on icon "Next" at bounding box center [608, 412] width 21 height 21
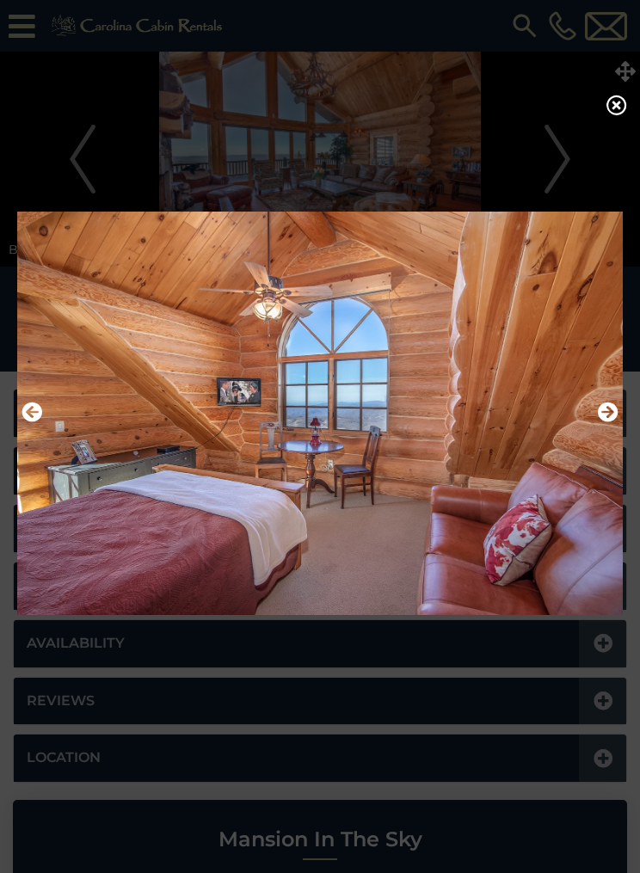
click at [610, 417] on icon "Next" at bounding box center [608, 412] width 21 height 21
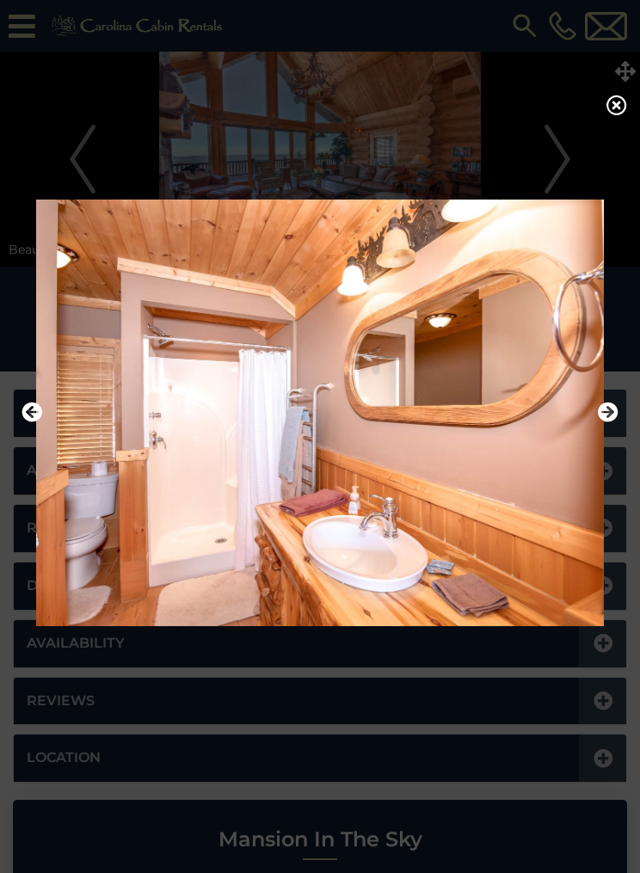
click at [610, 419] on icon "Next" at bounding box center [608, 412] width 21 height 21
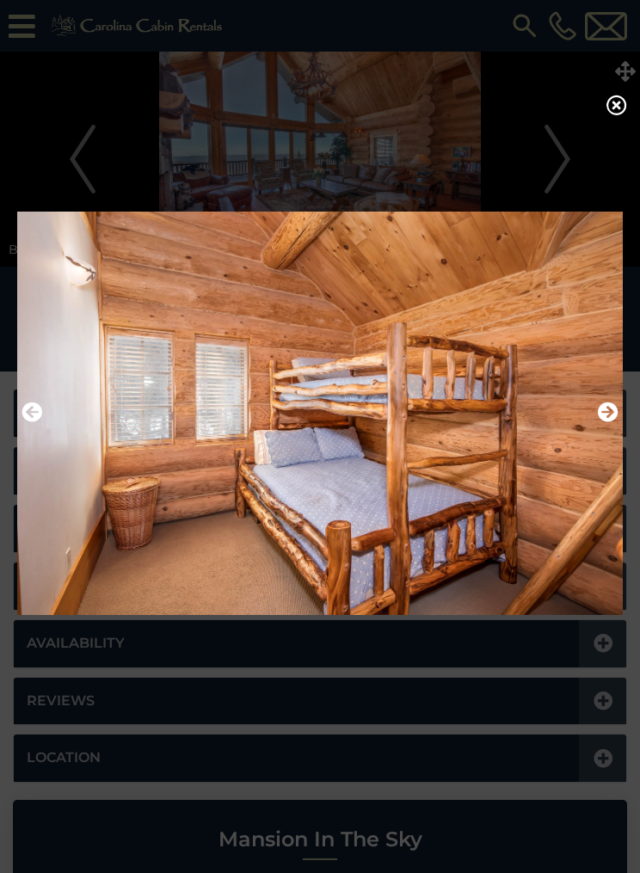
click at [607, 418] on icon "Next" at bounding box center [608, 412] width 21 height 21
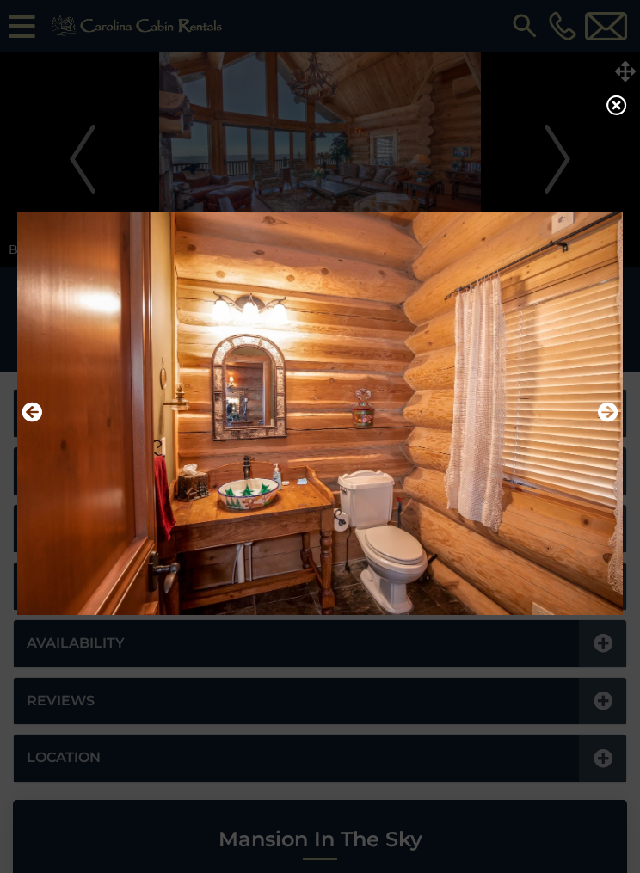
click at [607, 419] on icon "Next" at bounding box center [608, 412] width 21 height 21
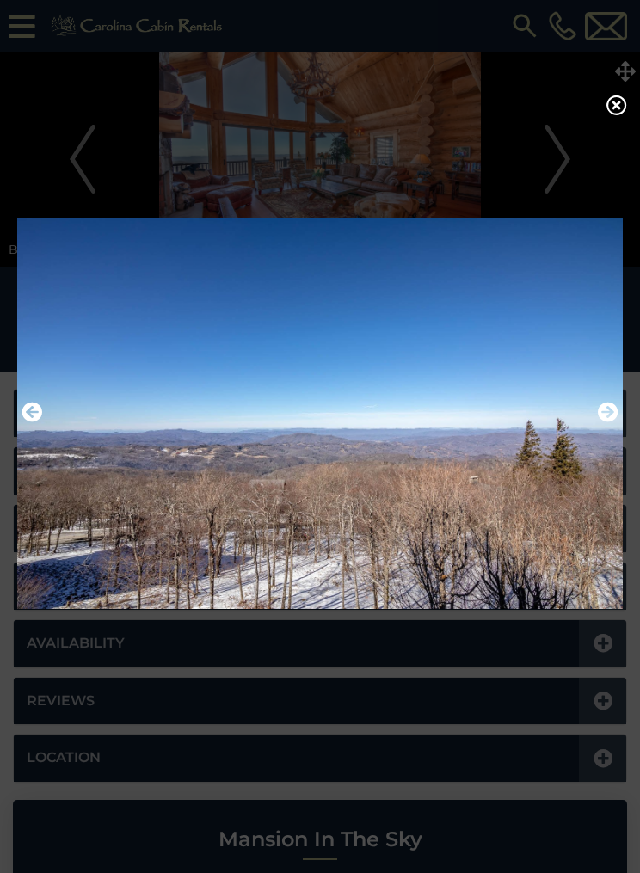
click at [618, 419] on icon "Next" at bounding box center [608, 412] width 21 height 21
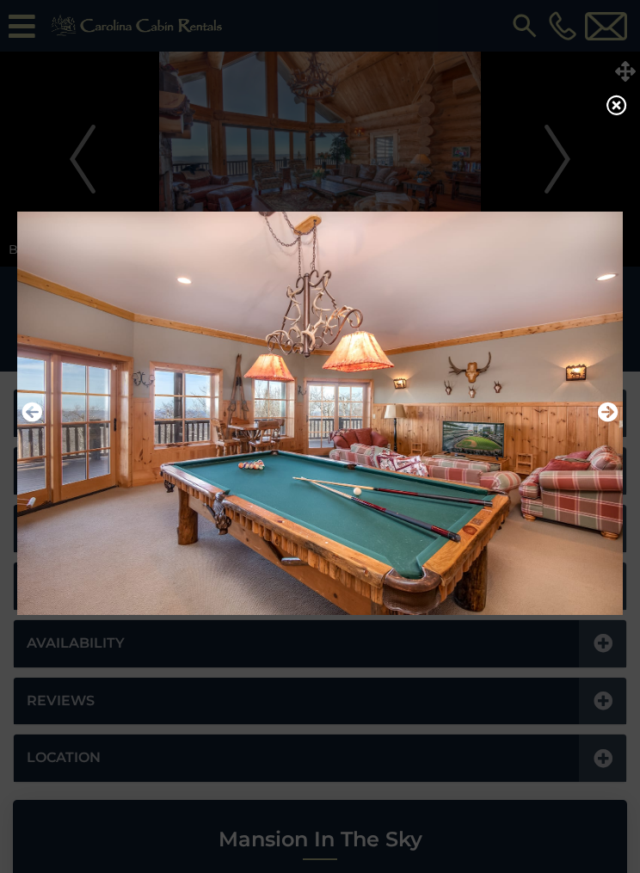
click at [620, 412] on img at bounding box center [320, 413] width 606 height 427
click at [613, 416] on icon "Next" at bounding box center [608, 412] width 21 height 21
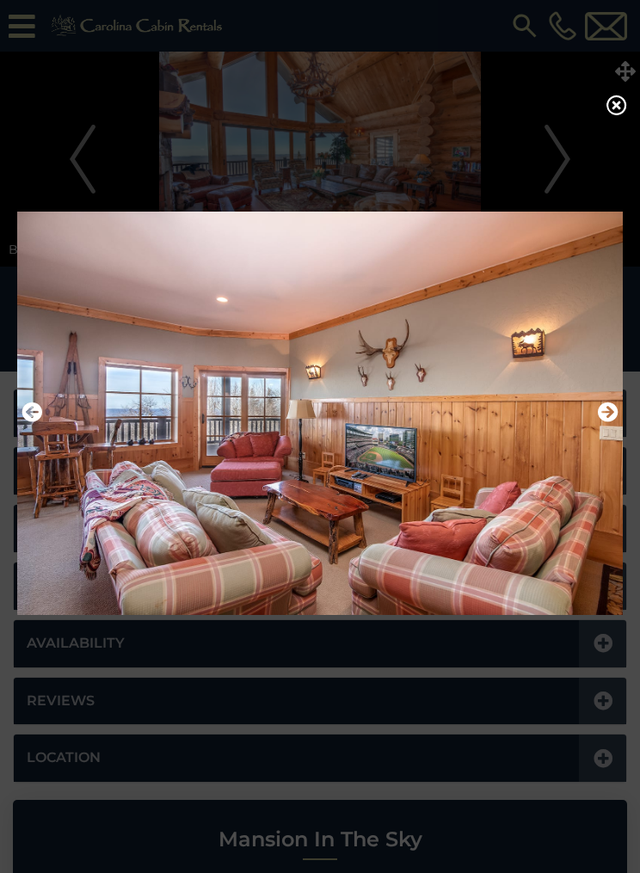
click at [607, 422] on icon "Next" at bounding box center [608, 412] width 21 height 21
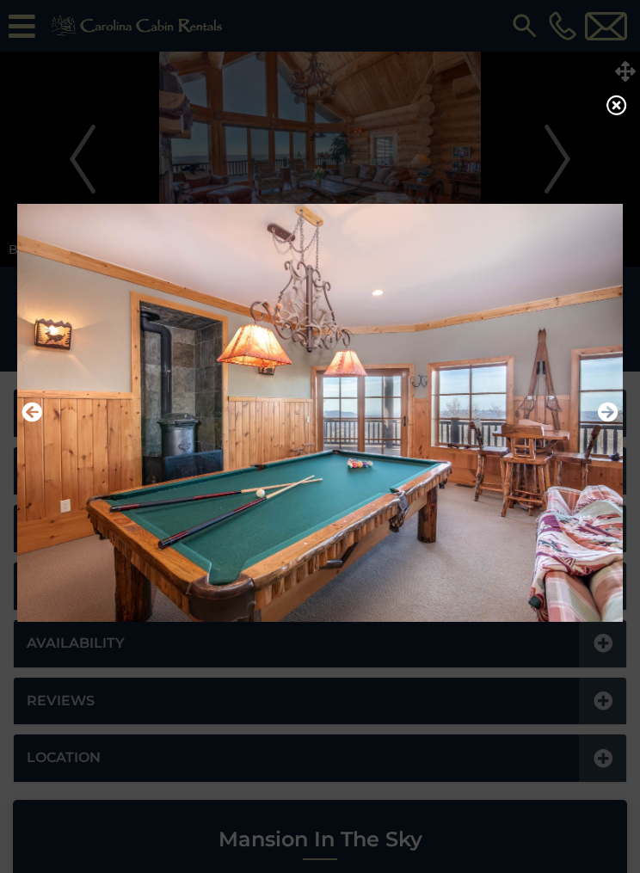
click at [617, 419] on icon "Next" at bounding box center [608, 412] width 21 height 21
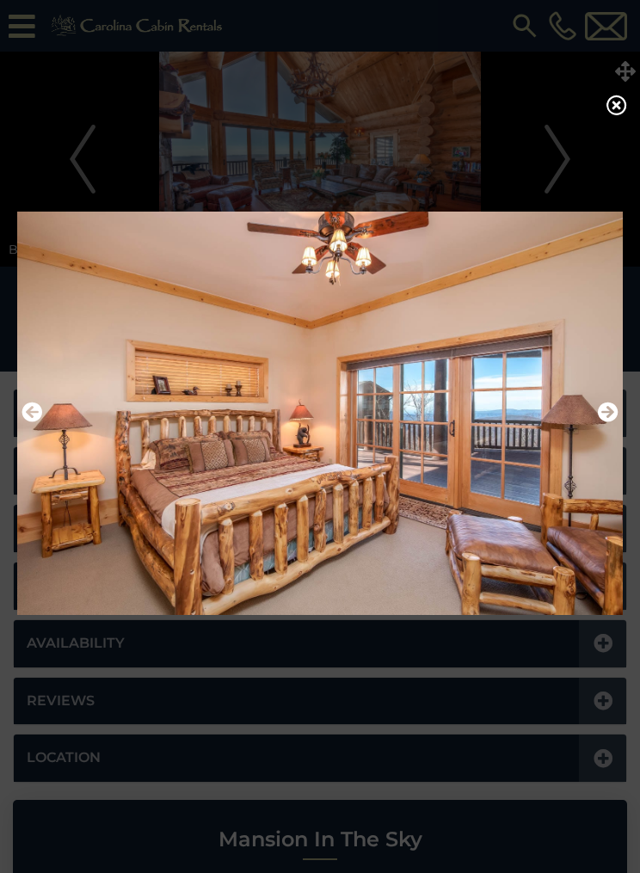
click at [610, 419] on icon "Next" at bounding box center [608, 412] width 21 height 21
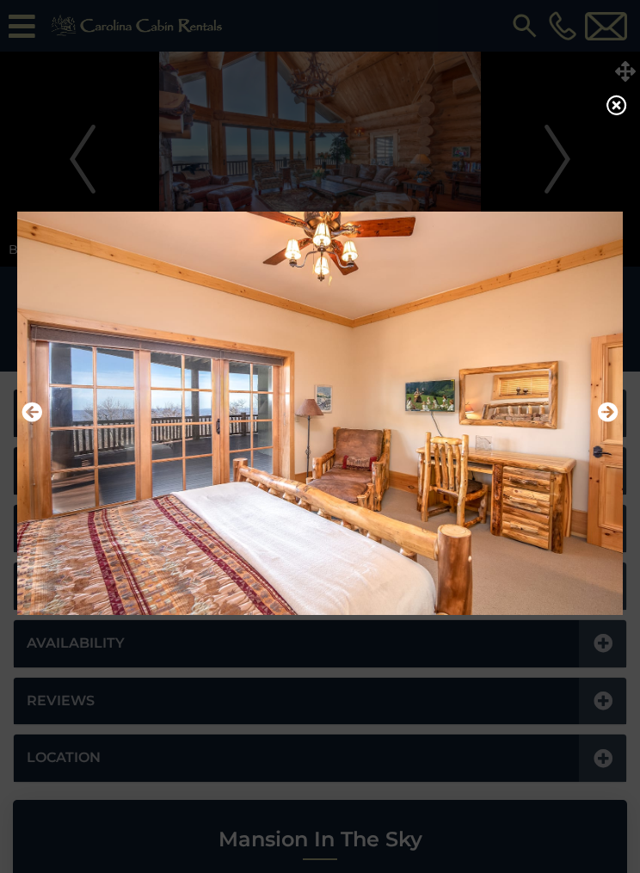
click at [614, 419] on icon "Next" at bounding box center [608, 412] width 21 height 21
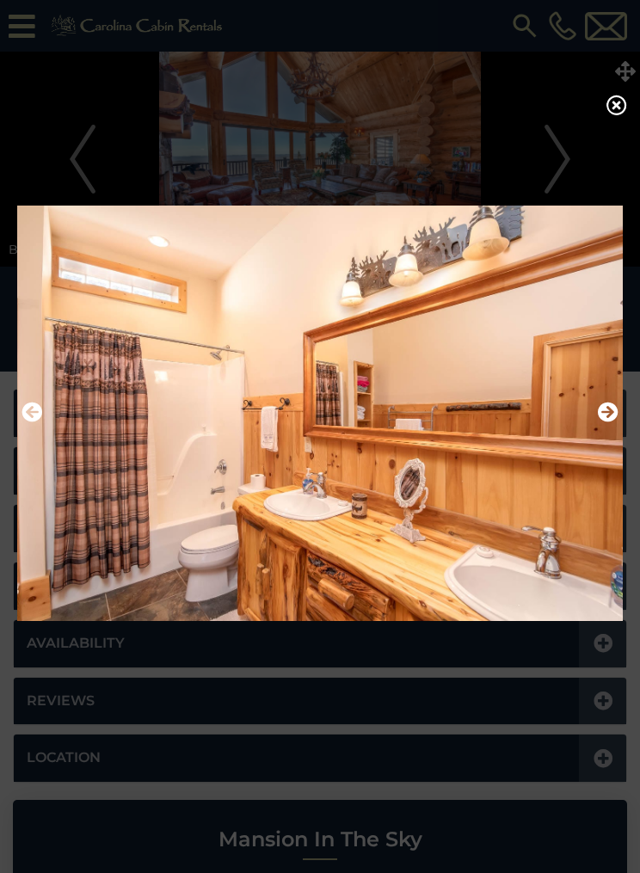
click at [608, 419] on icon "Next" at bounding box center [608, 412] width 21 height 21
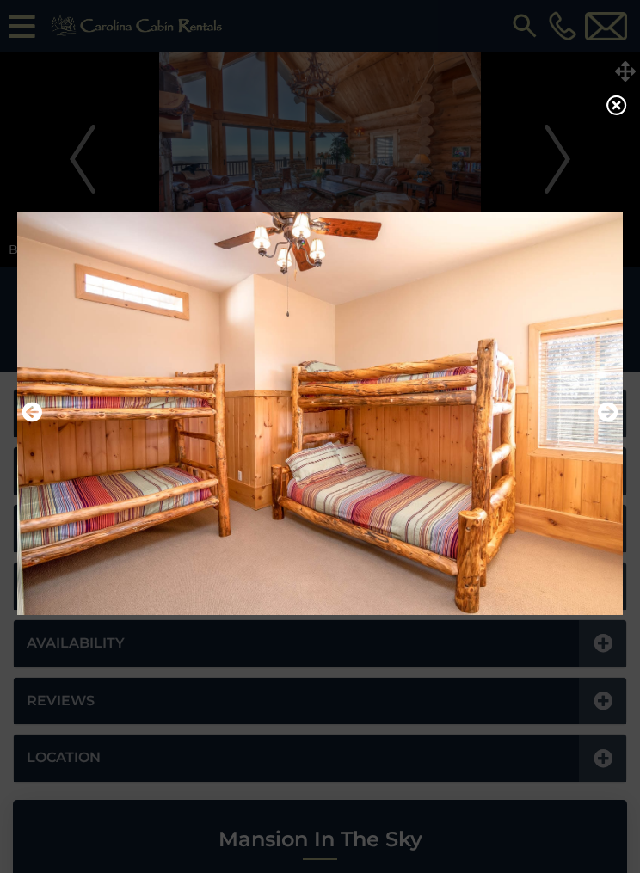
click at [608, 416] on icon "Next" at bounding box center [608, 412] width 21 height 21
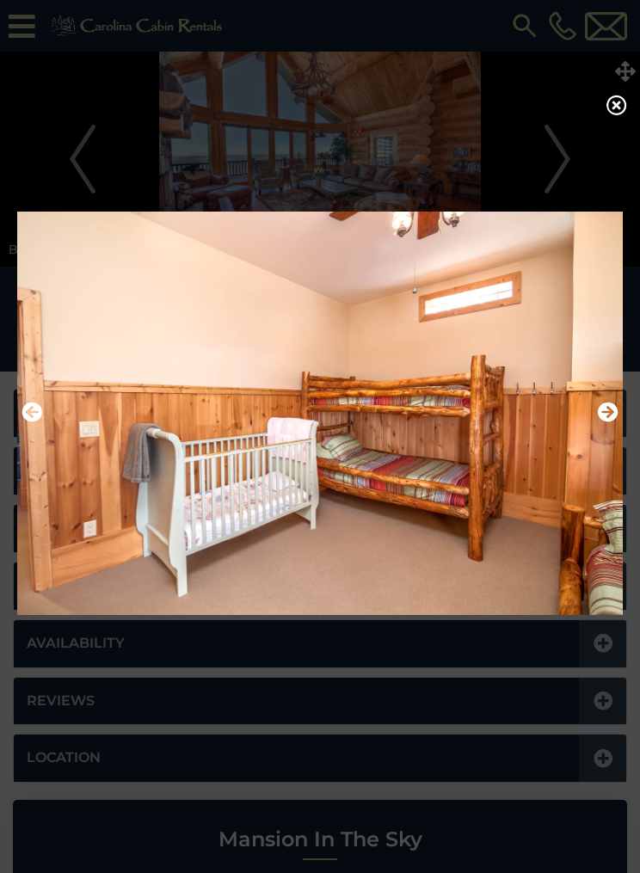
click at [608, 416] on icon "Next" at bounding box center [608, 412] width 21 height 21
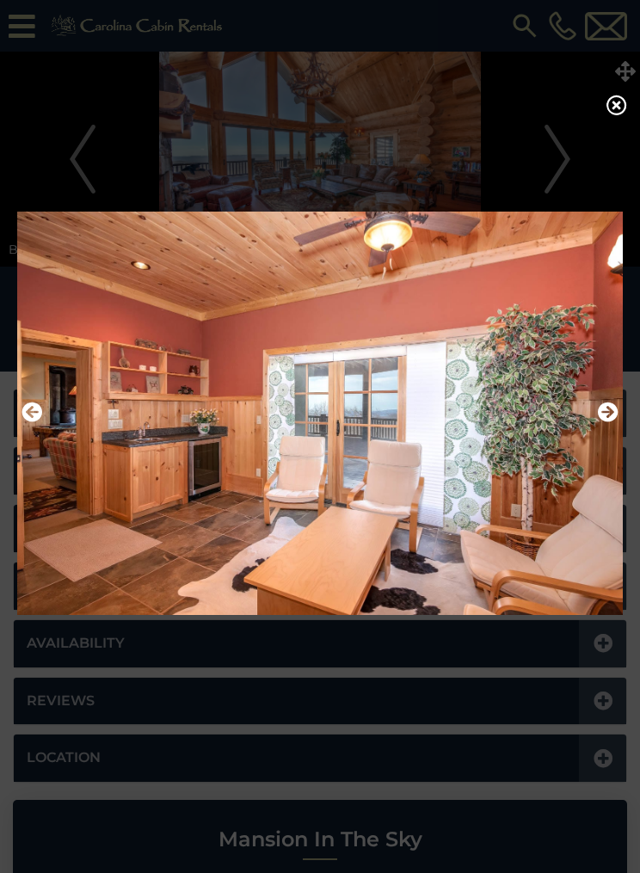
click at [606, 422] on icon "Next" at bounding box center [608, 412] width 21 height 21
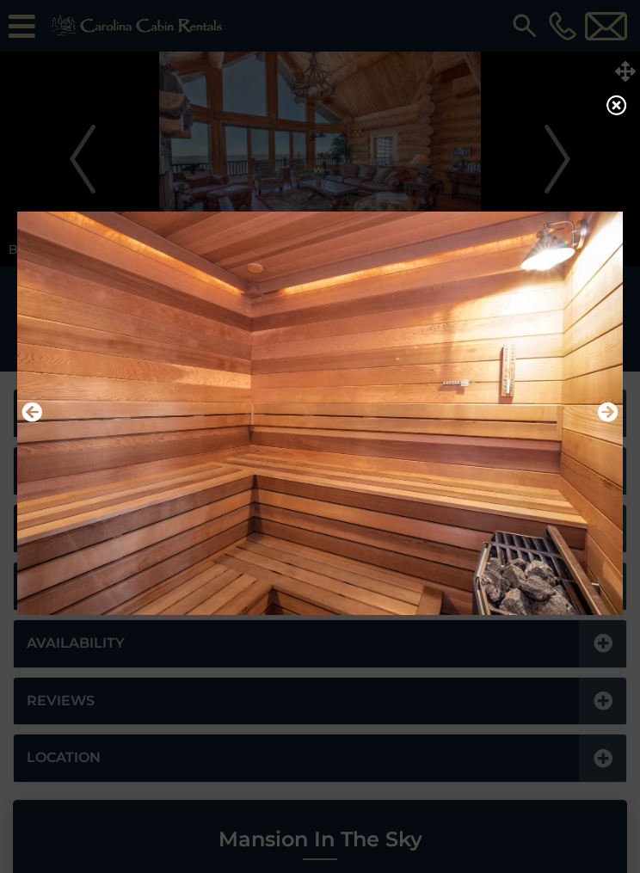
click at [609, 414] on icon "Next" at bounding box center [608, 412] width 21 height 21
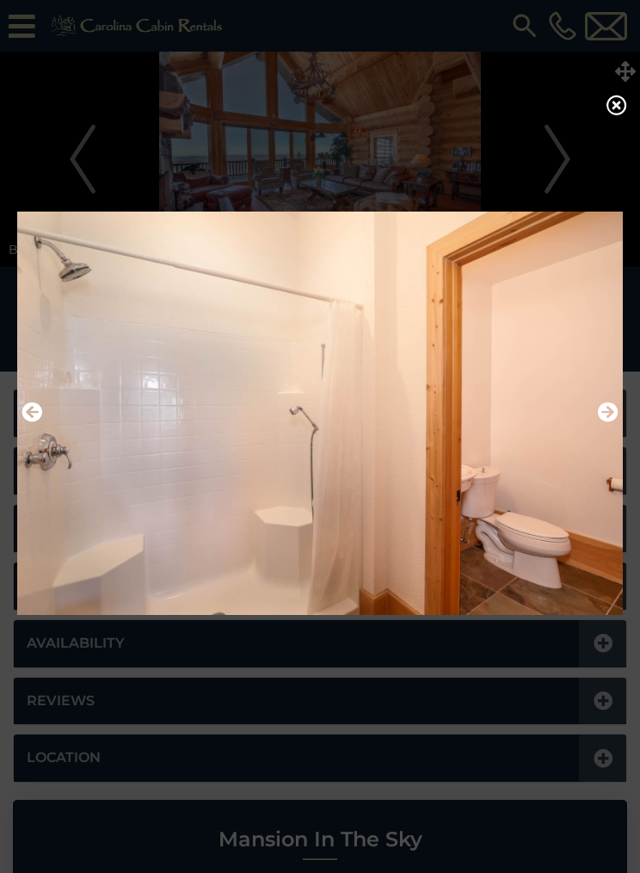
click at [621, 423] on img at bounding box center [320, 413] width 606 height 427
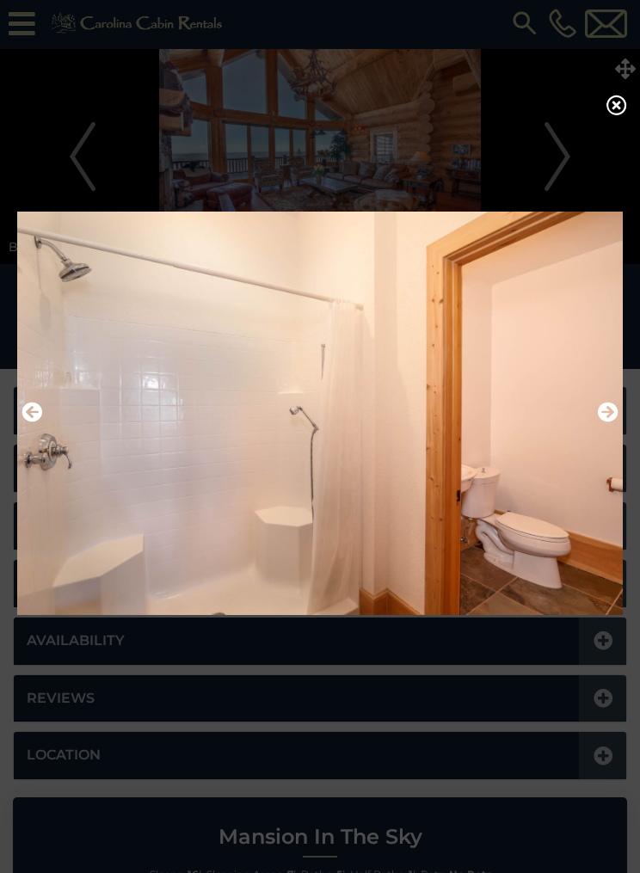
scroll to position [4, 0]
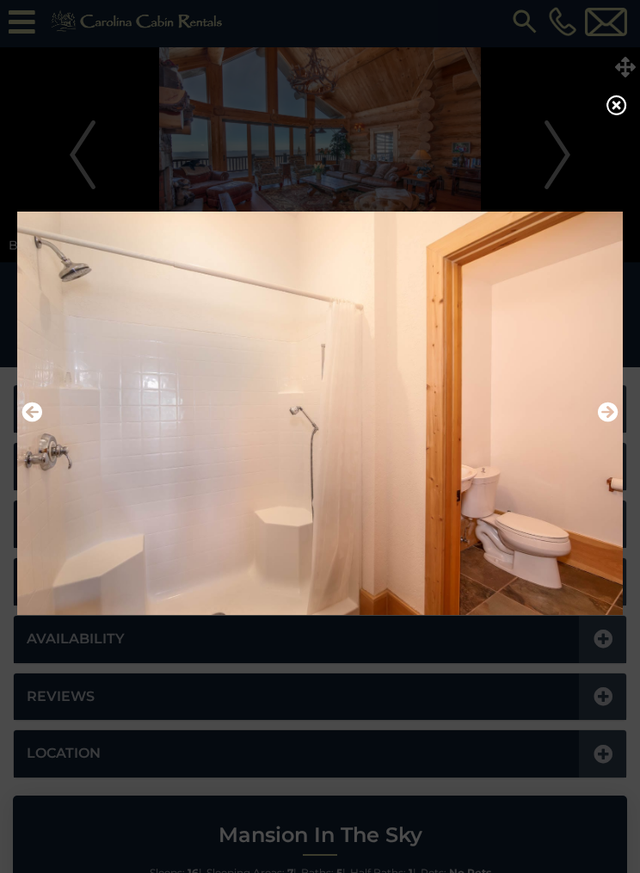
click at [620, 416] on img at bounding box center [320, 413] width 606 height 427
click at [616, 420] on icon "Next" at bounding box center [608, 412] width 21 height 21
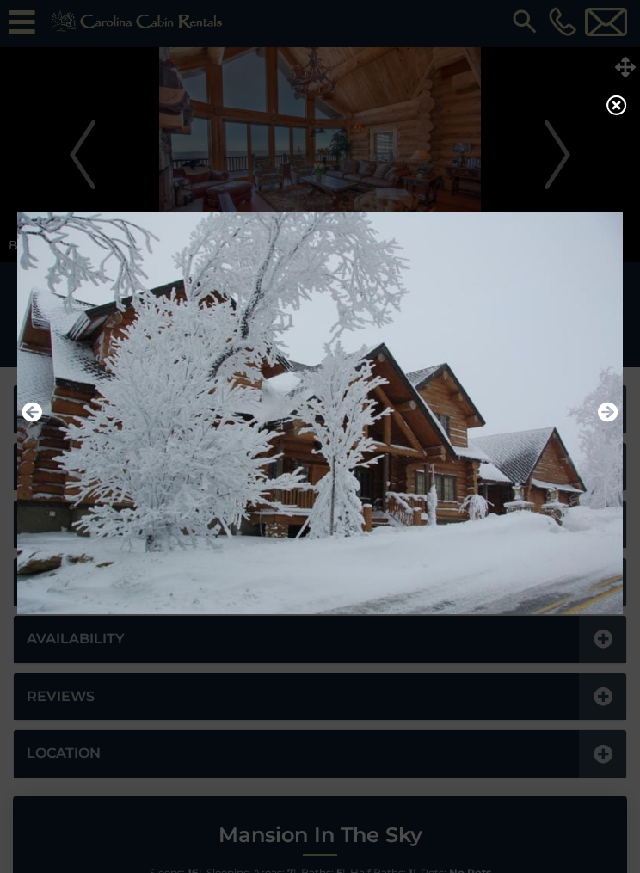
click at [622, 435] on img at bounding box center [320, 413] width 606 height 427
click at [612, 423] on icon "Next" at bounding box center [608, 412] width 21 height 21
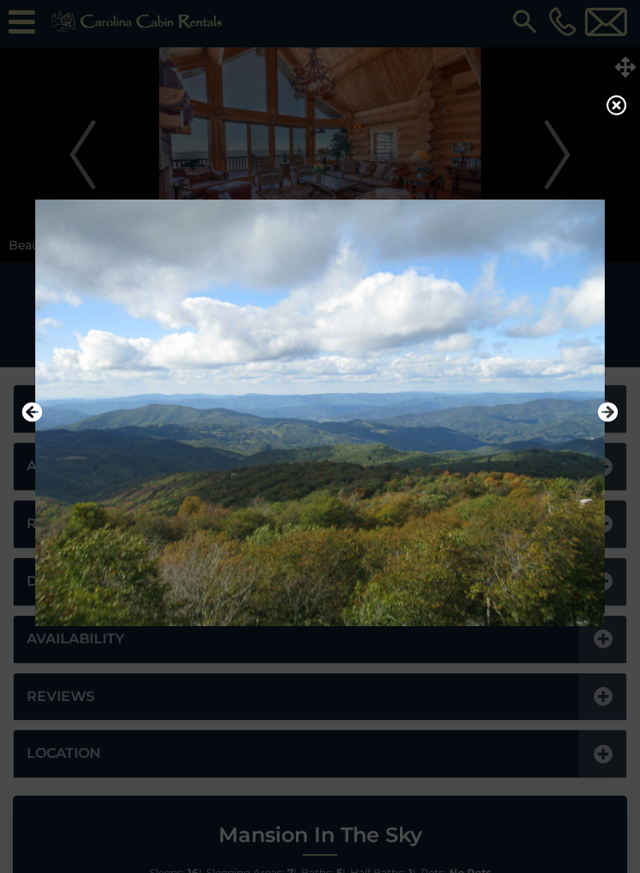
click at [620, 426] on img at bounding box center [320, 413] width 606 height 427
click at [621, 420] on img at bounding box center [320, 413] width 606 height 427
click at [600, 423] on icon "Next" at bounding box center [608, 412] width 21 height 21
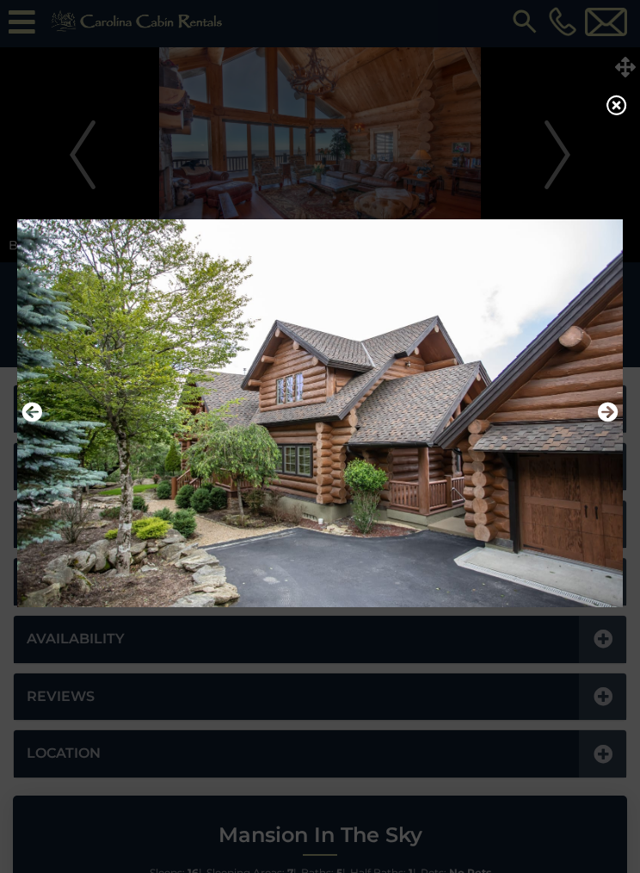
click at [612, 422] on icon "Next" at bounding box center [608, 412] width 21 height 21
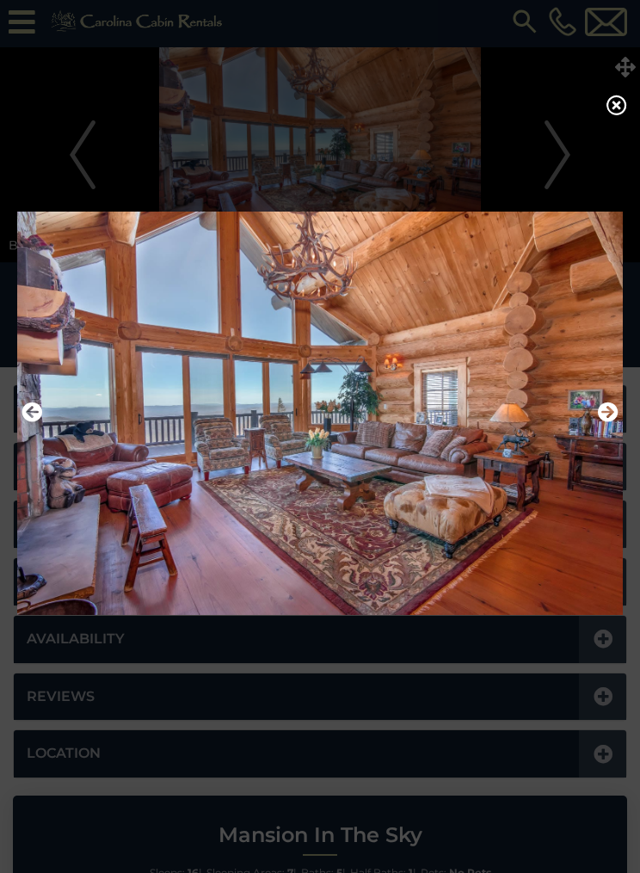
click at [605, 422] on icon "Next" at bounding box center [608, 412] width 21 height 21
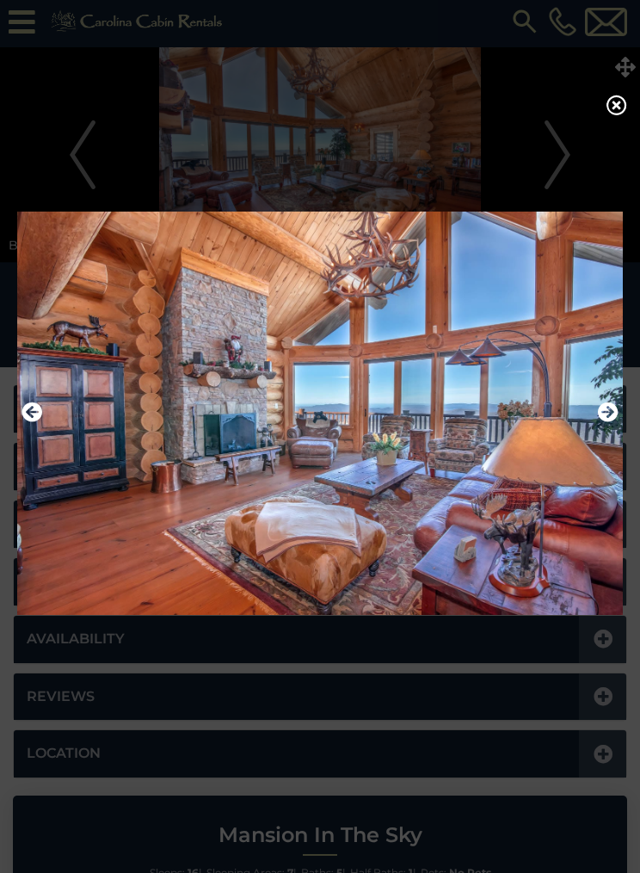
click at [624, 106] on icon at bounding box center [617, 105] width 21 height 21
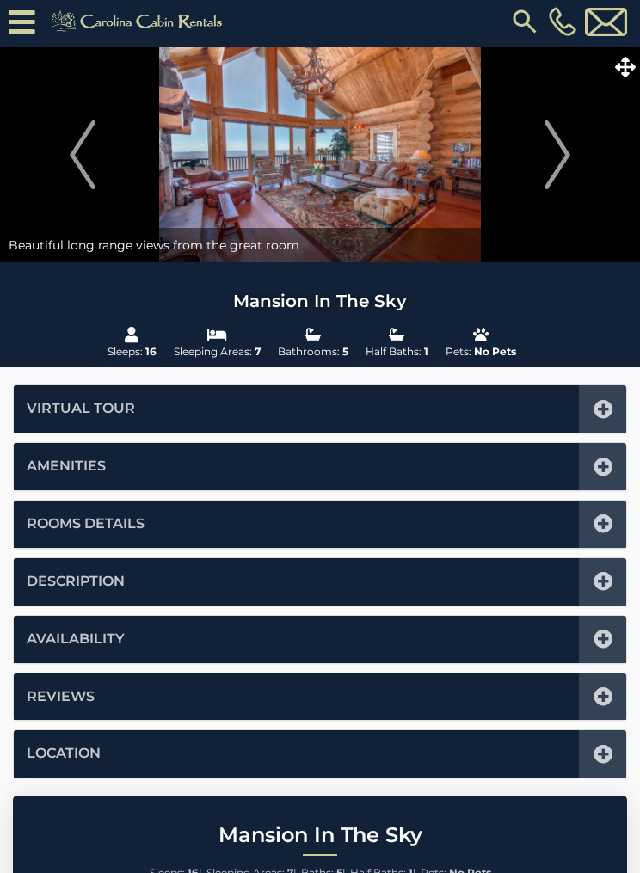
click at [595, 566] on div at bounding box center [602, 581] width 47 height 47
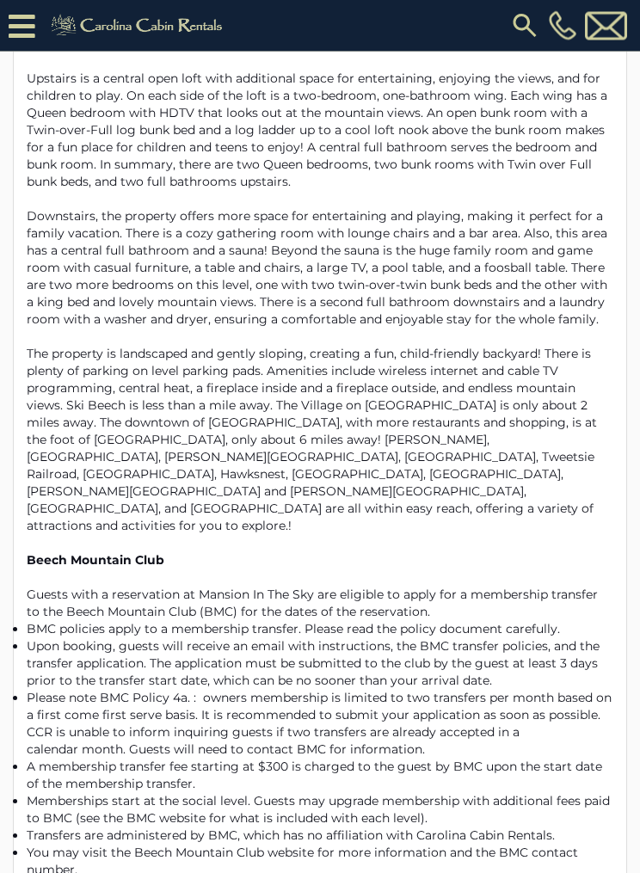
scroll to position [950, 0]
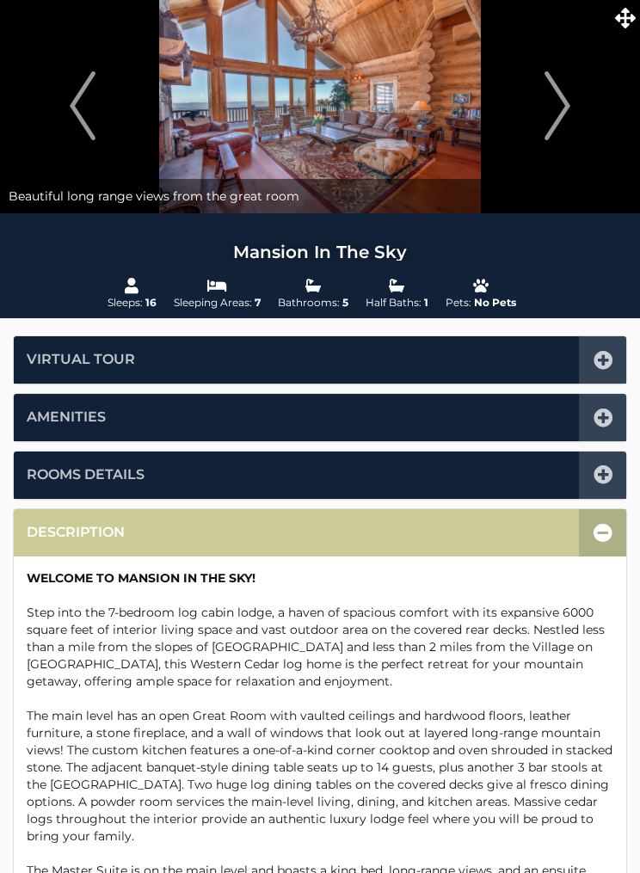
click at [610, 524] on icon at bounding box center [603, 533] width 19 height 19
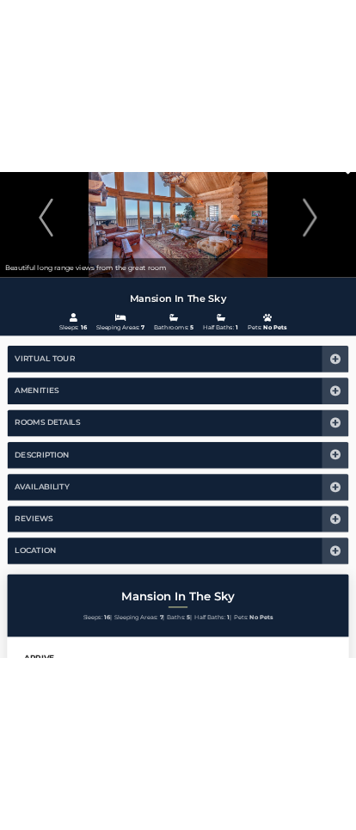
scroll to position [0, 0]
